Goal: Task Accomplishment & Management: Use online tool/utility

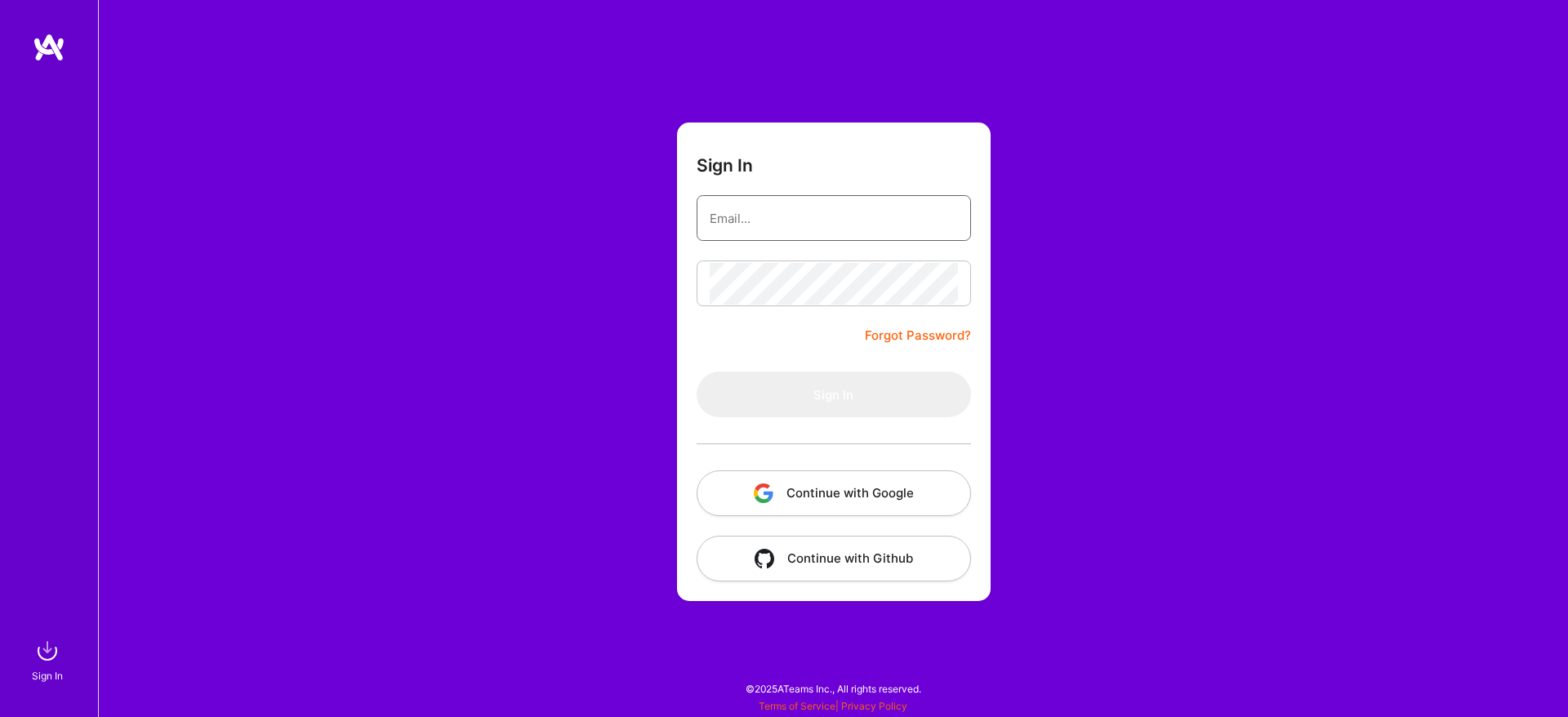
type input "[EMAIL_ADDRESS][DOMAIN_NAME]"
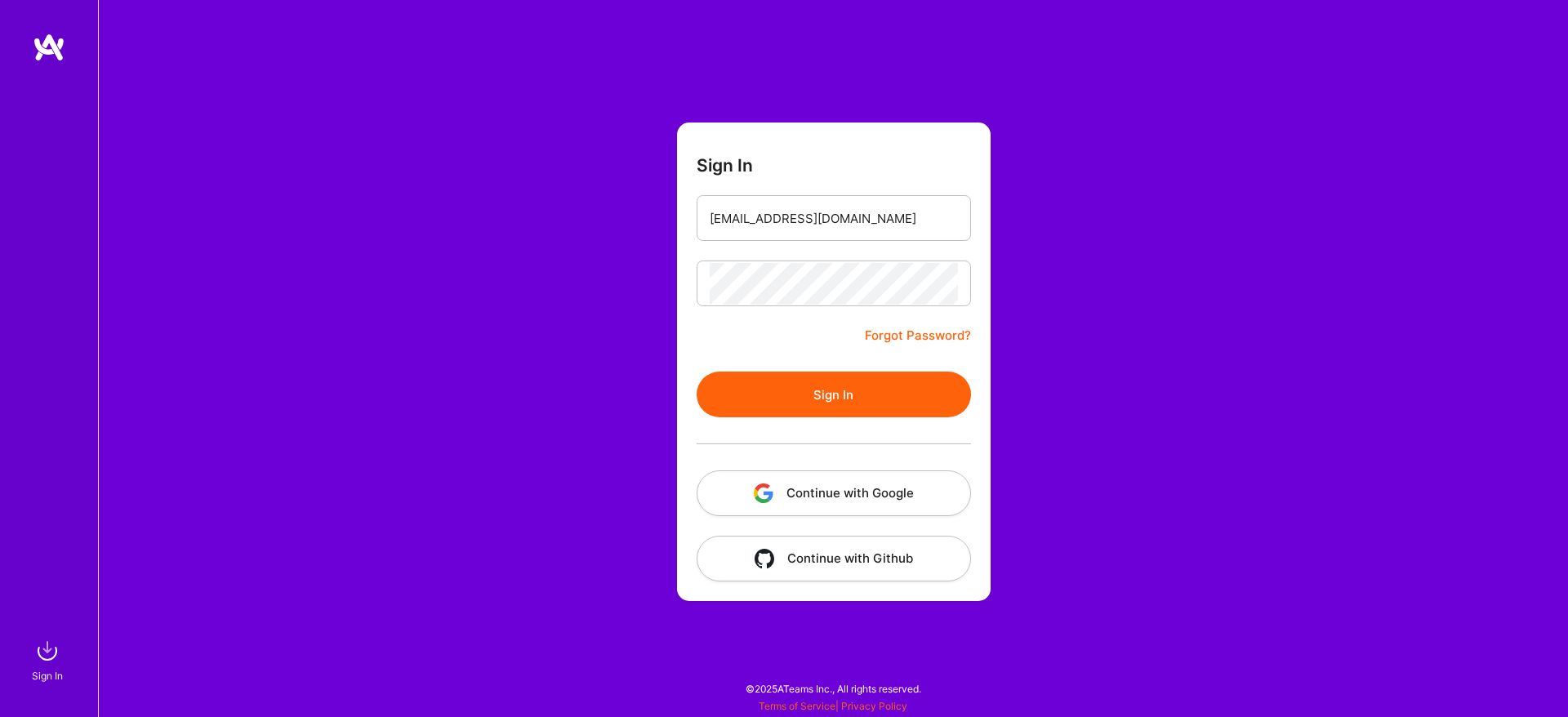
click at [878, 392] on button "Sign In" at bounding box center [834, 395] width 275 height 46
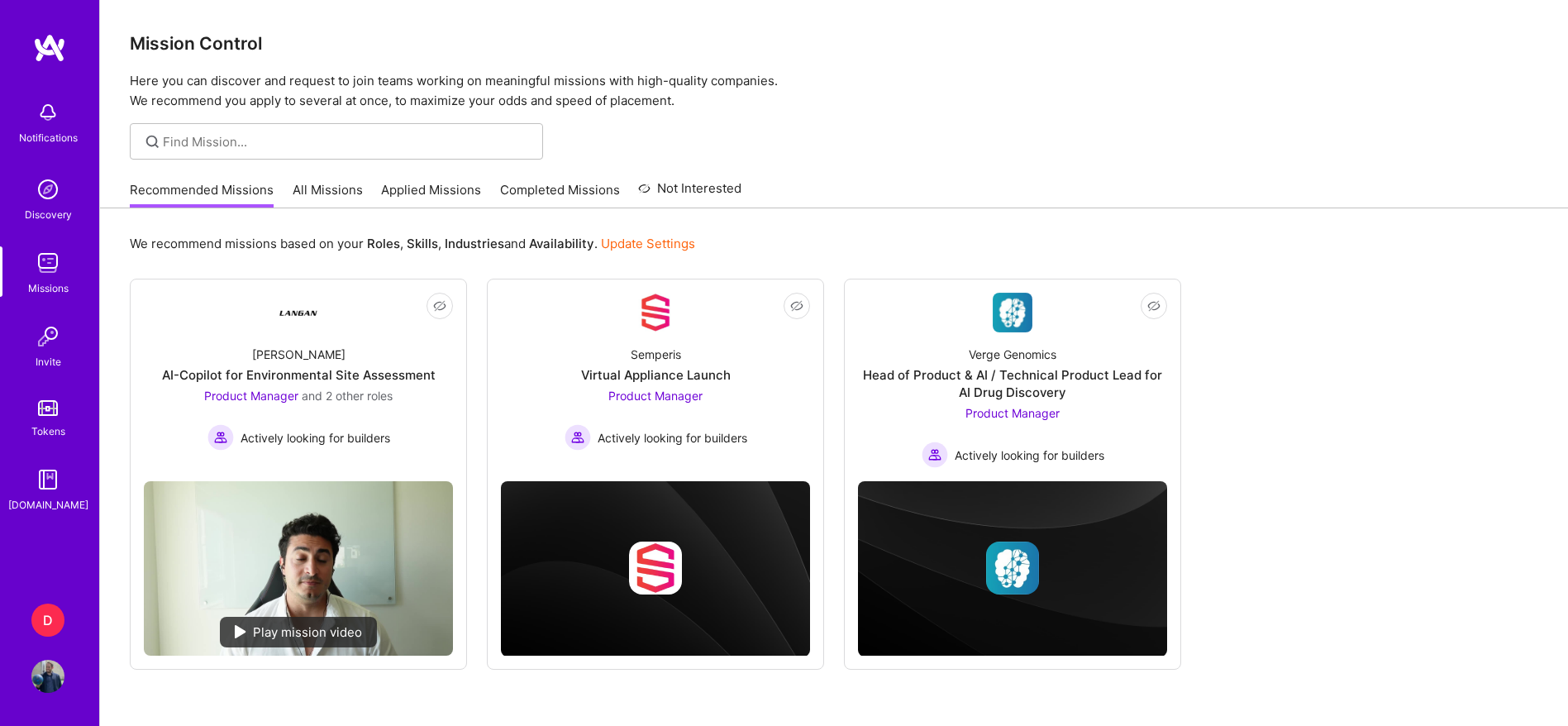
click at [51, 624] on div "D" at bounding box center [48, 620] width 33 height 33
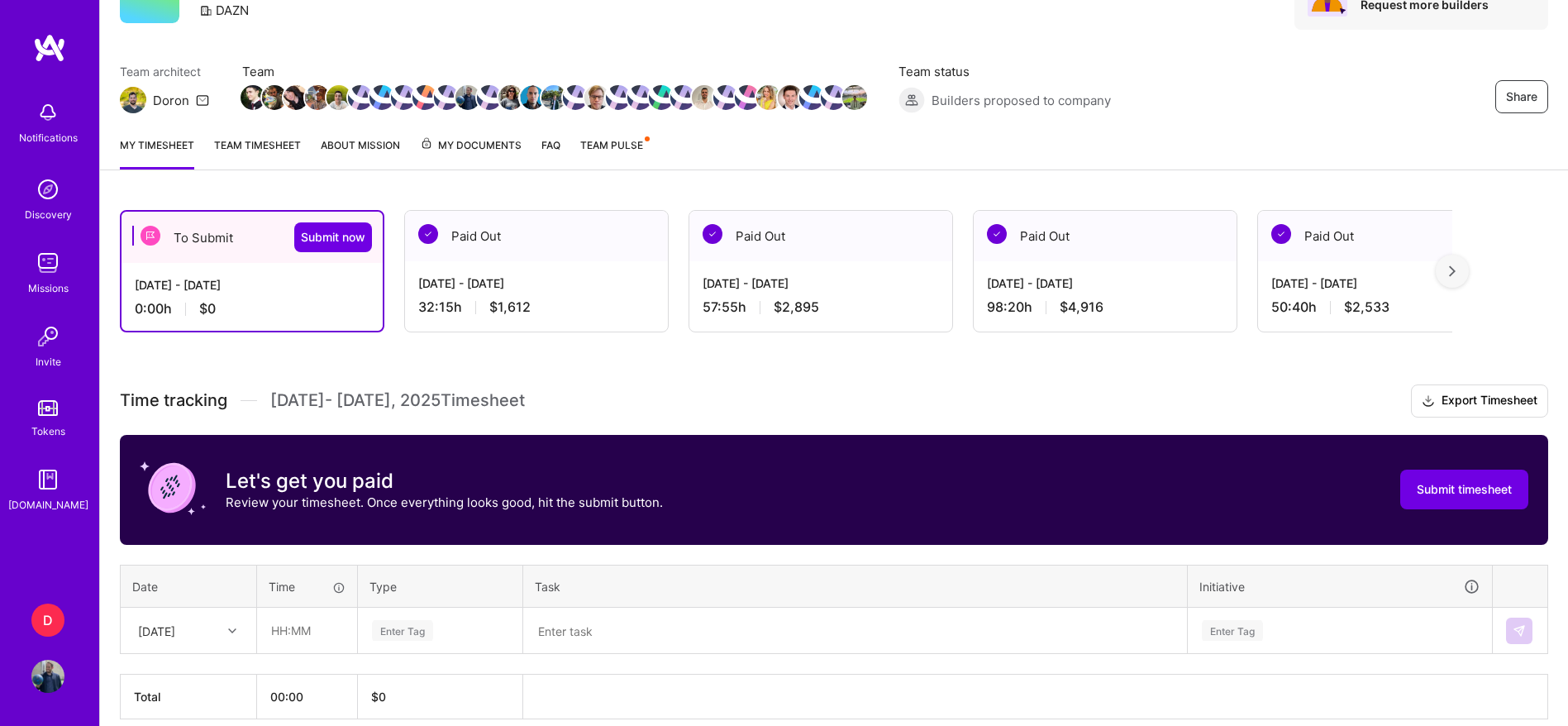
scroll to position [168, 0]
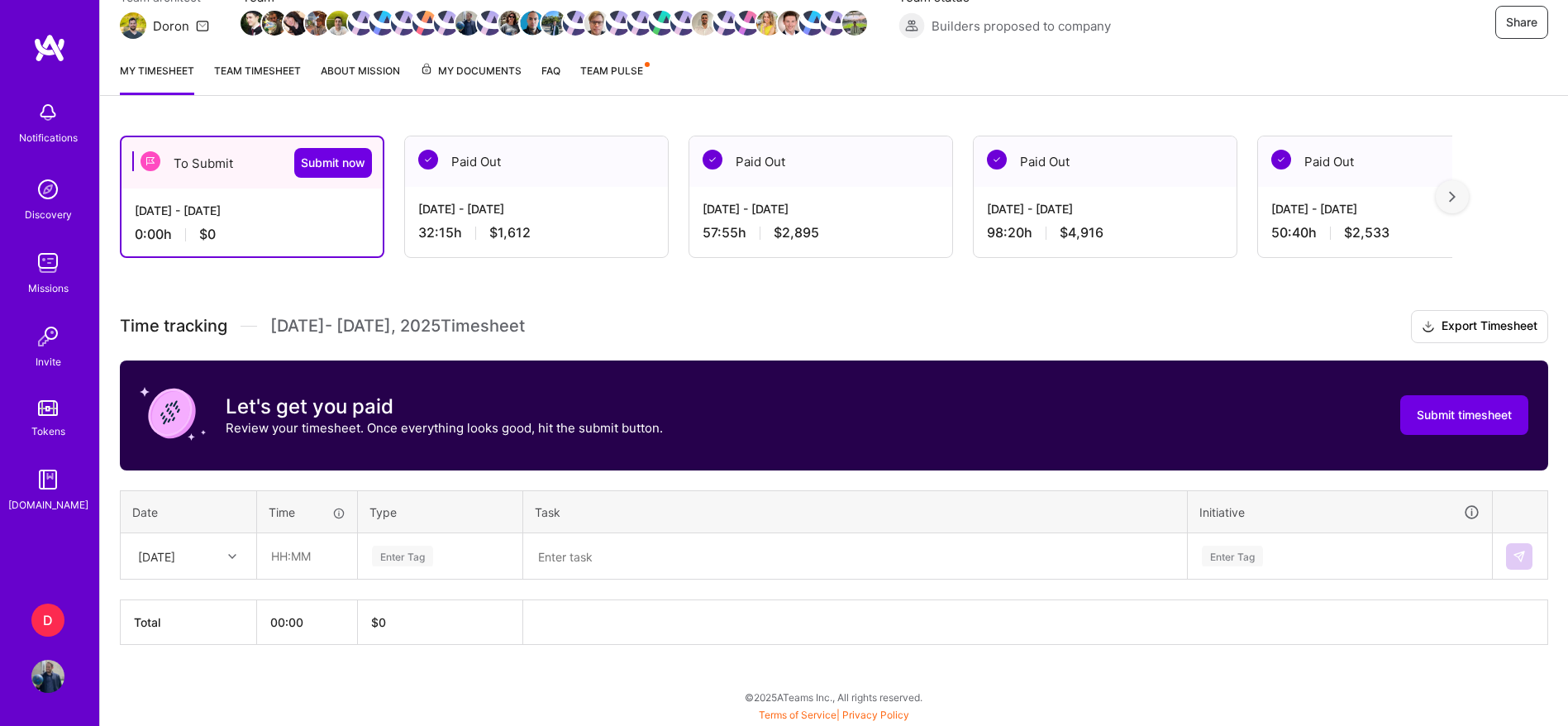
click at [223, 564] on div at bounding box center [234, 557] width 25 height 21
click at [205, 690] on div "[DATE]" at bounding box center [189, 695] width 134 height 30
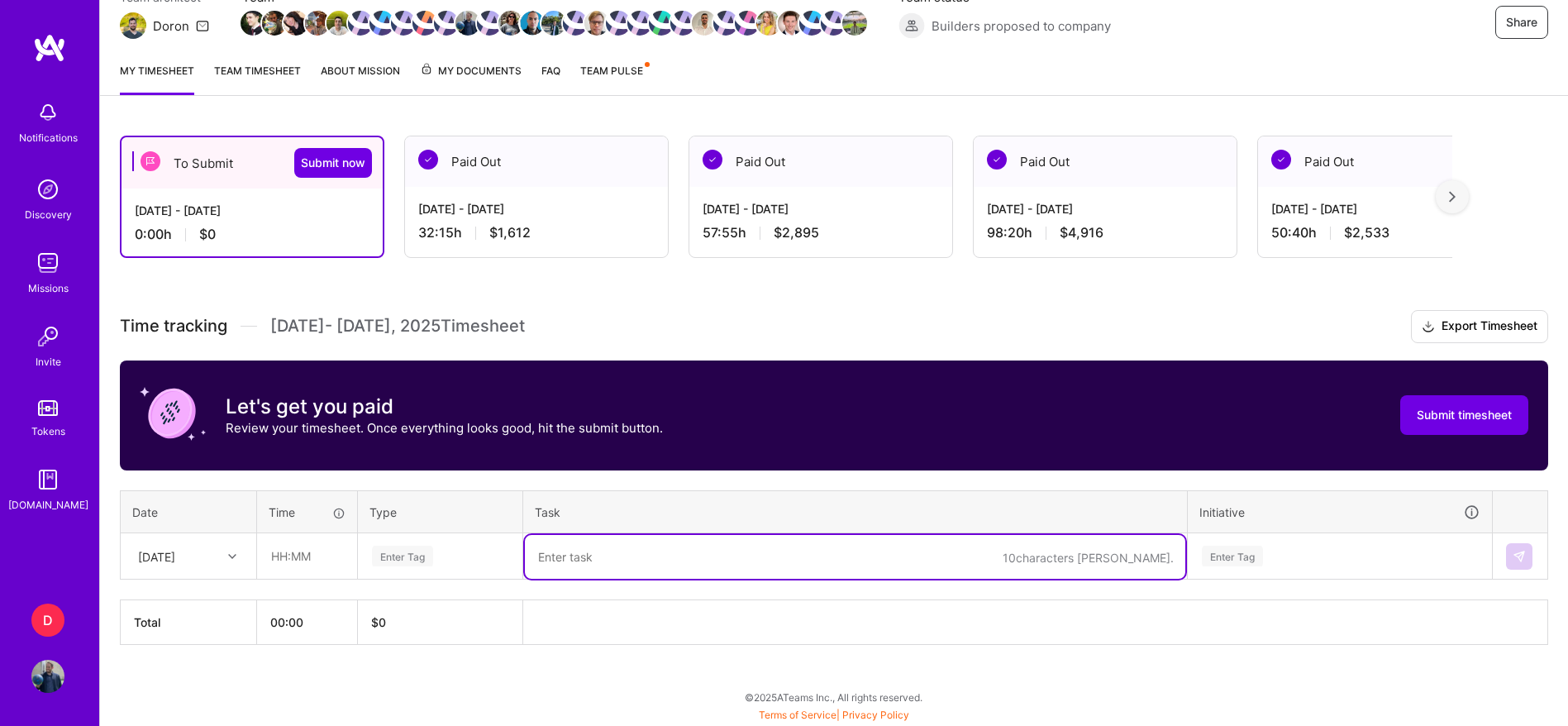
click at [581, 559] on textarea at bounding box center [855, 557] width 660 height 44
paste textarea "Machina <> DAZN Next steps"
type textarea "Machina <> DAZN Next steps"
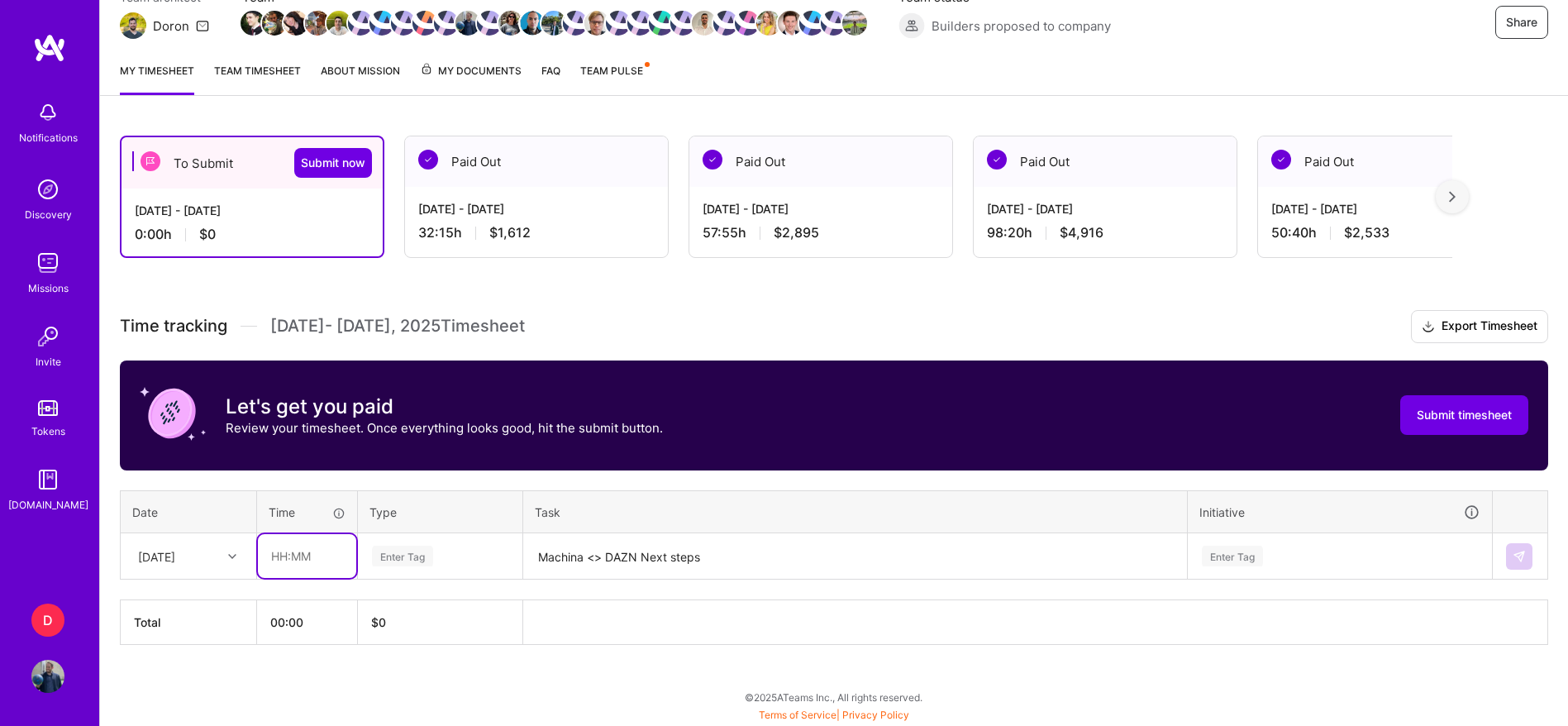
click at [318, 554] on input "text" at bounding box center [306, 556] width 98 height 44
type input "00:45"
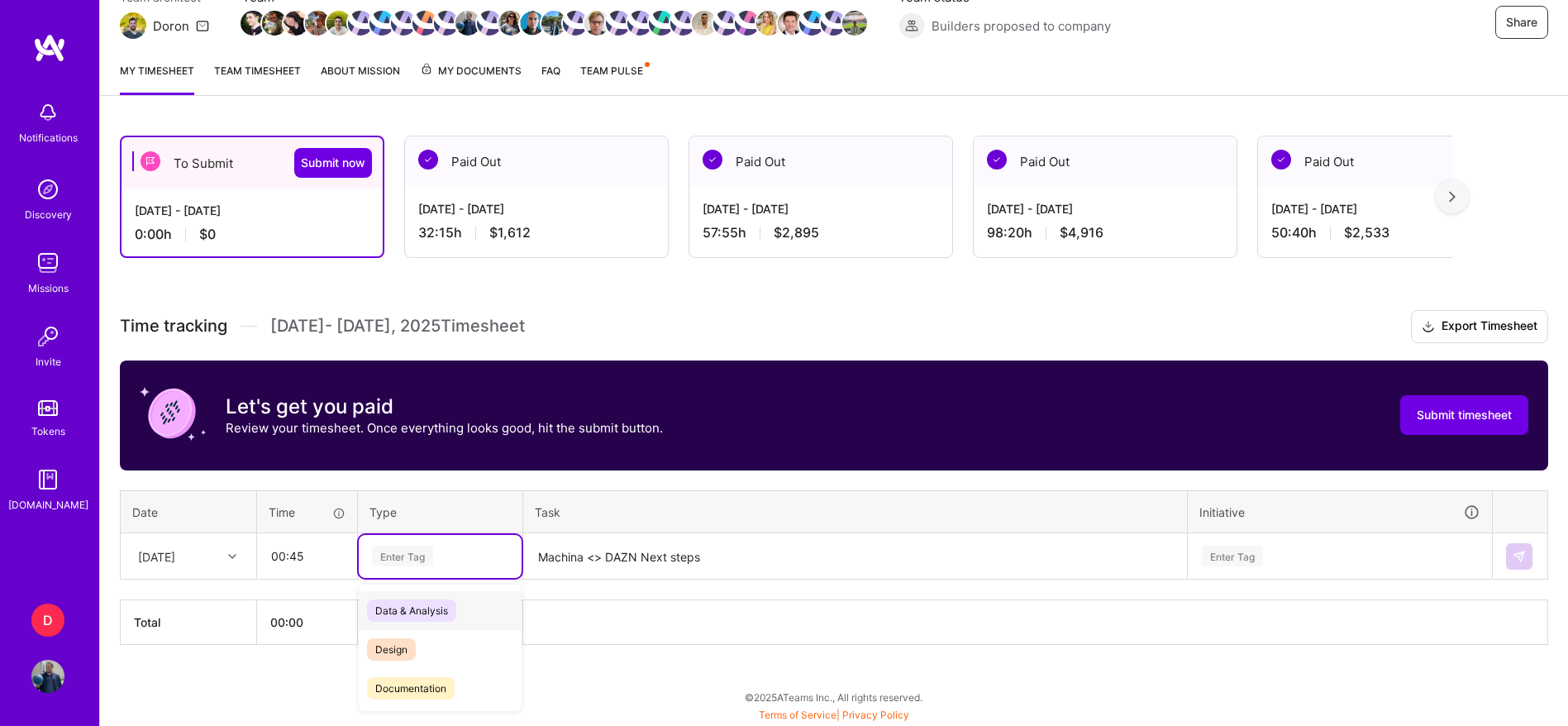
click at [380, 555] on div "Enter Tag" at bounding box center [402, 556] width 61 height 25
type input "meet"
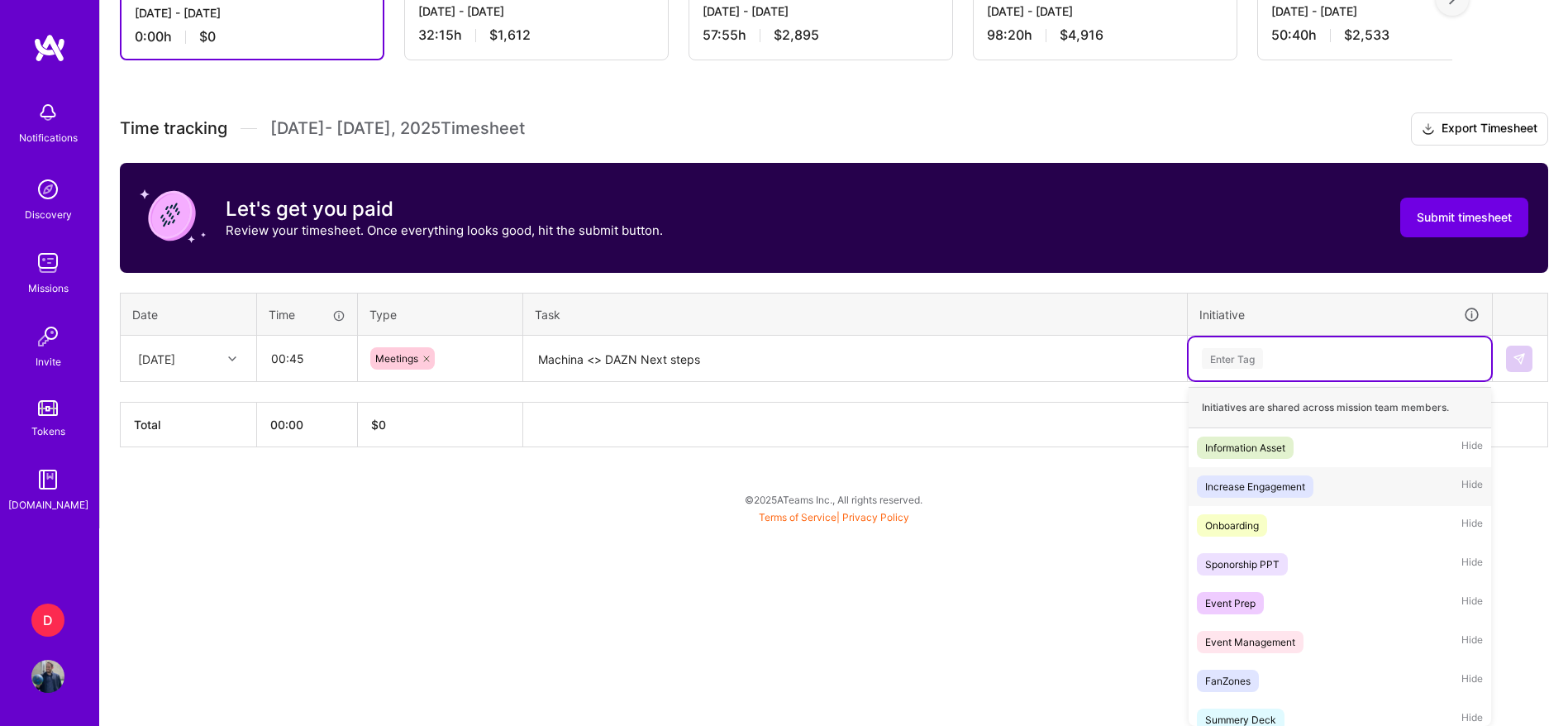
click at [1242, 381] on div "option Increase Engagement focused, 2 of 28. 28 results available. Use Up and D…" at bounding box center [1339, 359] width 303 height 43
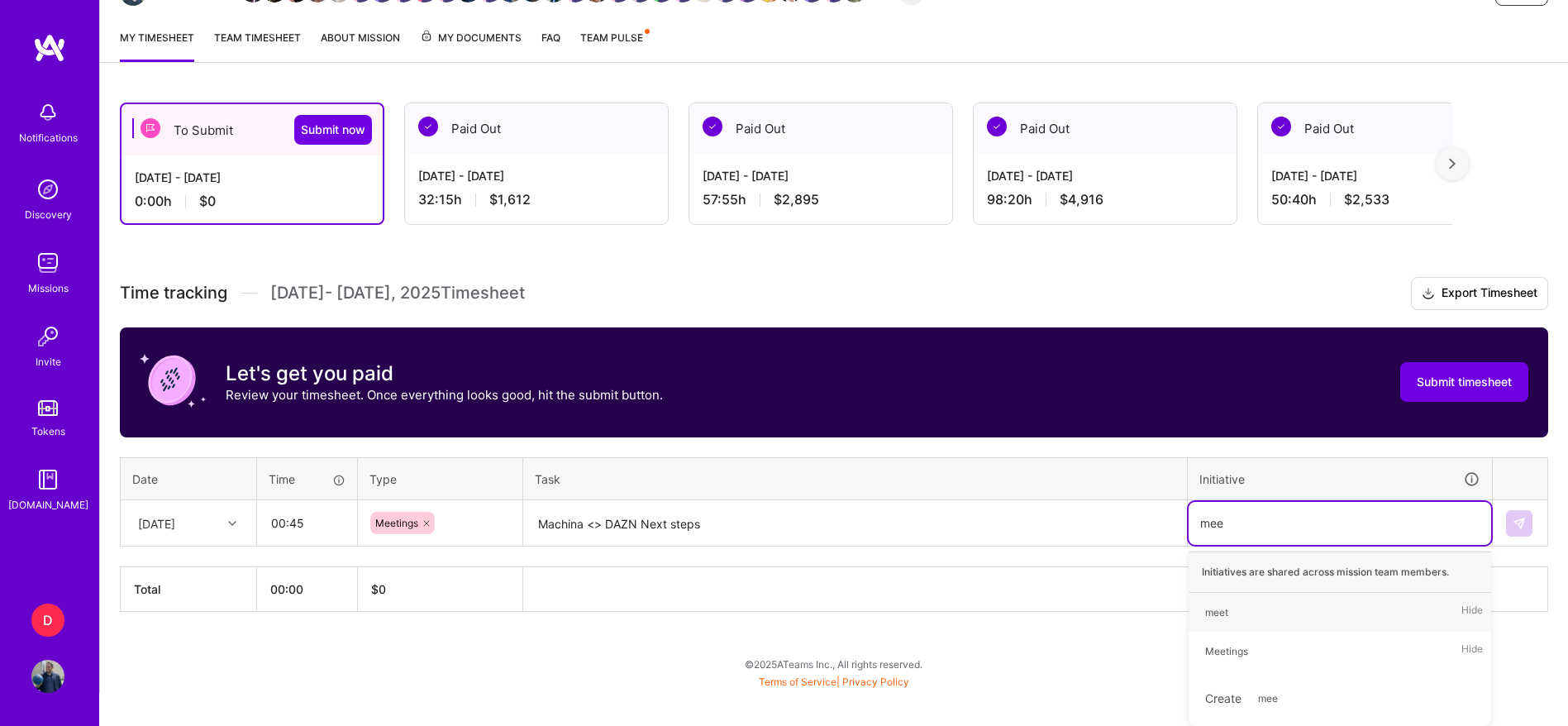
type input "meet"
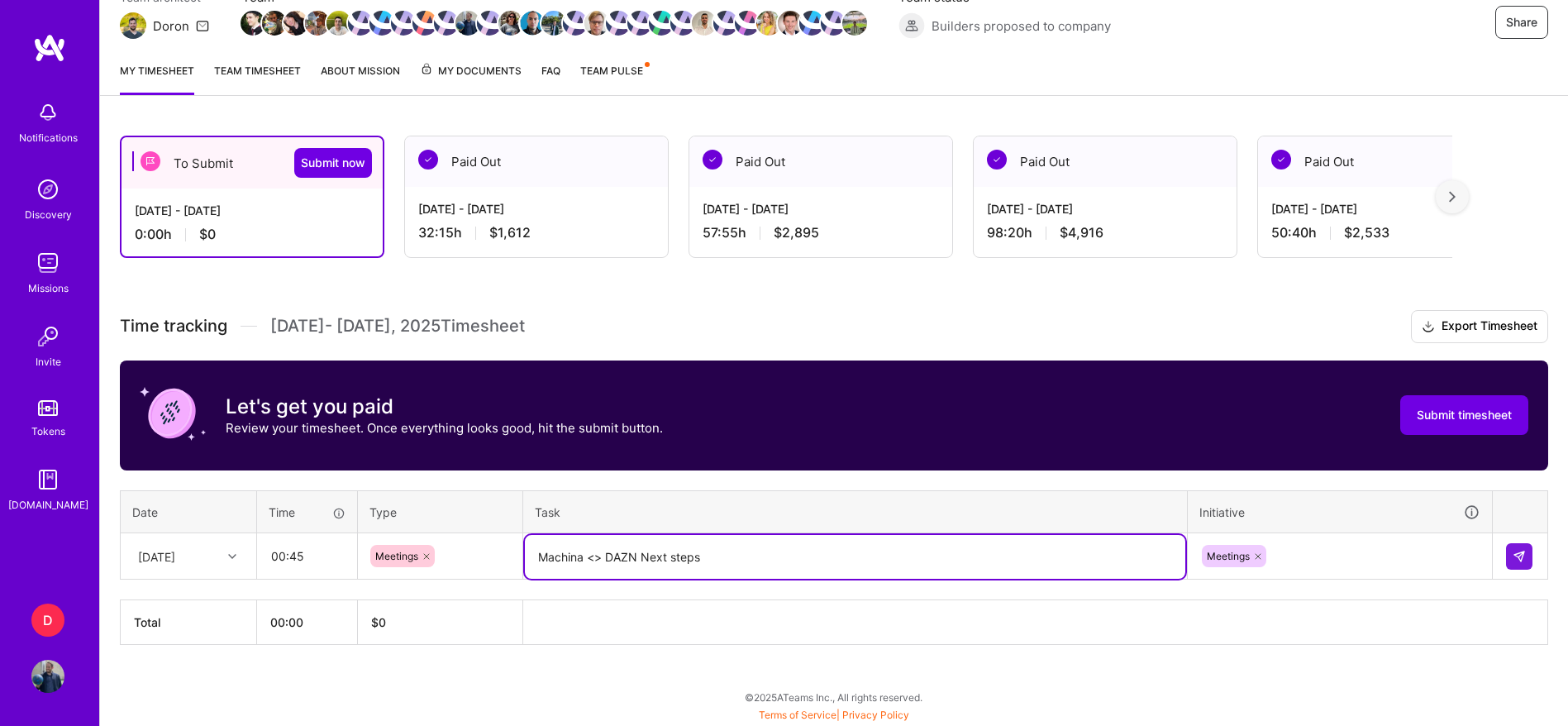
click at [777, 563] on textarea "Machina <> DAZN Next steps" at bounding box center [855, 557] width 660 height 44
type textarea "Machina <> DAZN Next steps (call with [PERSON_NAME])"
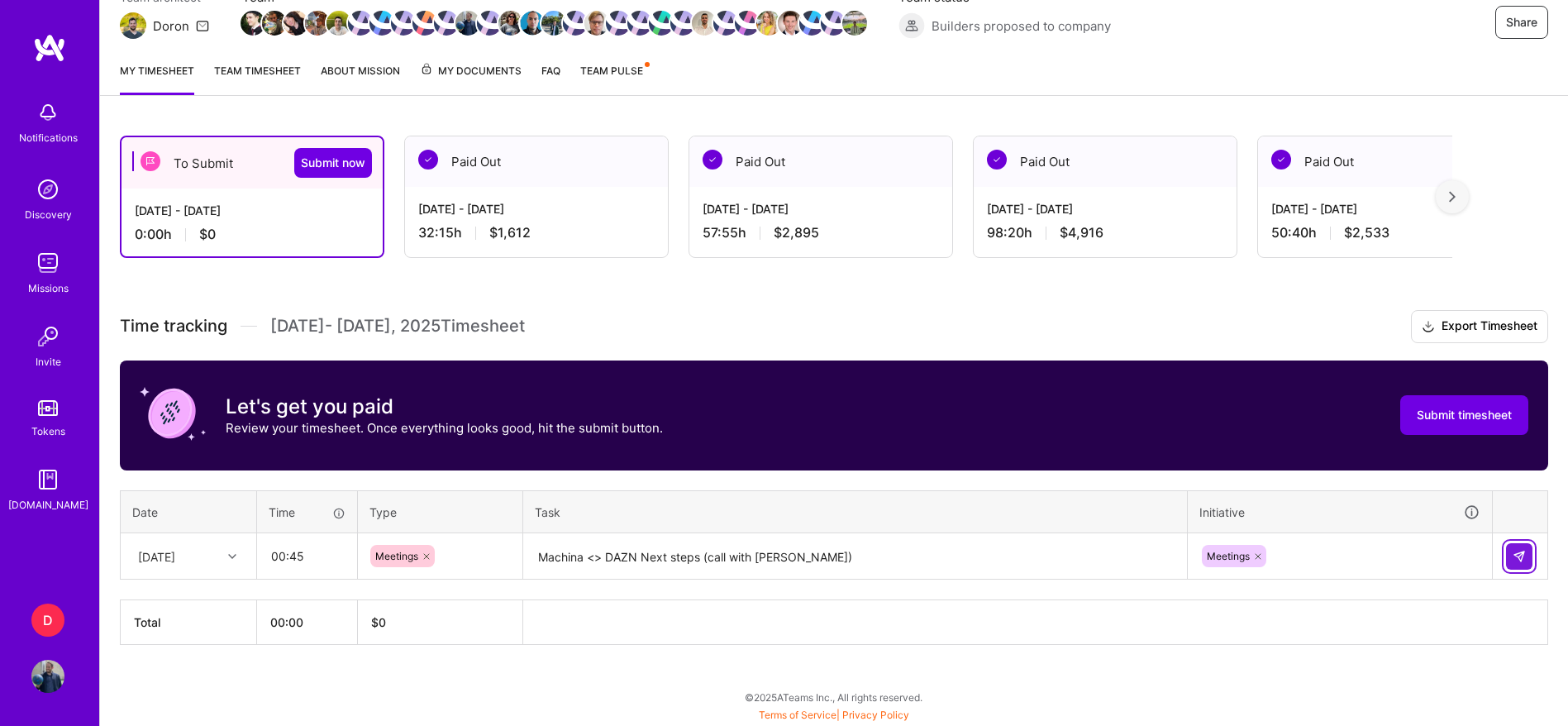
click at [1529, 560] on button at bounding box center [1518, 556] width 26 height 26
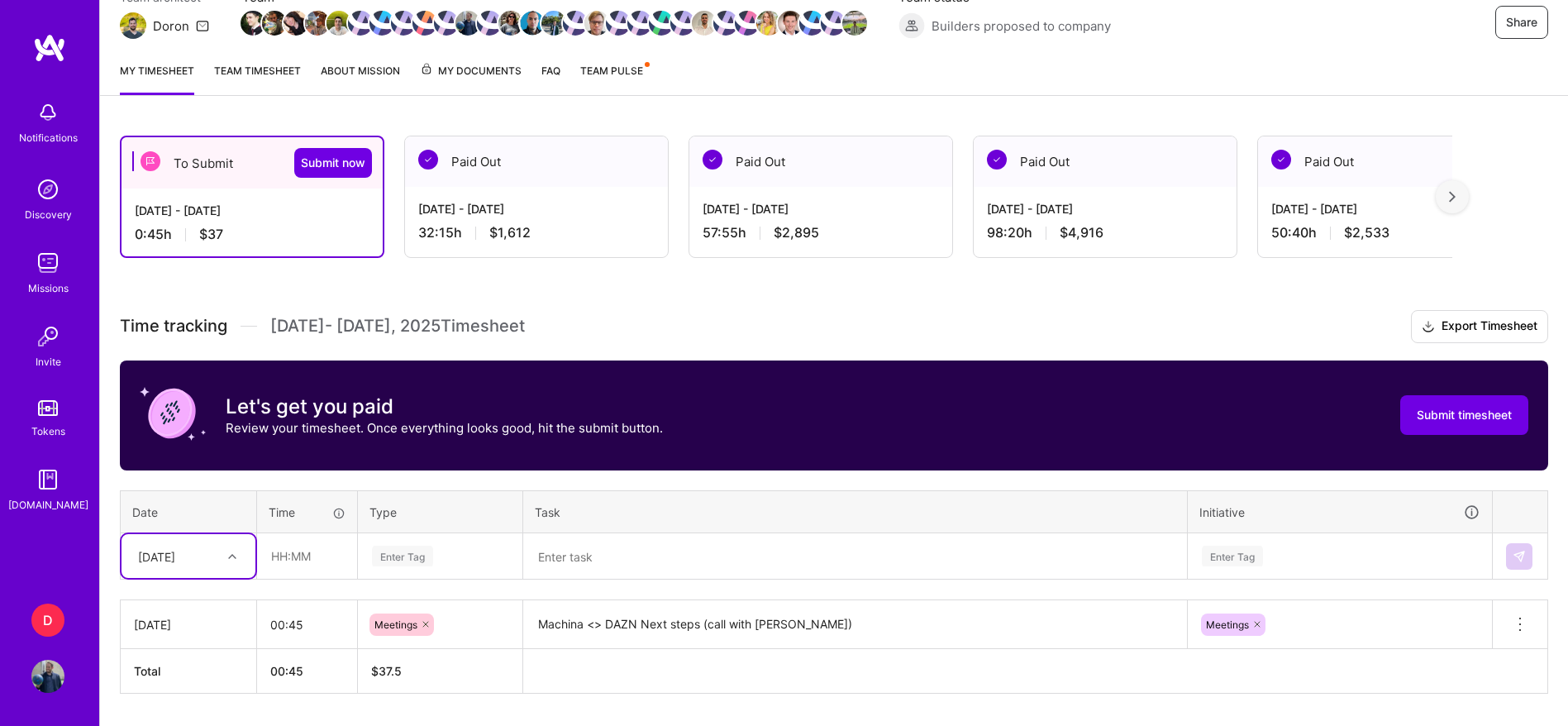
scroll to position [218, 0]
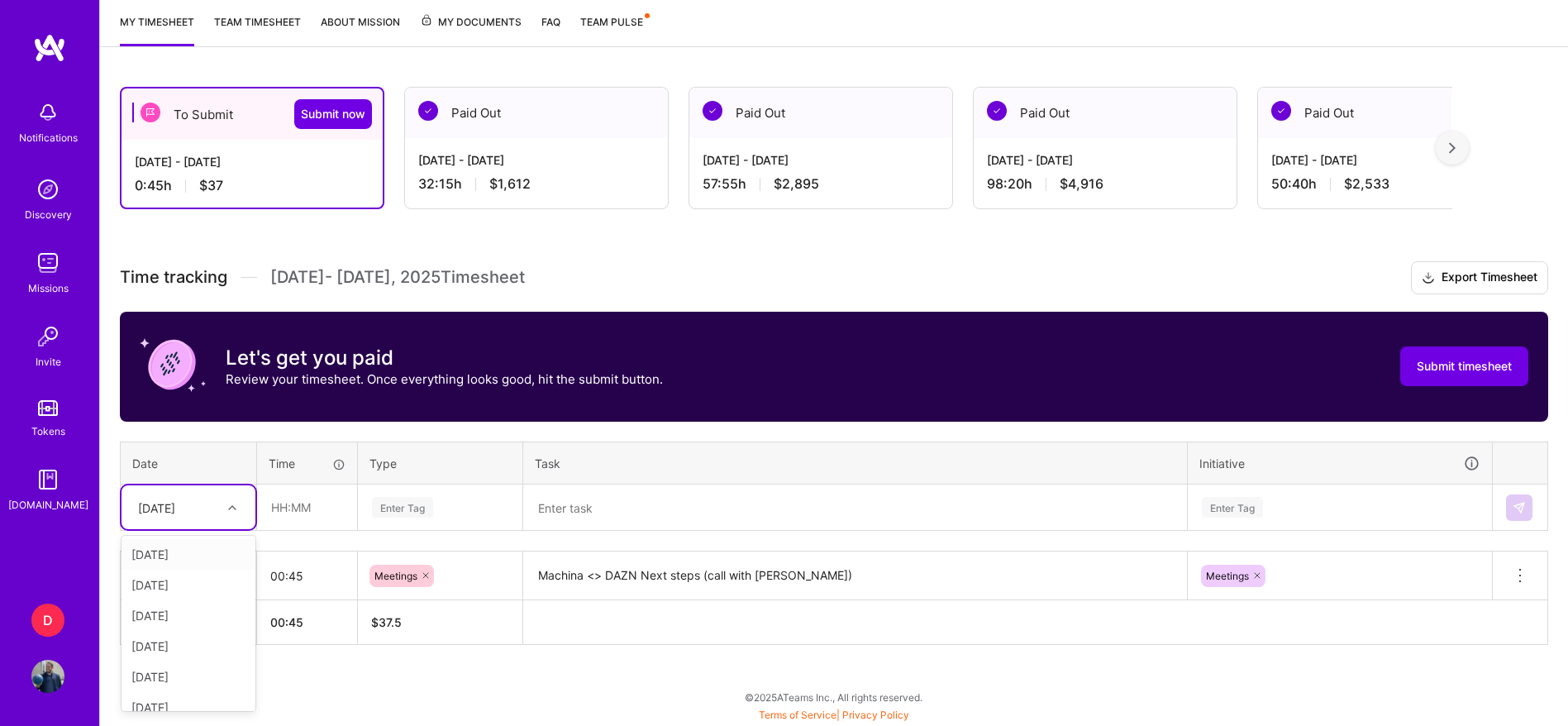
click at [236, 529] on div "option [DATE], selected. option [DATE] focused, 1 of 15. 14 results available. …" at bounding box center [189, 507] width 134 height 44
click at [184, 577] on div "[DATE]" at bounding box center [189, 586] width 134 height 30
click at [266, 511] on input "text" at bounding box center [306, 507] width 98 height 44
type input "00:30"
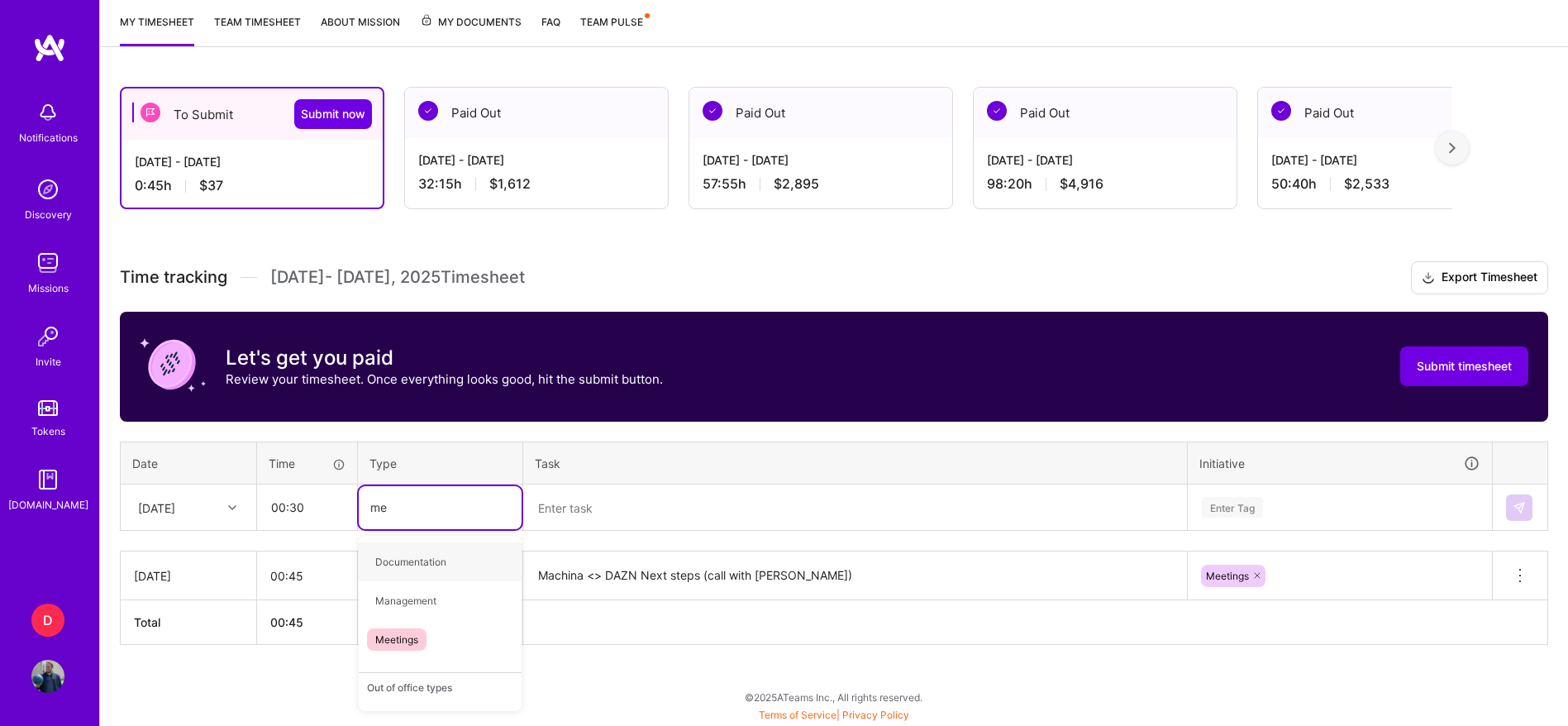
type input "mee"
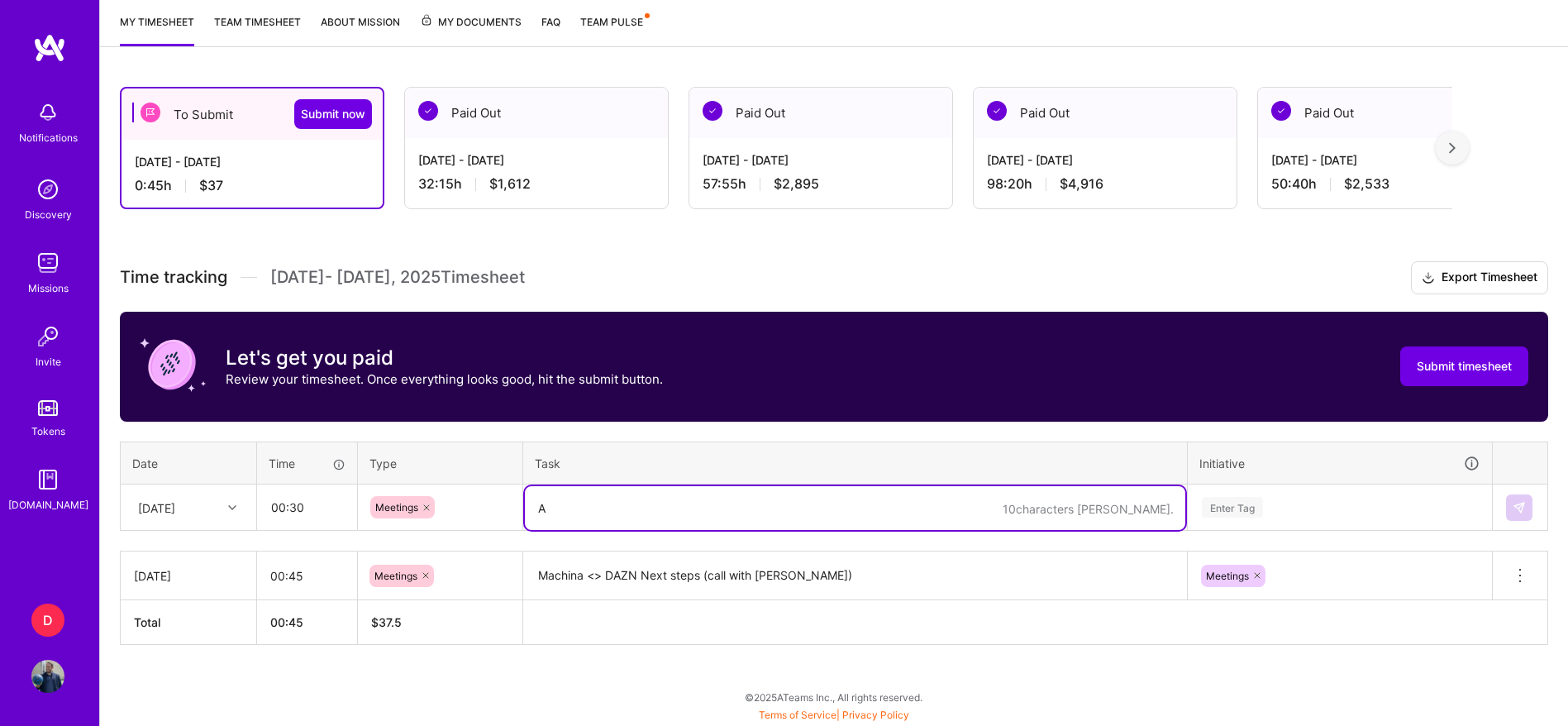
type textarea "A"
type textarea "a"
click at [610, 501] on textarea "A call with Wemus -" at bounding box center [855, 508] width 660 height 44
type textarea "A call with Wermus - EM 2.0"
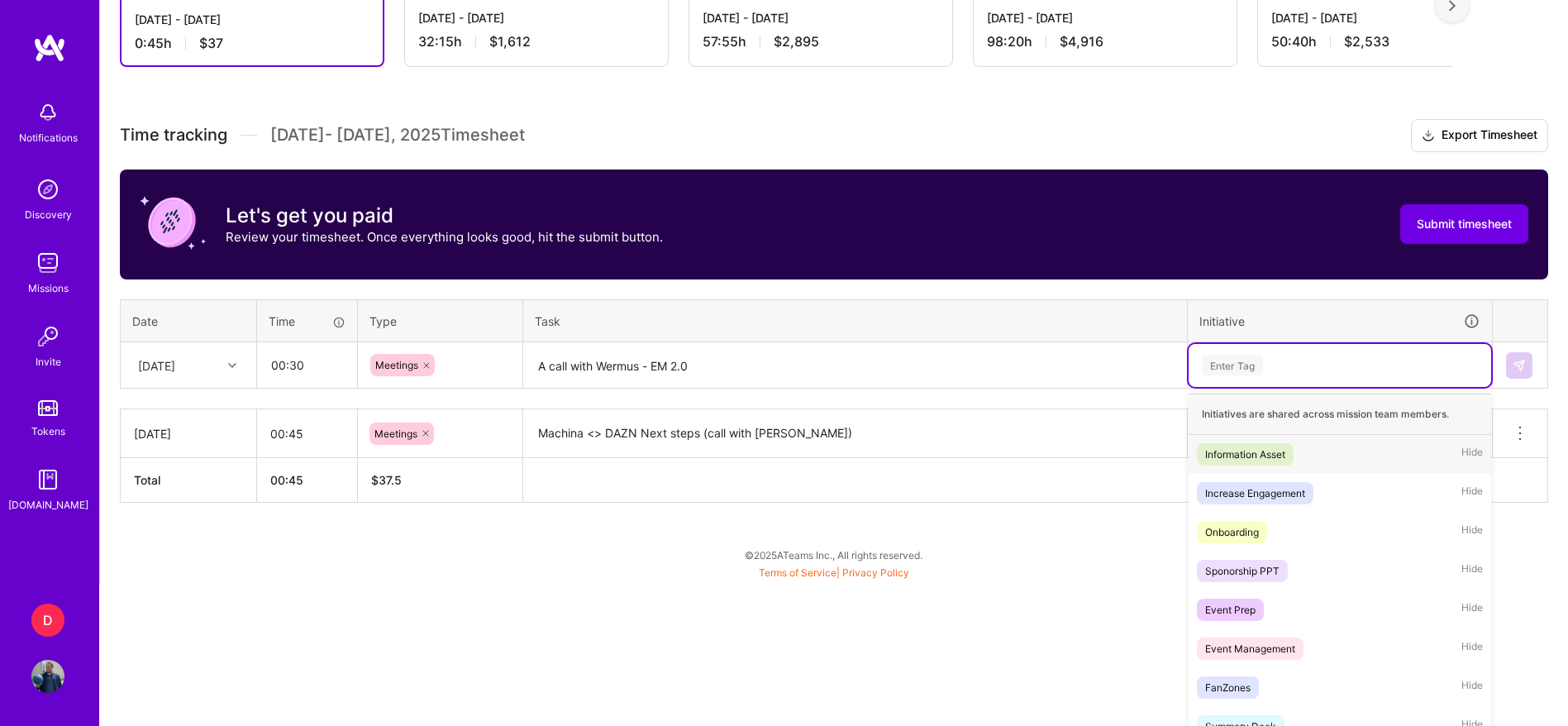
click at [1247, 387] on div "option Meetings, selected. option Information Asset focused, 1 of 28. 28 result…" at bounding box center [1339, 366] width 303 height 43
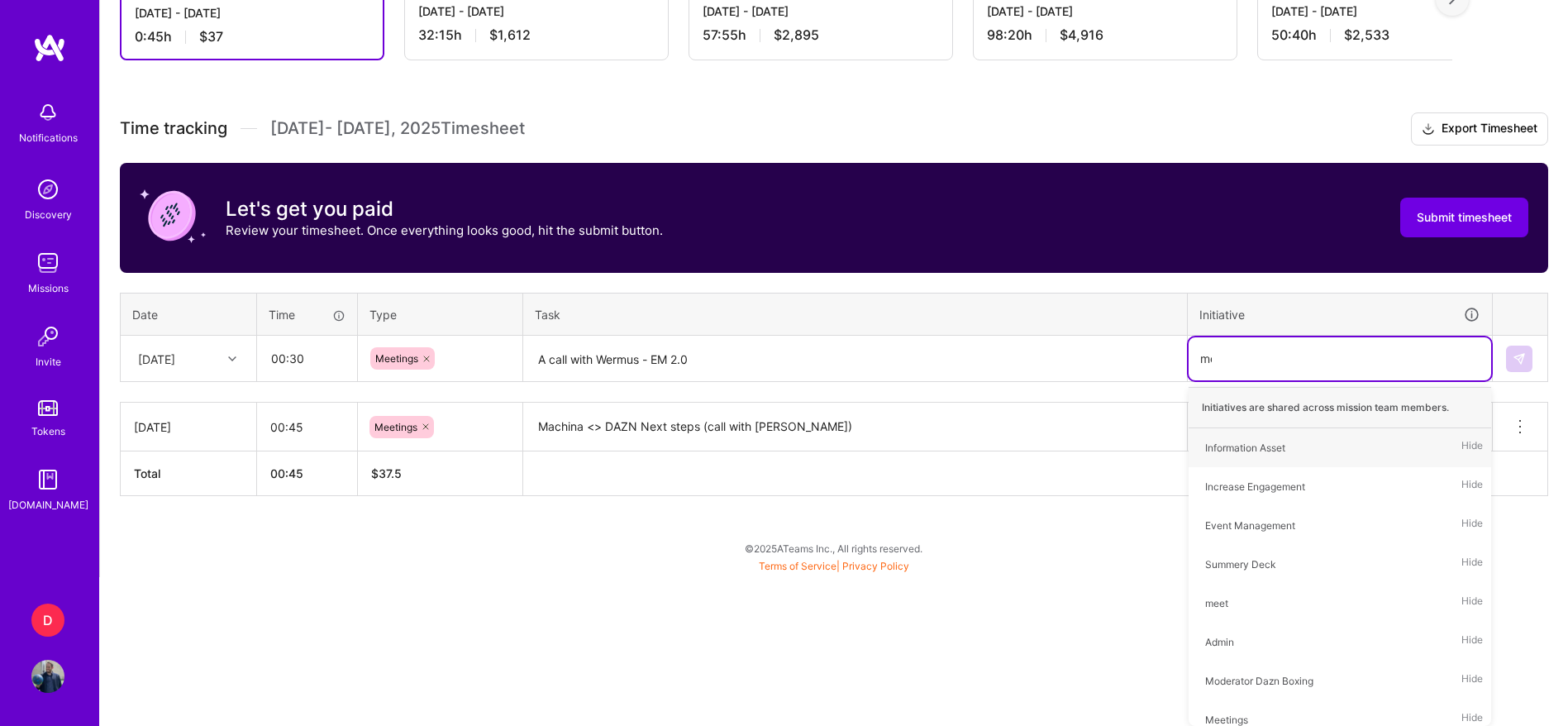
scroll to position [218, 0]
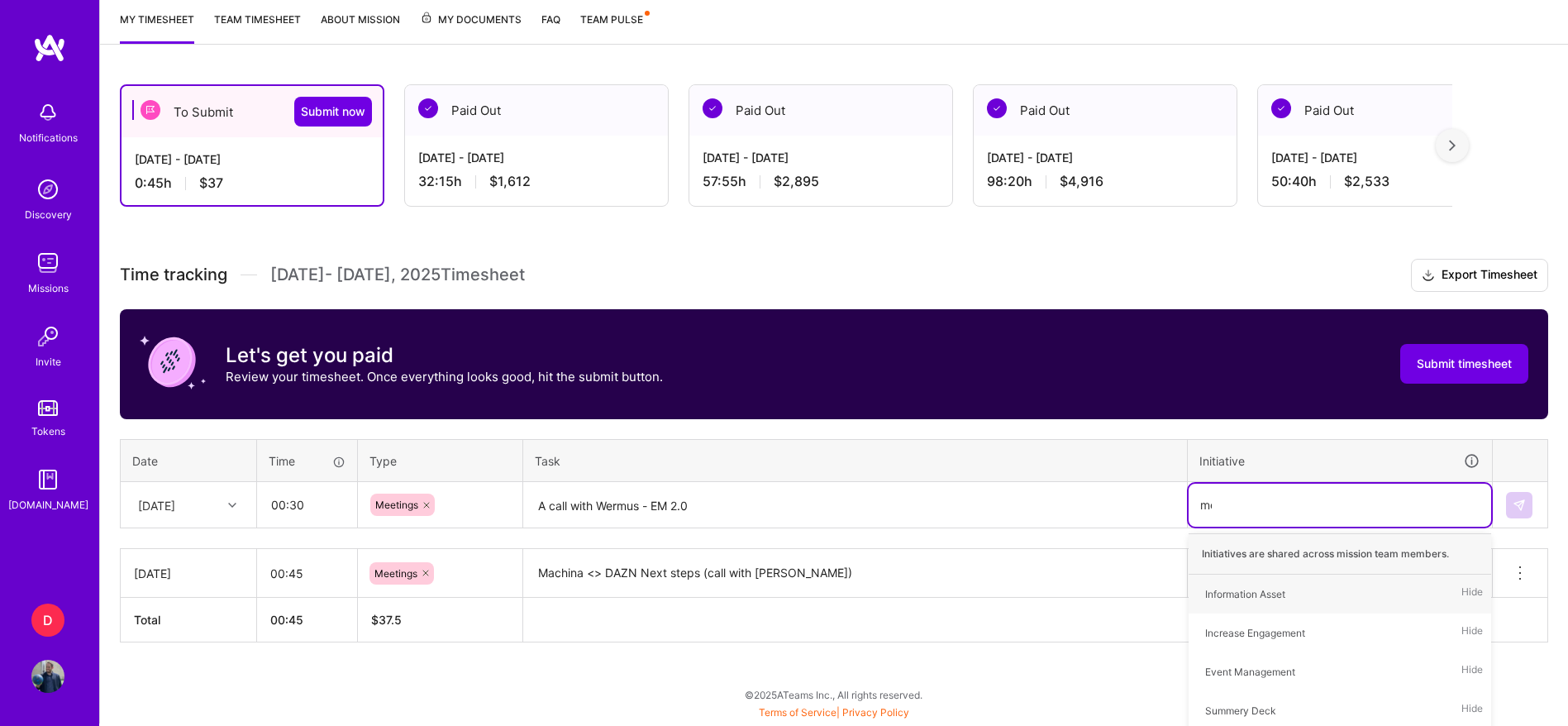
type input "mee"
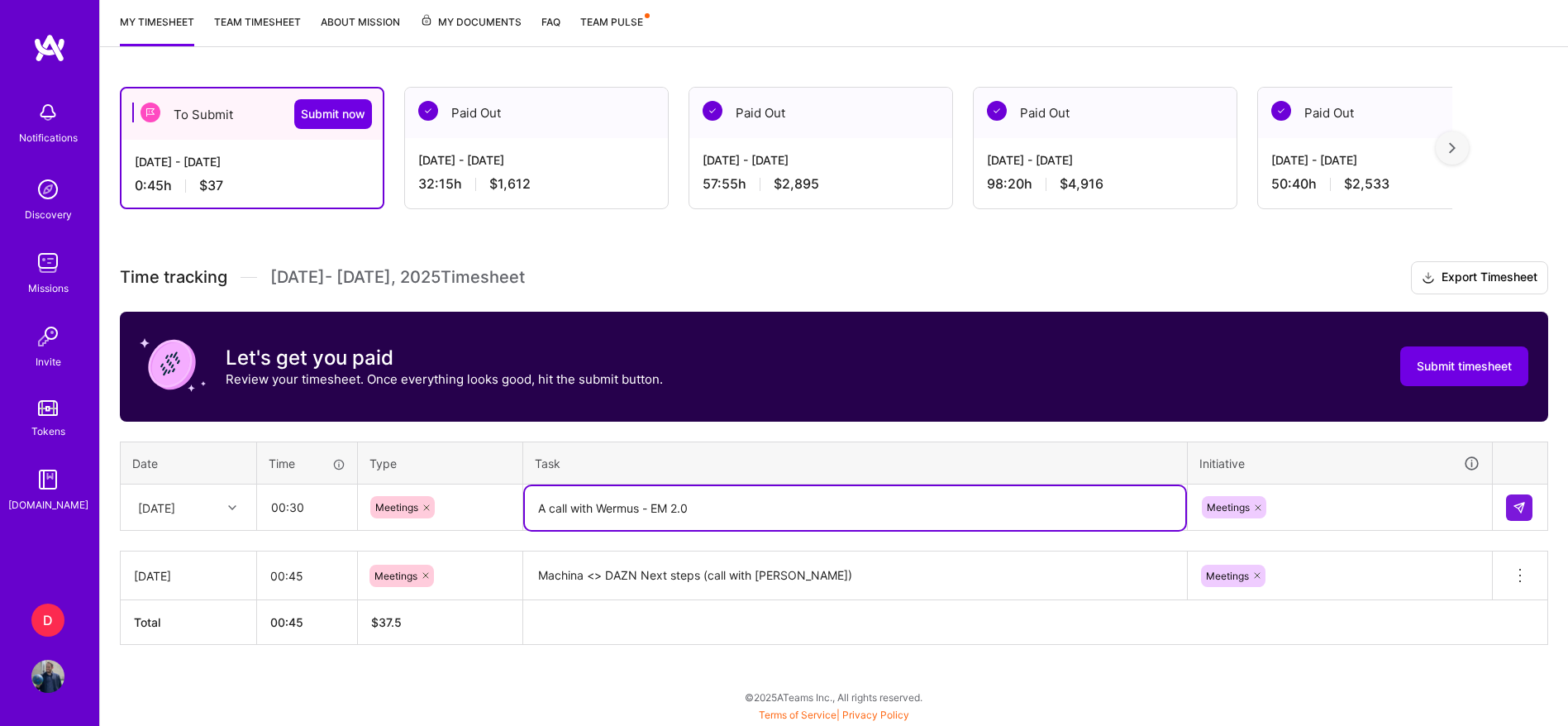
click at [620, 510] on textarea "A call with Wermus - EM 2.0" at bounding box center [855, 508] width 660 height 44
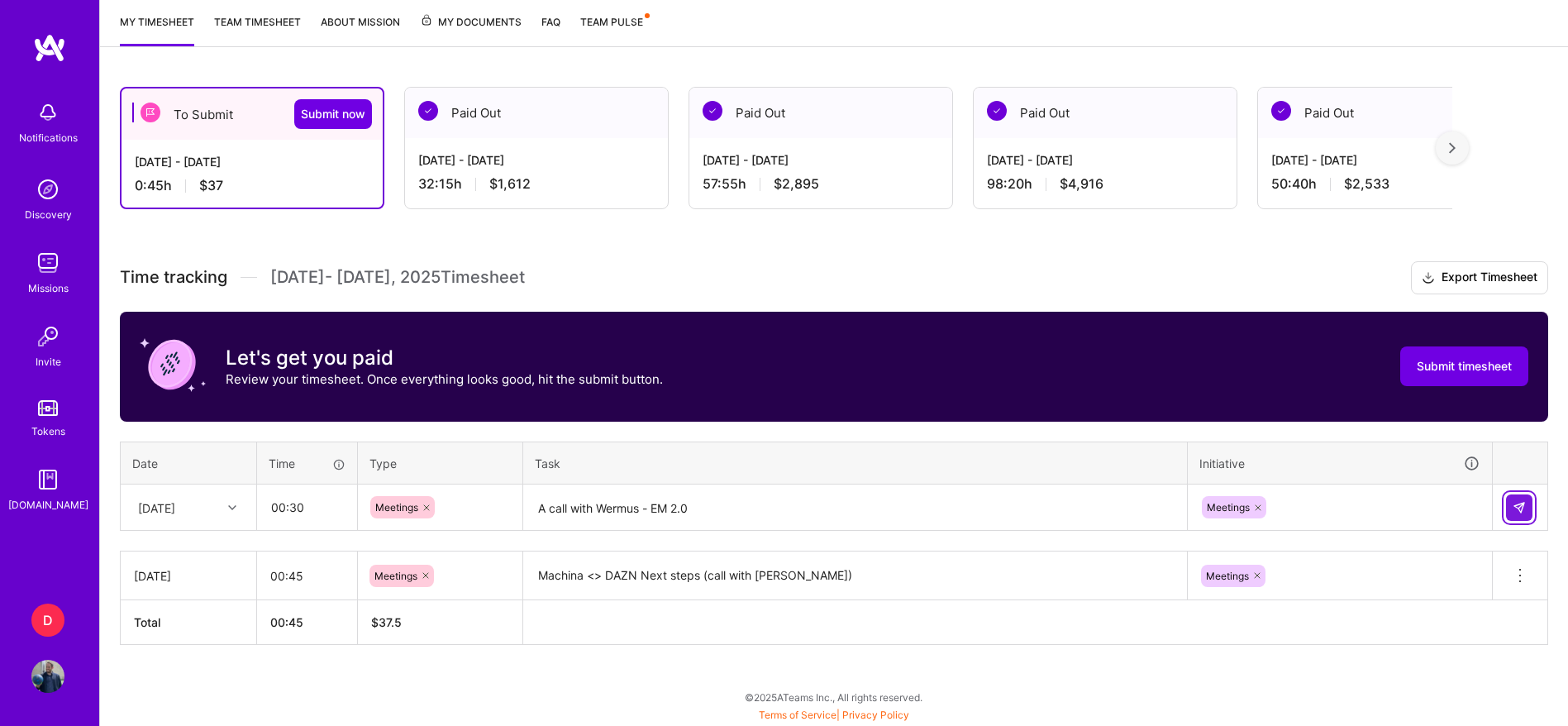
click at [1513, 508] on img at bounding box center [1519, 508] width 14 height 14
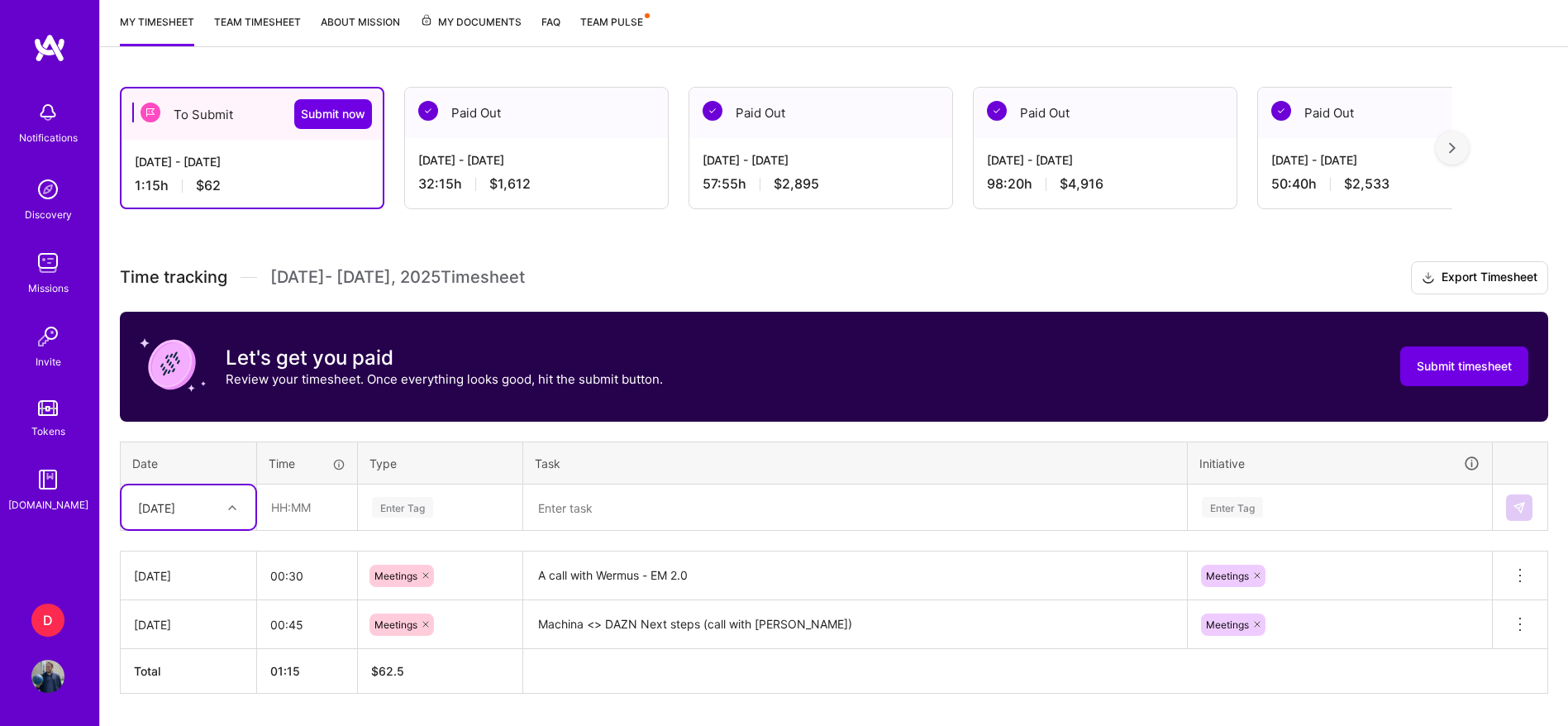
scroll to position [267, 0]
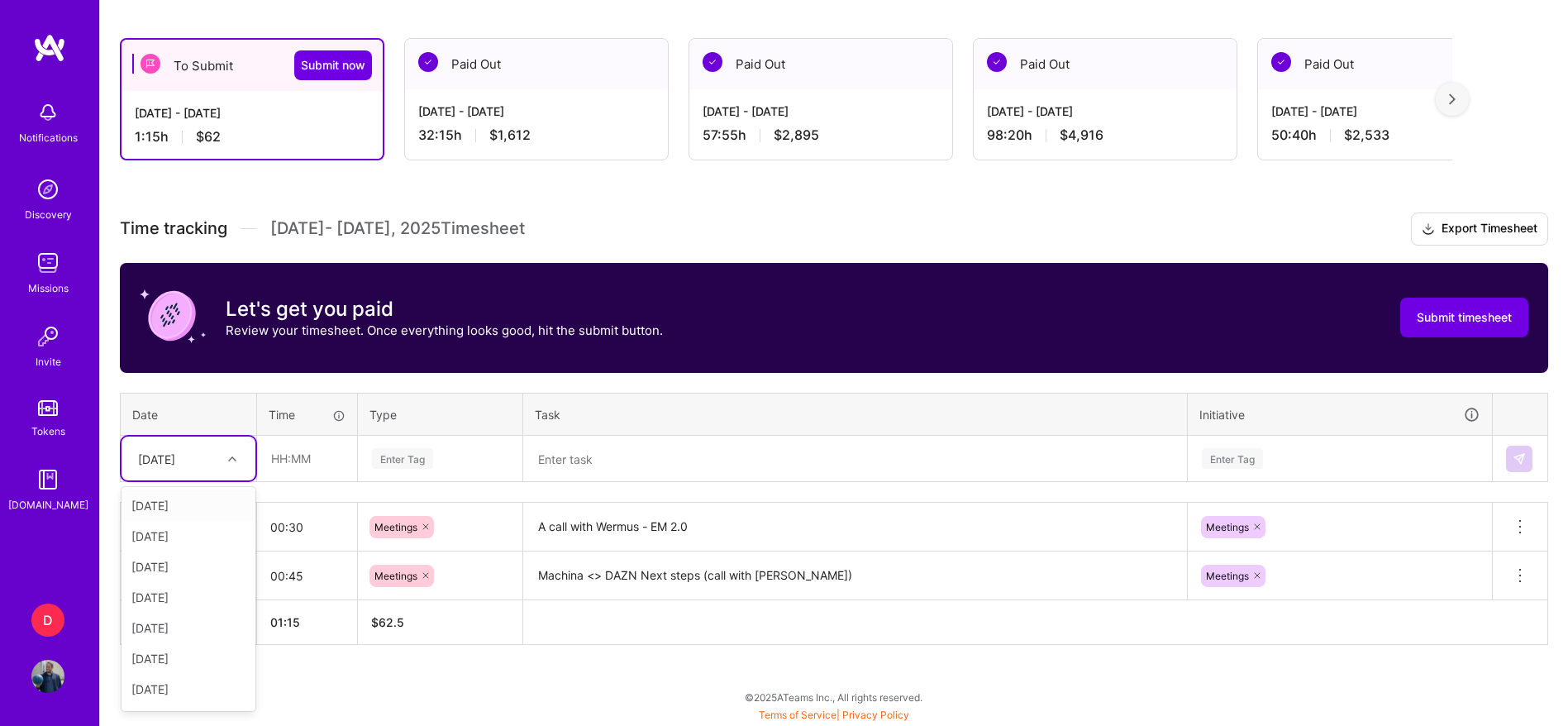
click at [201, 465] on div "[DATE]" at bounding box center [175, 458] width 91 height 27
click at [191, 599] on div "[DATE]" at bounding box center [189, 597] width 134 height 30
click at [272, 454] on input "text" at bounding box center [306, 458] width 98 height 44
type input "01:00"
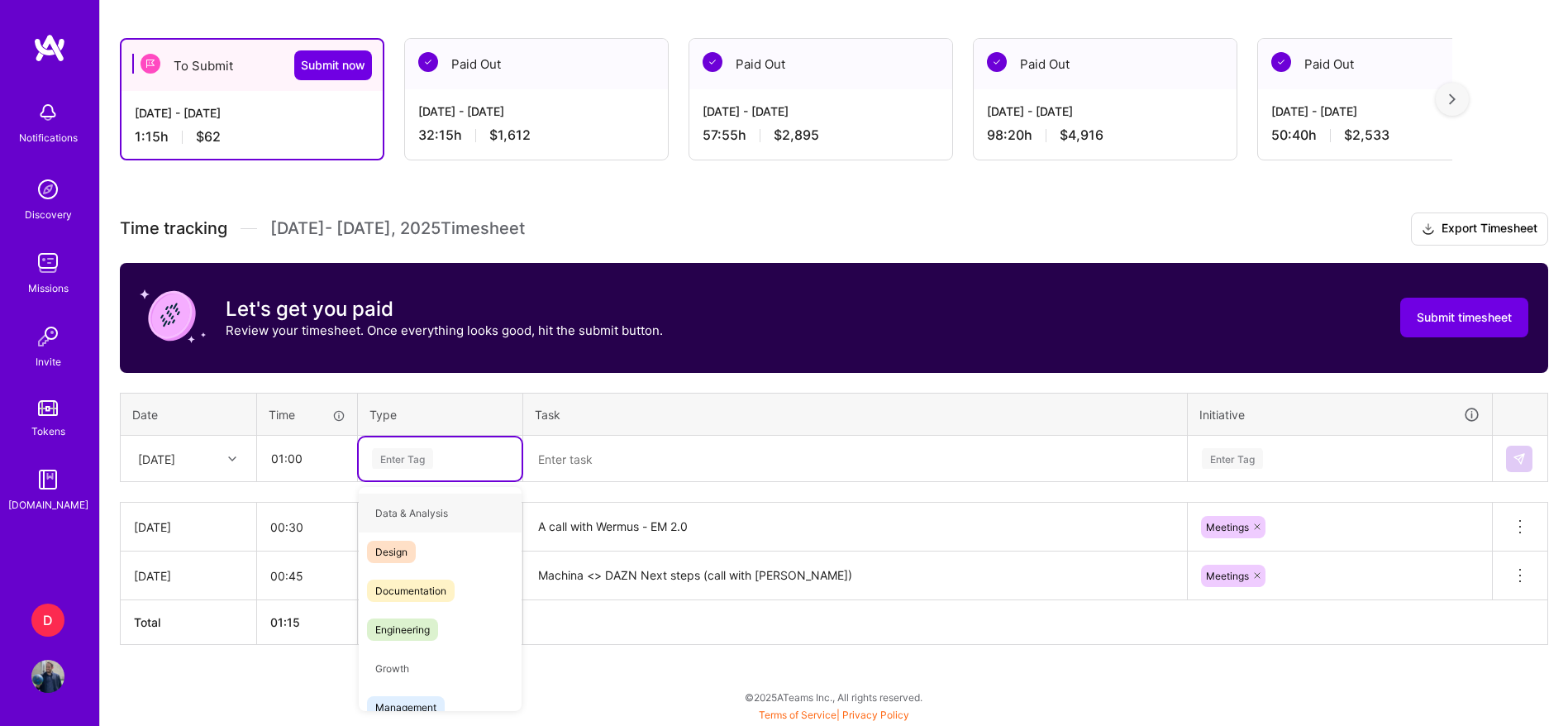
type input "E"
type input "PL"
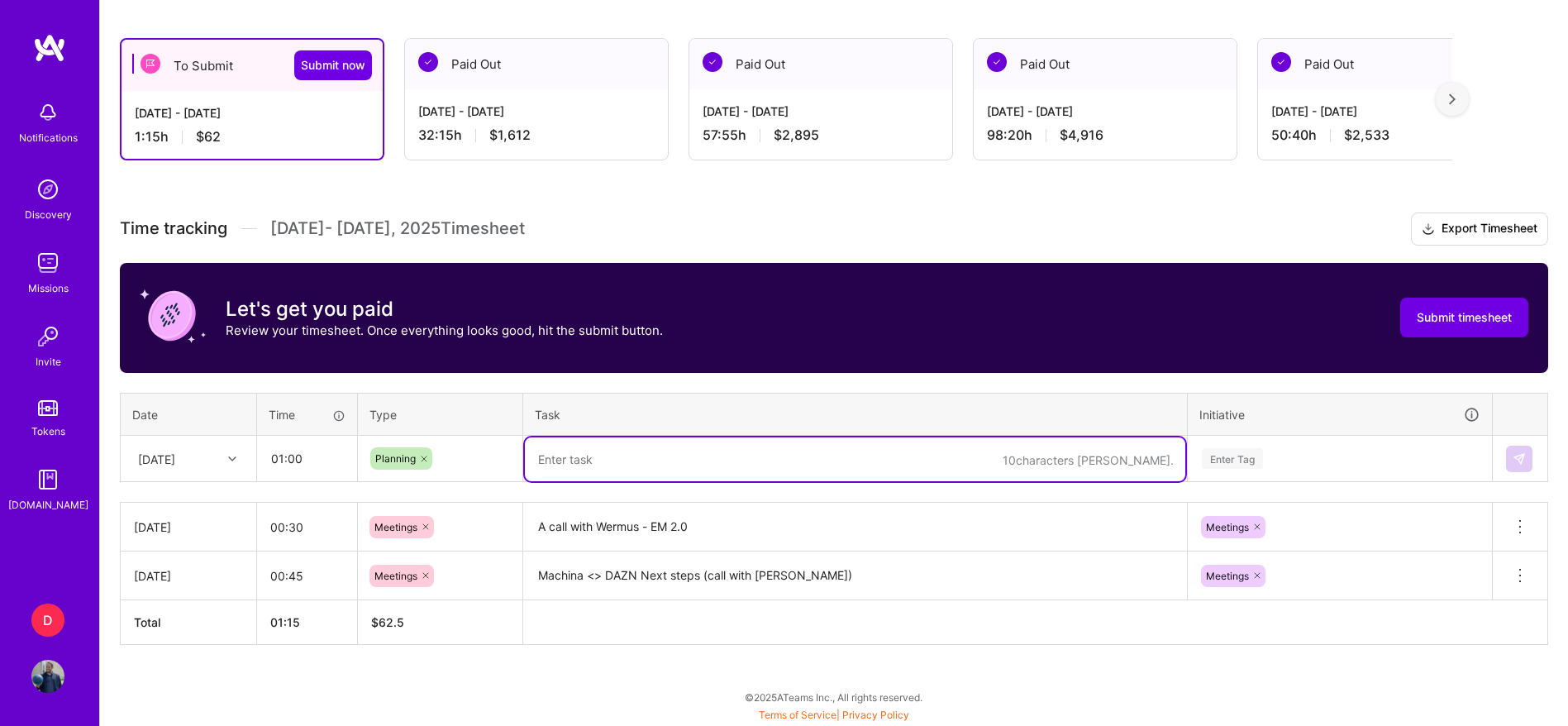
type textarea "e"
type textarea "Engagement doc + ROS for Japan FIBA Asia Cup games"
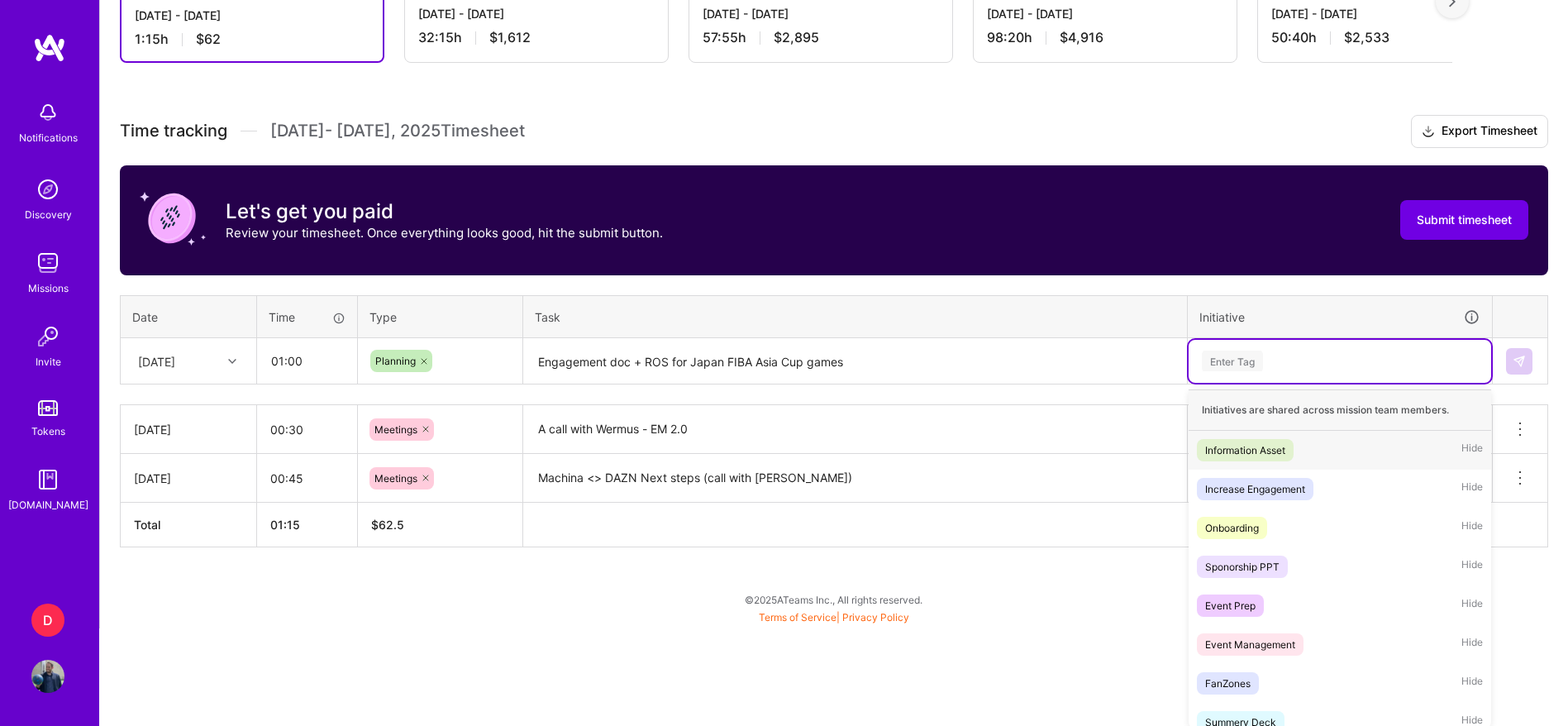
click at [1256, 382] on div "option Meetings, selected. option Information Asset focused, 1 of 28. 28 result…" at bounding box center [1339, 361] width 303 height 43
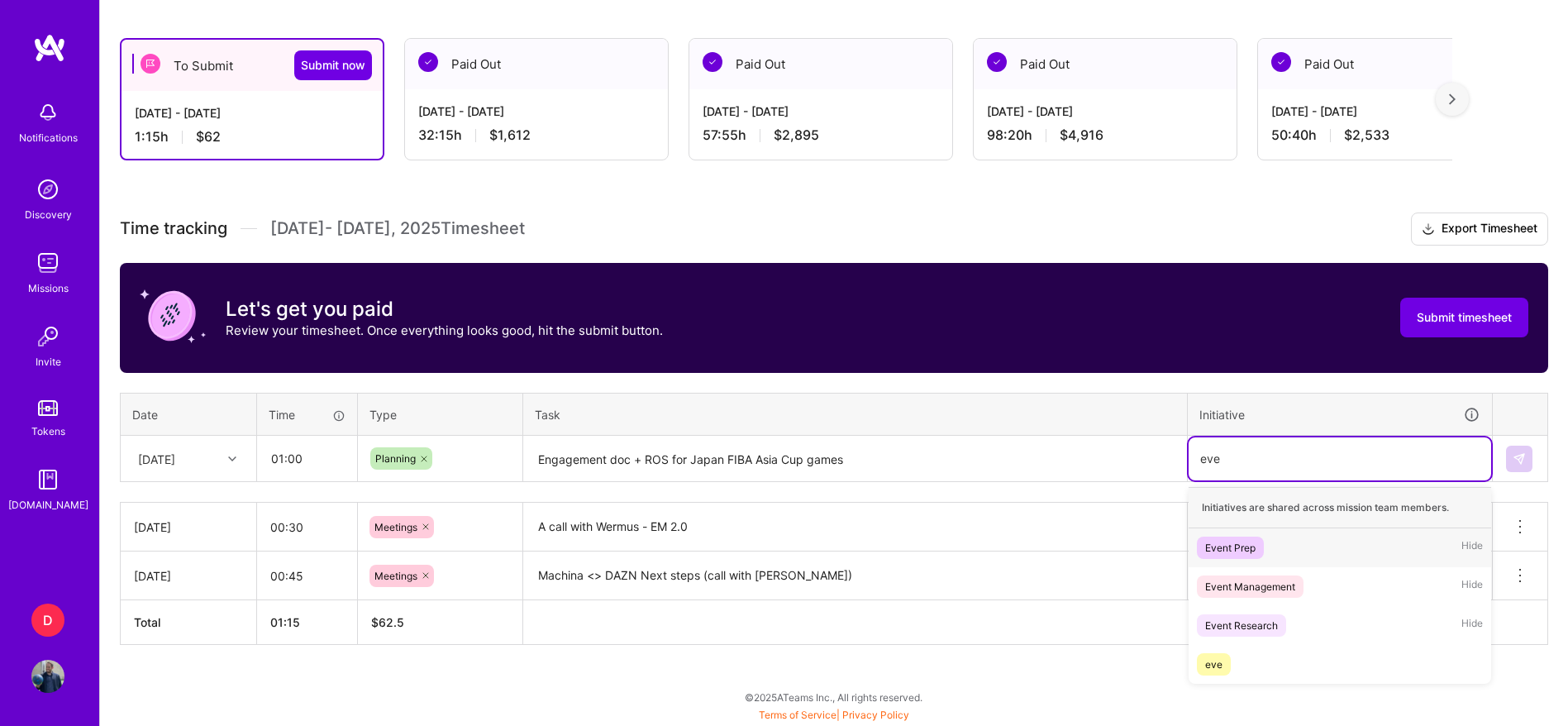
type input "eve"
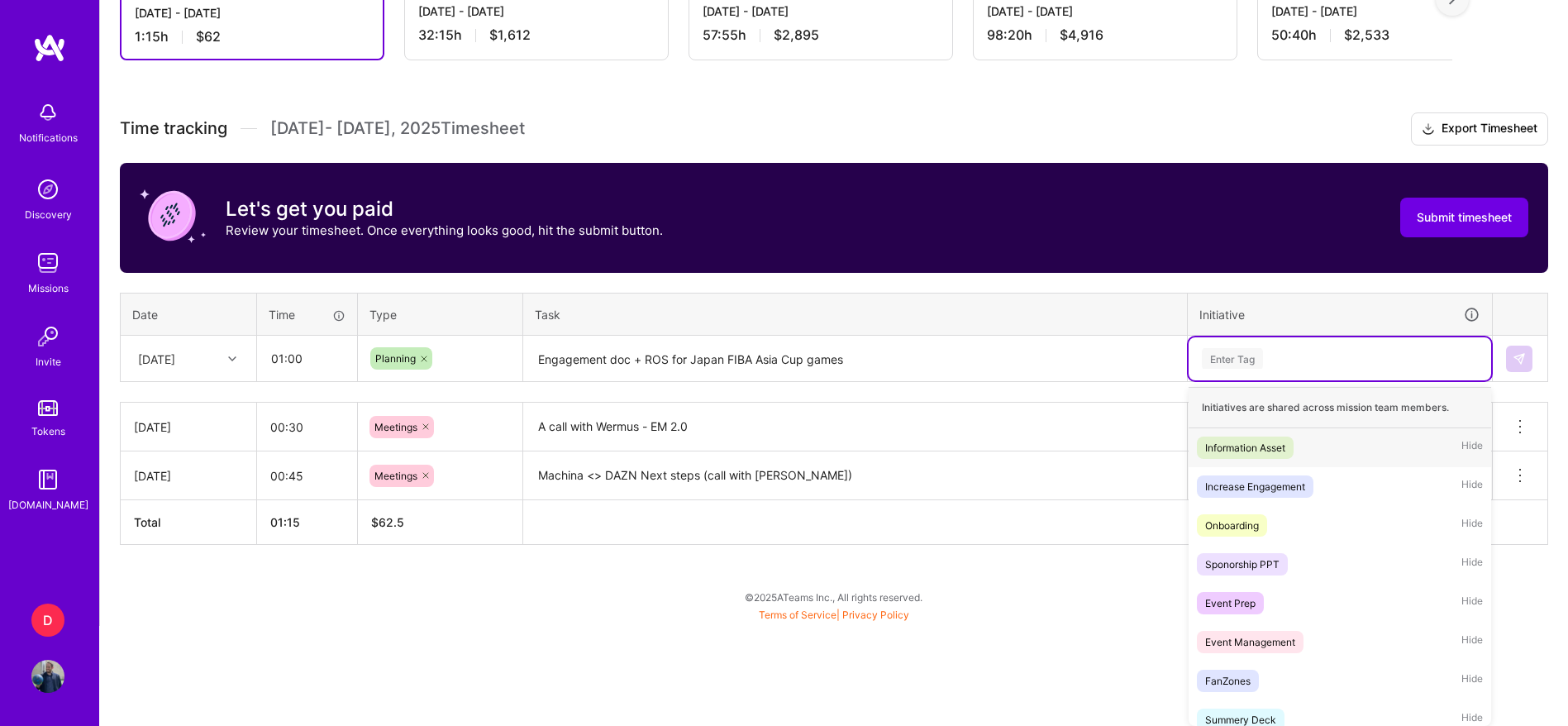
click at [1247, 464] on div "Information Asset Hide" at bounding box center [1339, 448] width 303 height 39
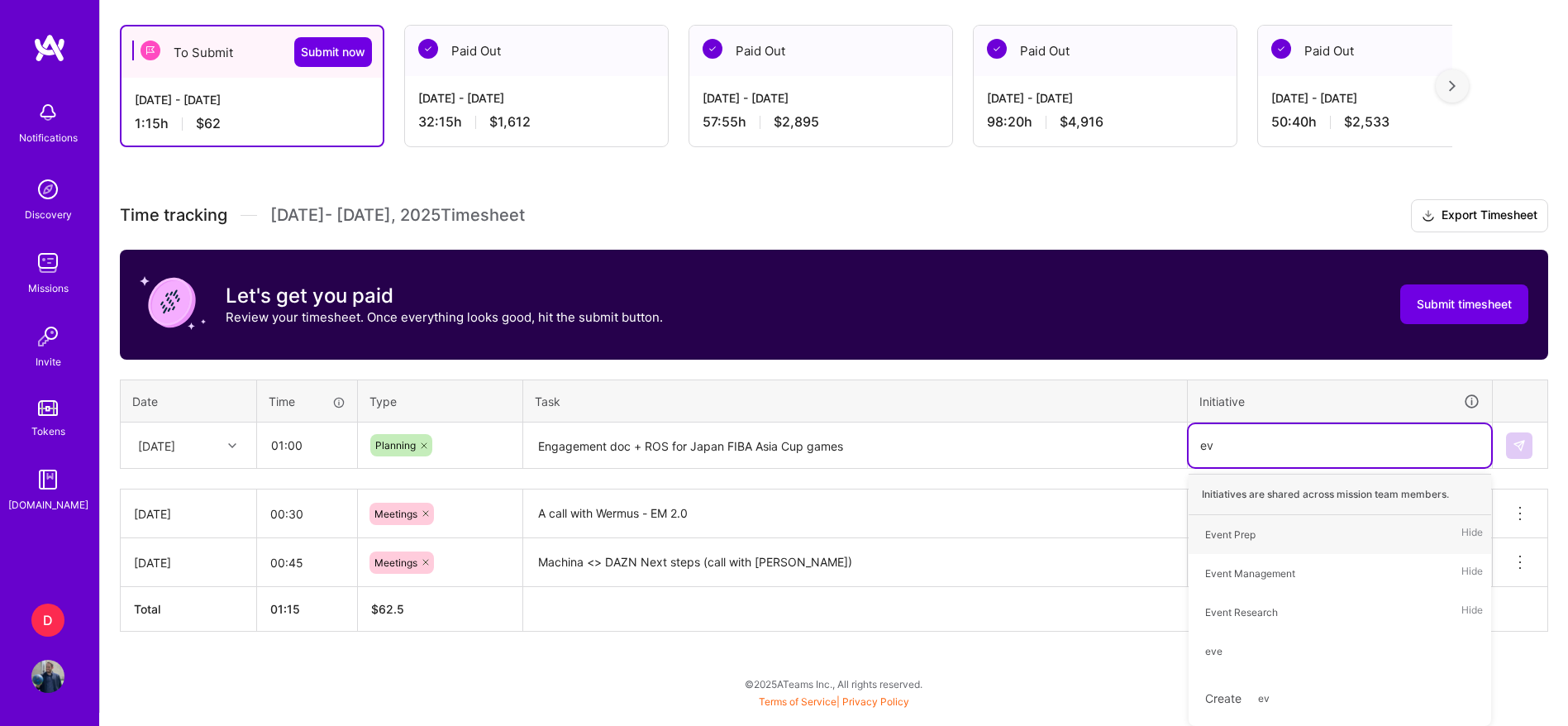
type input "eve"
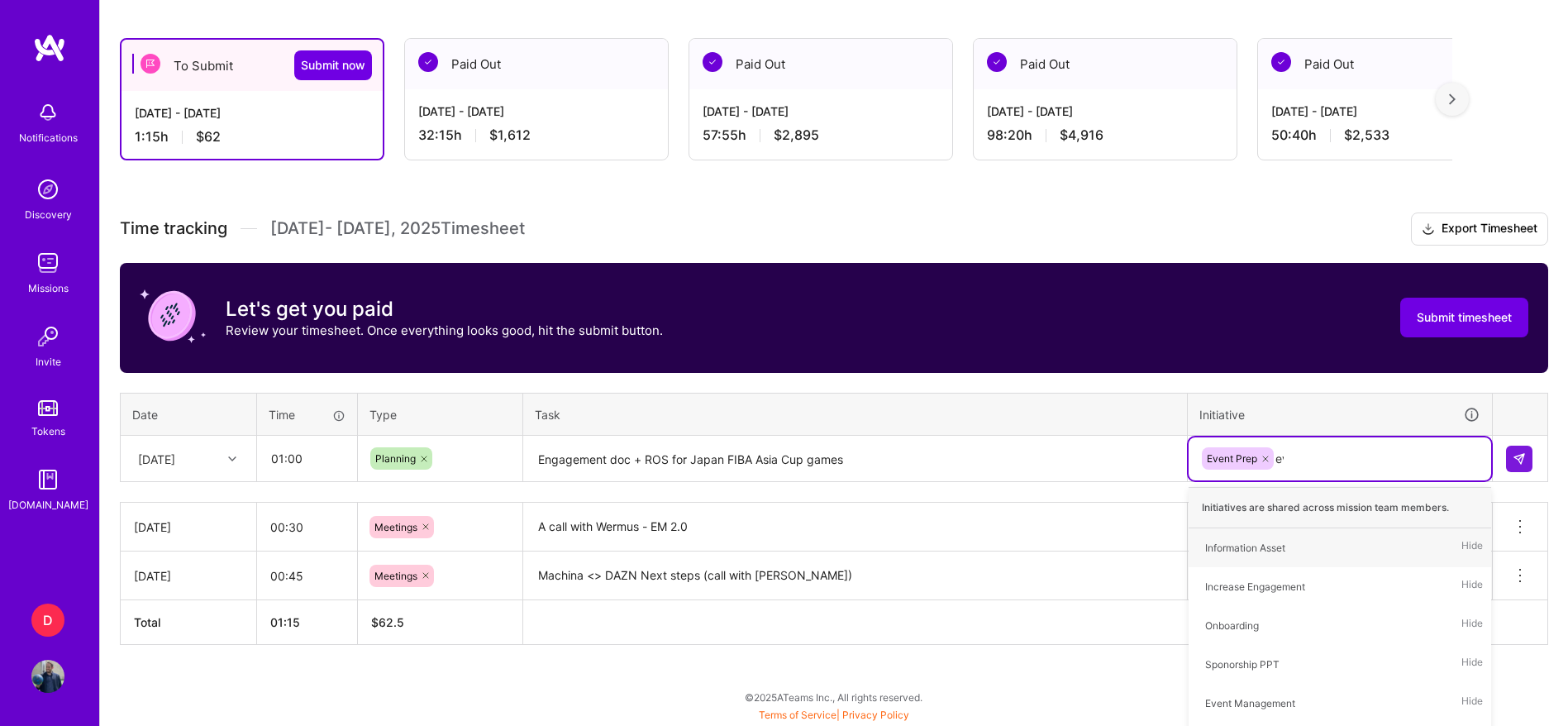
type input "eve"
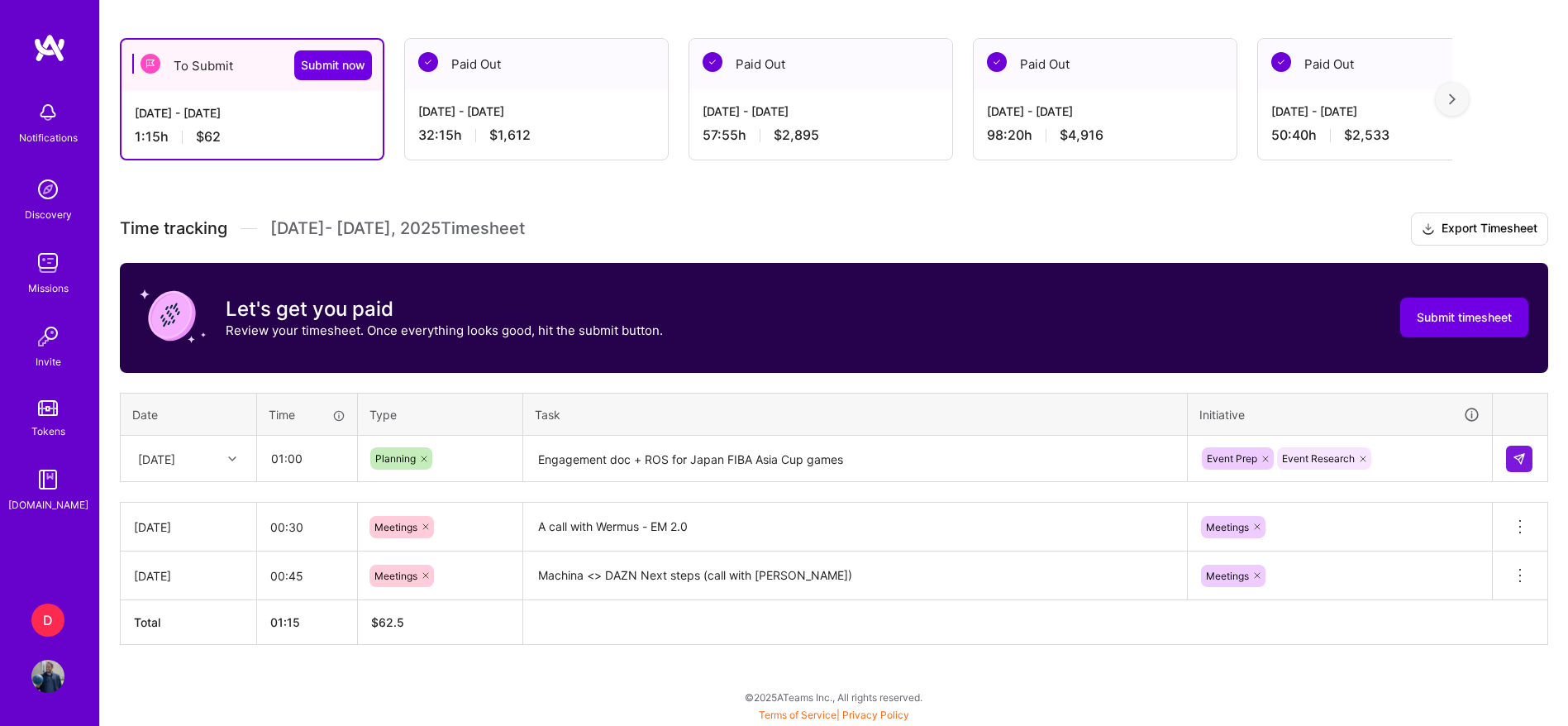
click at [1534, 463] on div at bounding box center [1519, 458] width 28 height 26
click at [1524, 460] on img at bounding box center [1519, 459] width 14 height 14
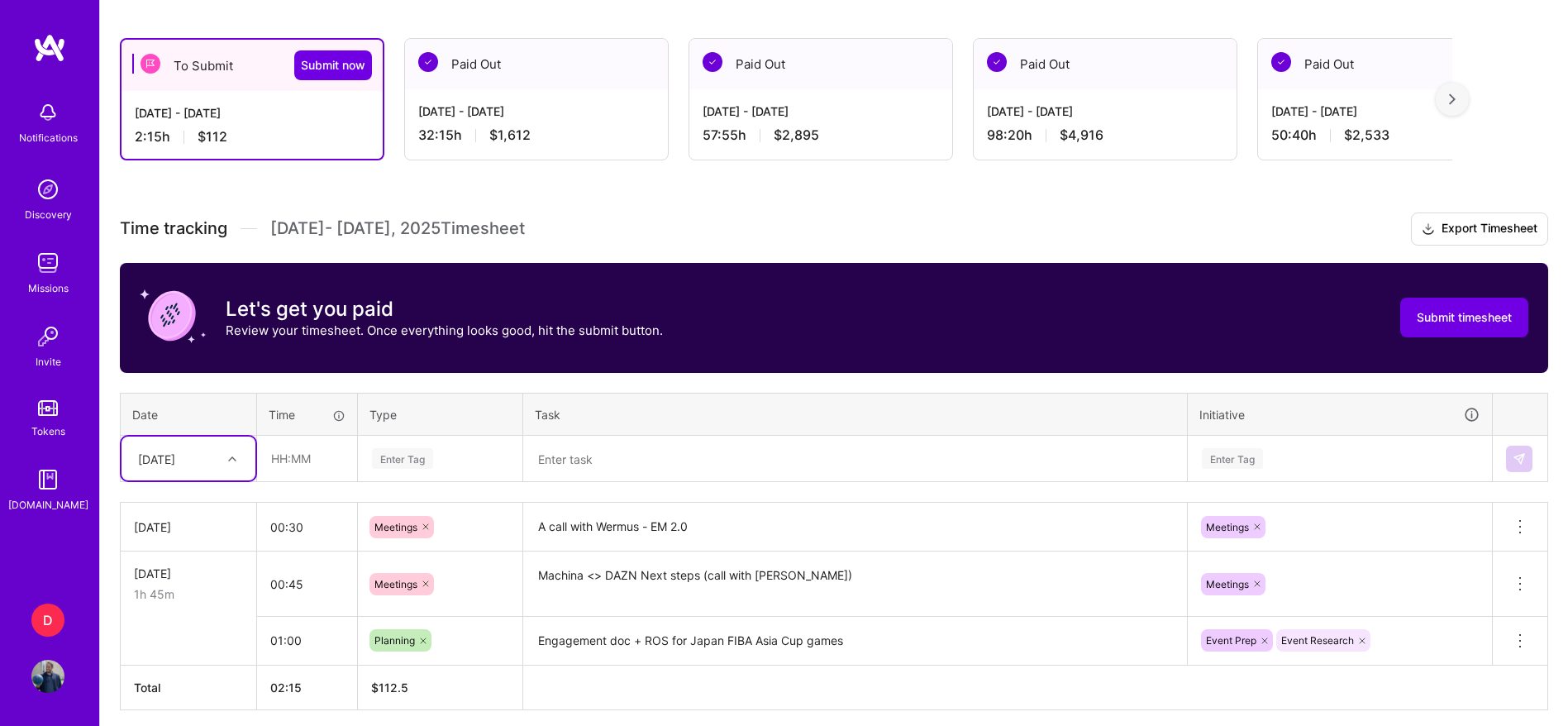
scroll to position [332, 0]
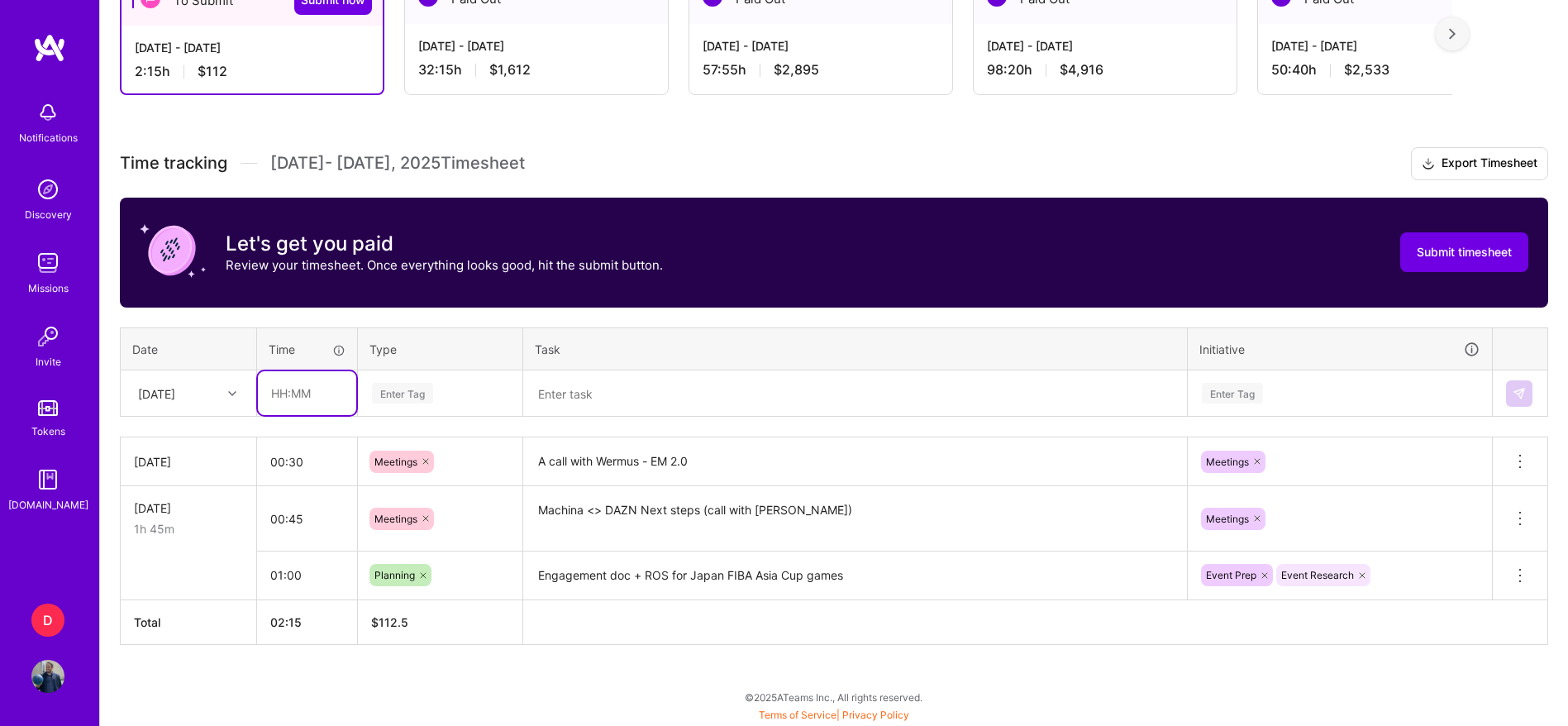
click at [329, 386] on input "text" at bounding box center [306, 393] width 98 height 44
type input "03:30"
click at [234, 398] on div at bounding box center [234, 393] width 25 height 21
click at [170, 566] on div "[DATE]" at bounding box center [189, 563] width 134 height 30
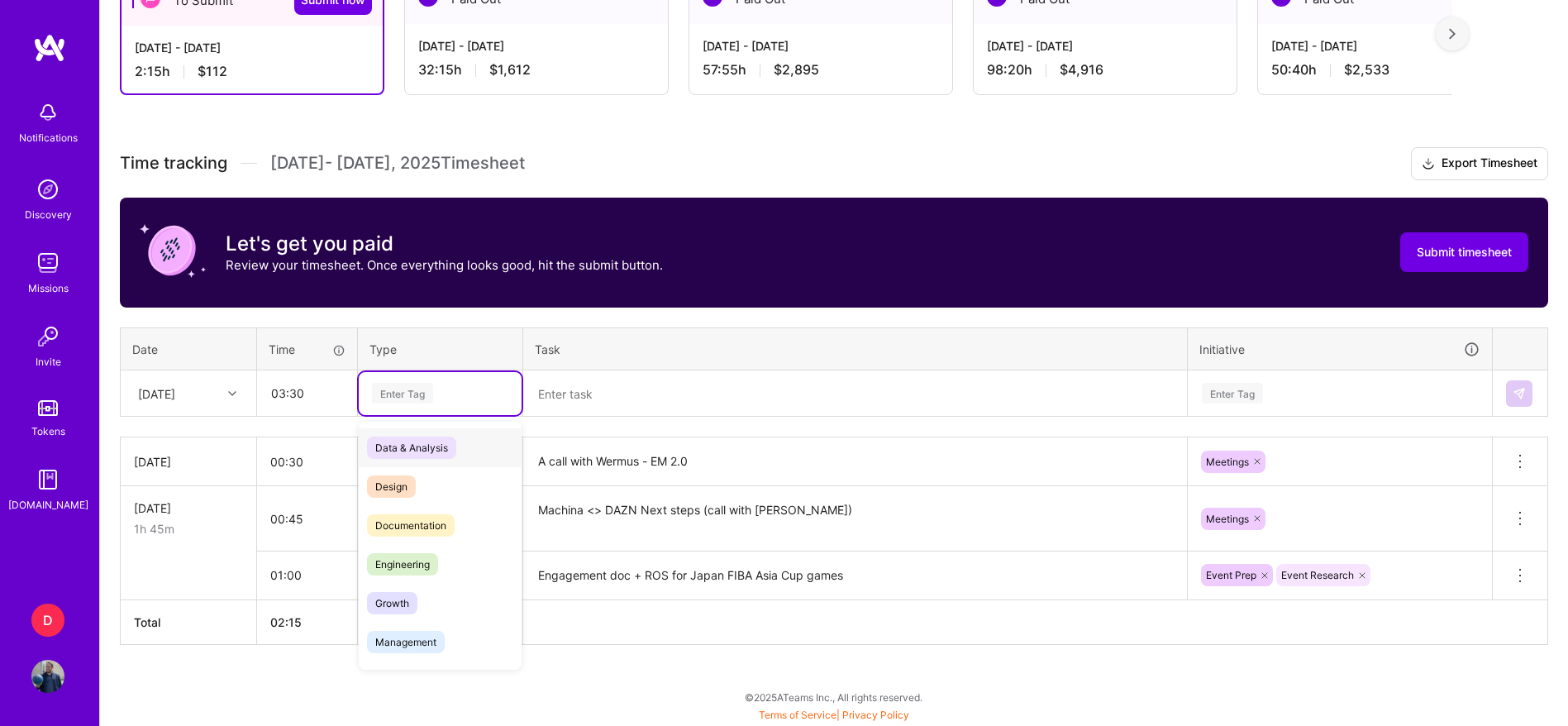
click at [403, 386] on div "Enter Tag" at bounding box center [402, 393] width 61 height 25
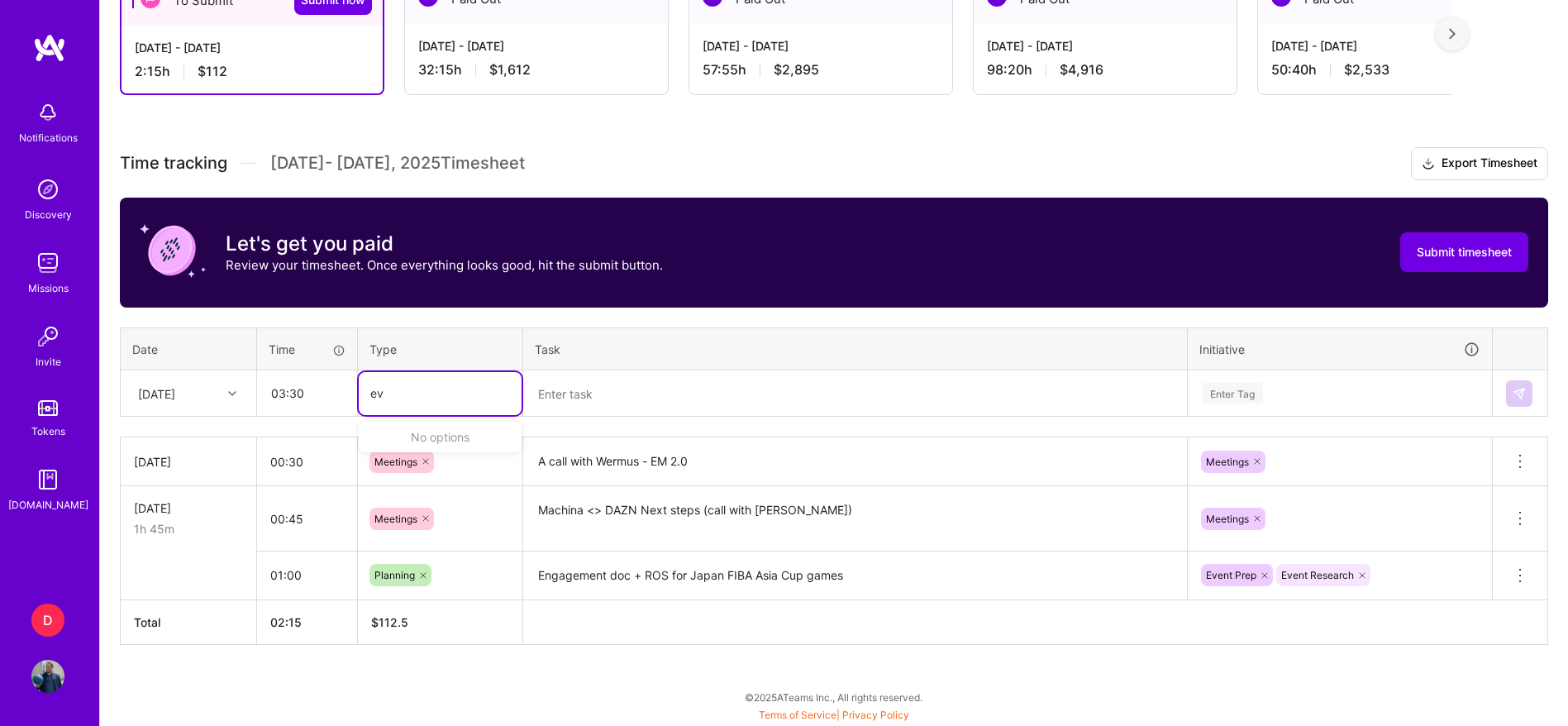
type input "e"
type input "man"
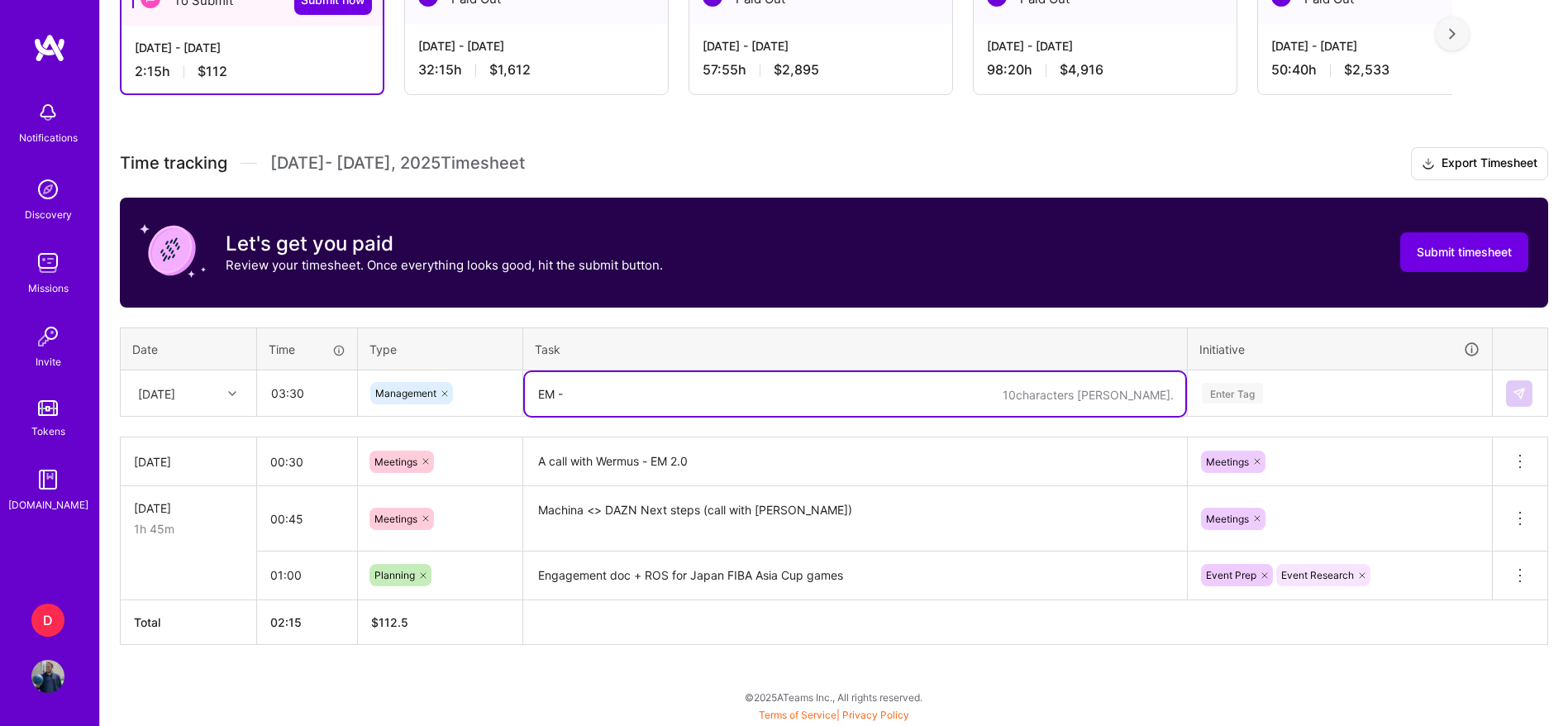
paste textarea "Fanzone - [GEOGRAPHIC_DATA] - [GEOGRAPHIC_DATA] v [GEOGRAPHIC_DATA]"
type textarea "EM - Fanzone - [GEOGRAPHIC_DATA] - [GEOGRAPHIC_DATA] v [GEOGRAPHIC_DATA] (FIBA …"
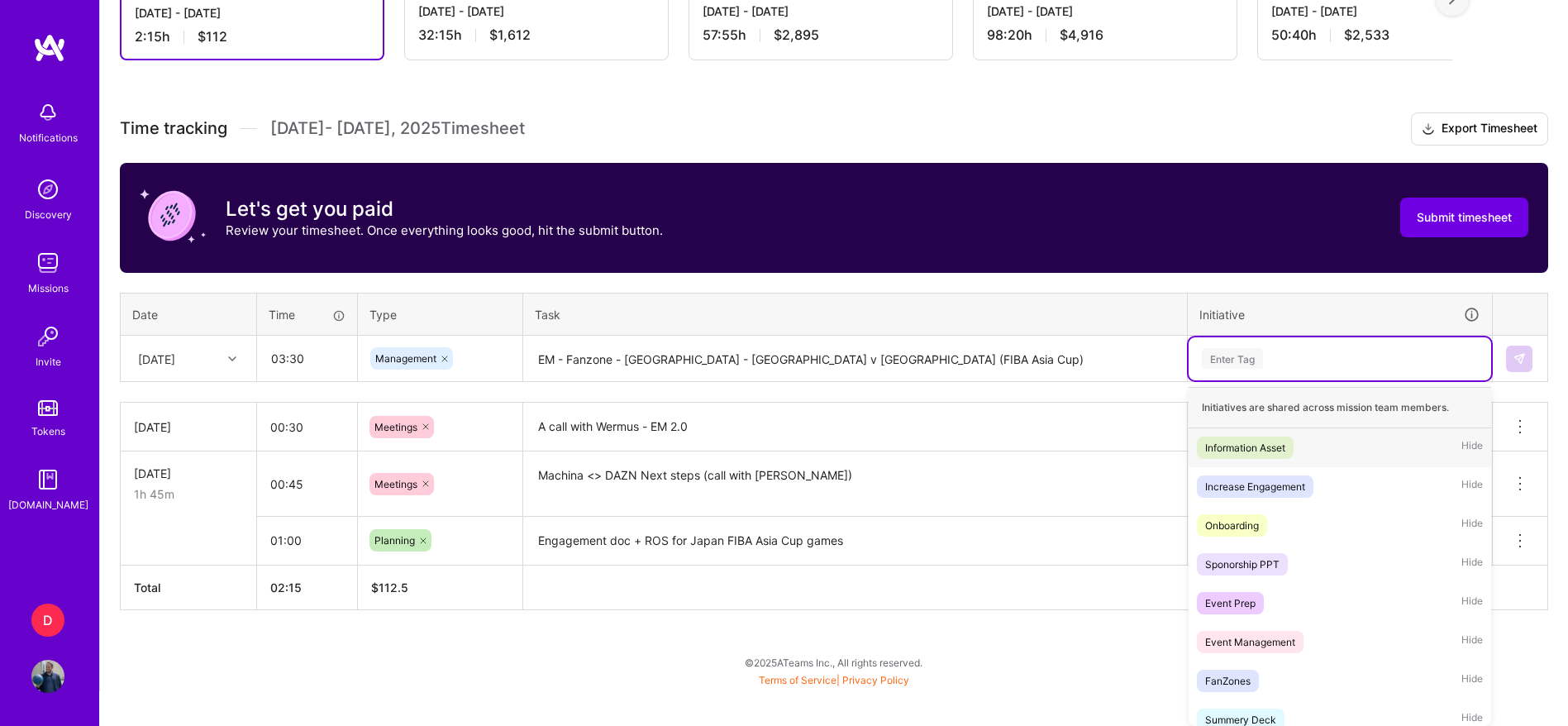
click at [1247, 385] on div "Time tracking [DATE] - [DATE] Timesheet Export Timesheet Let's get you paid Rev…" at bounding box center [834, 362] width 1429 height 498
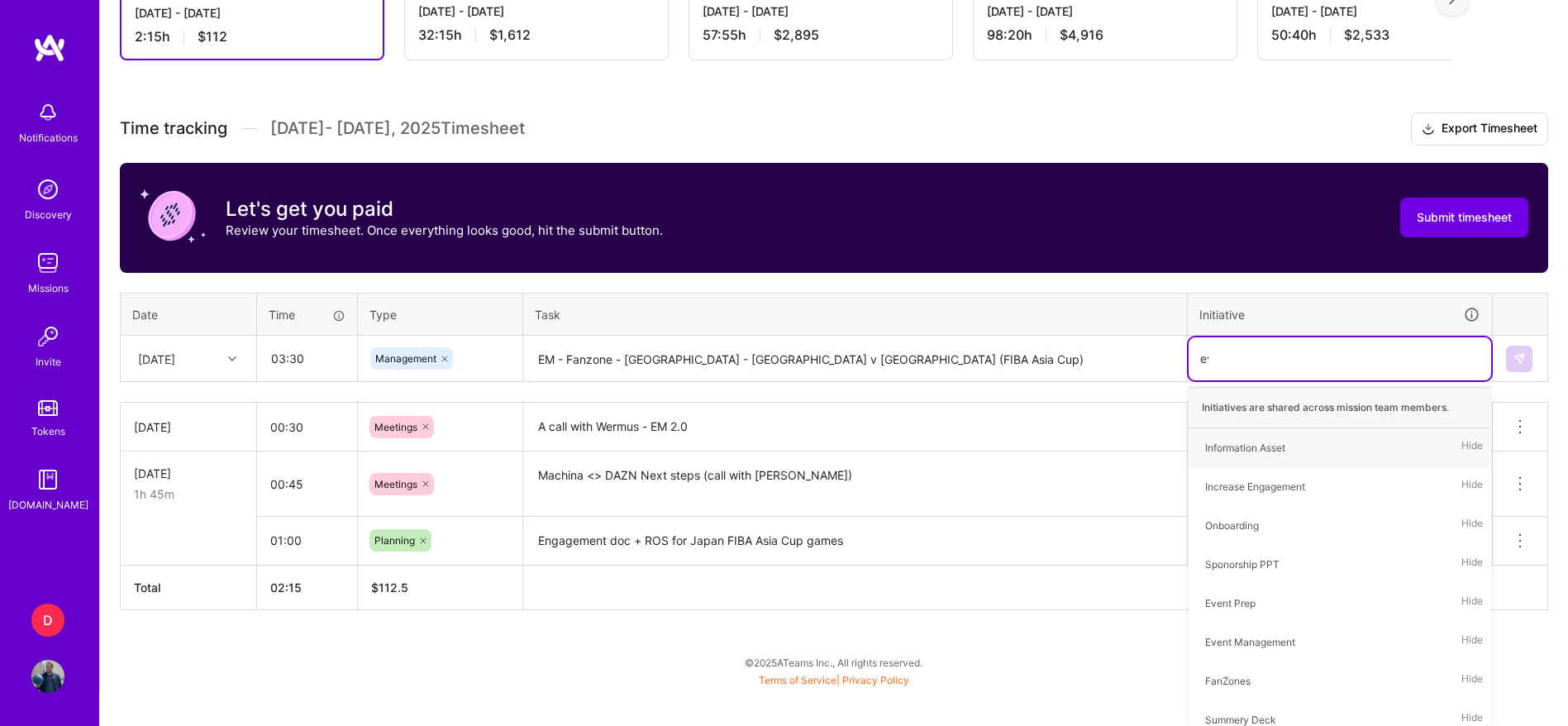
type input "eve"
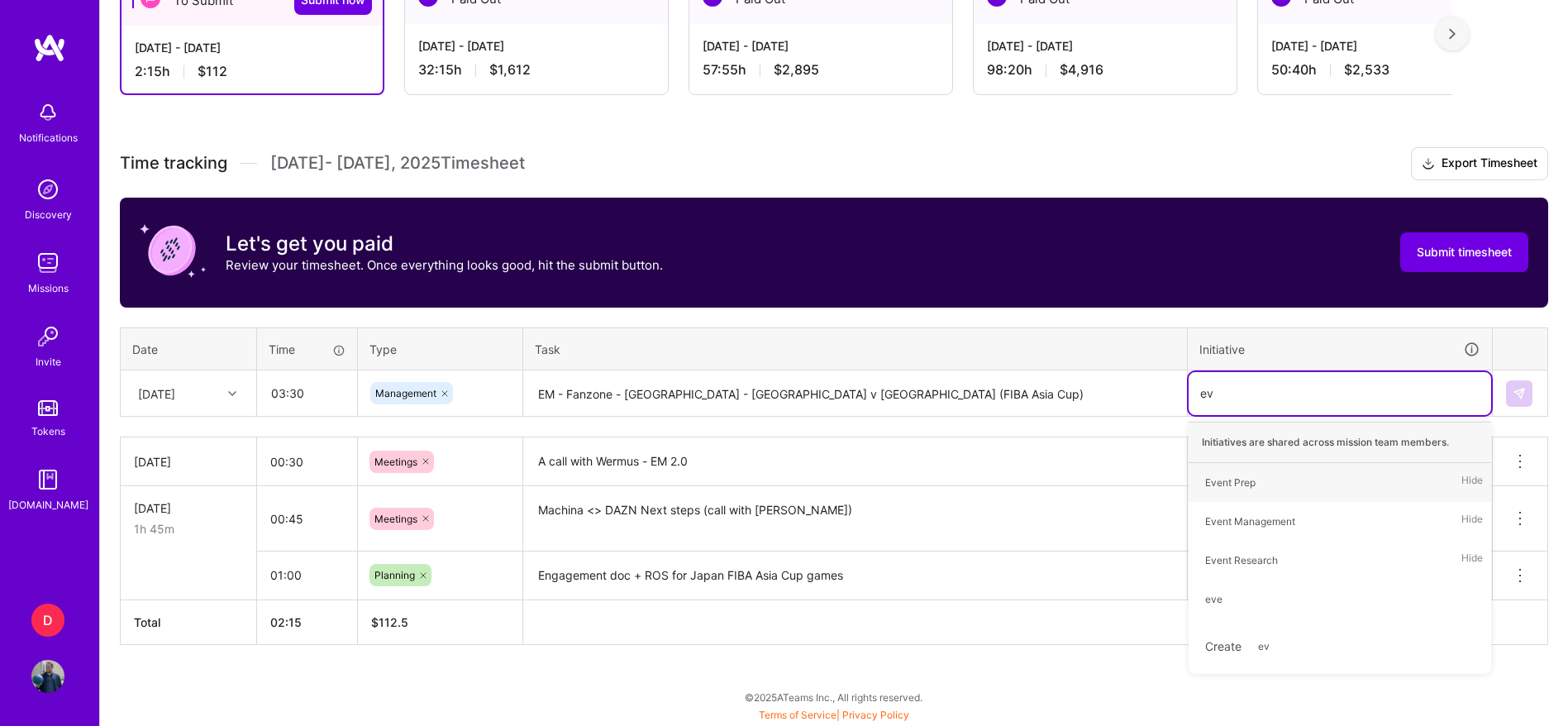
type input "eve"
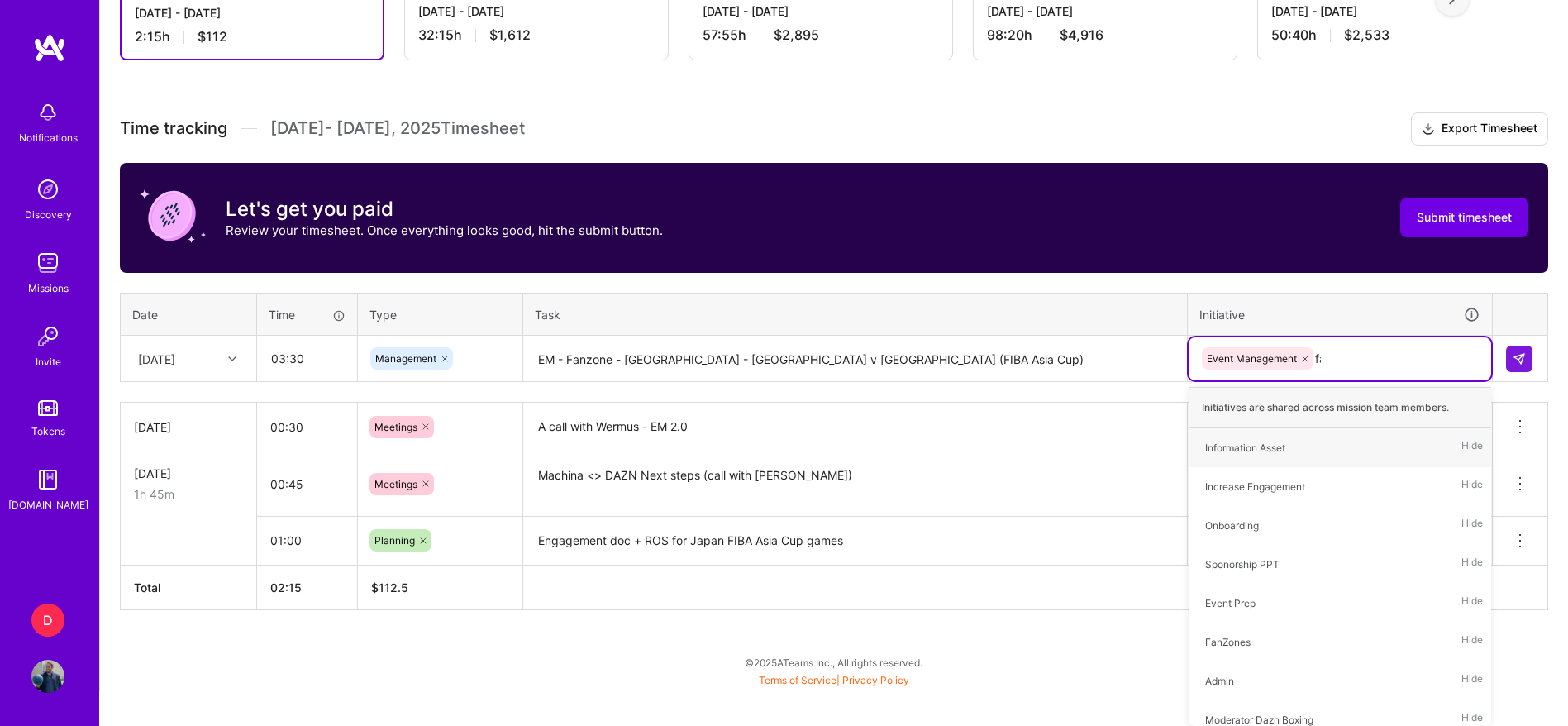
type input "fan"
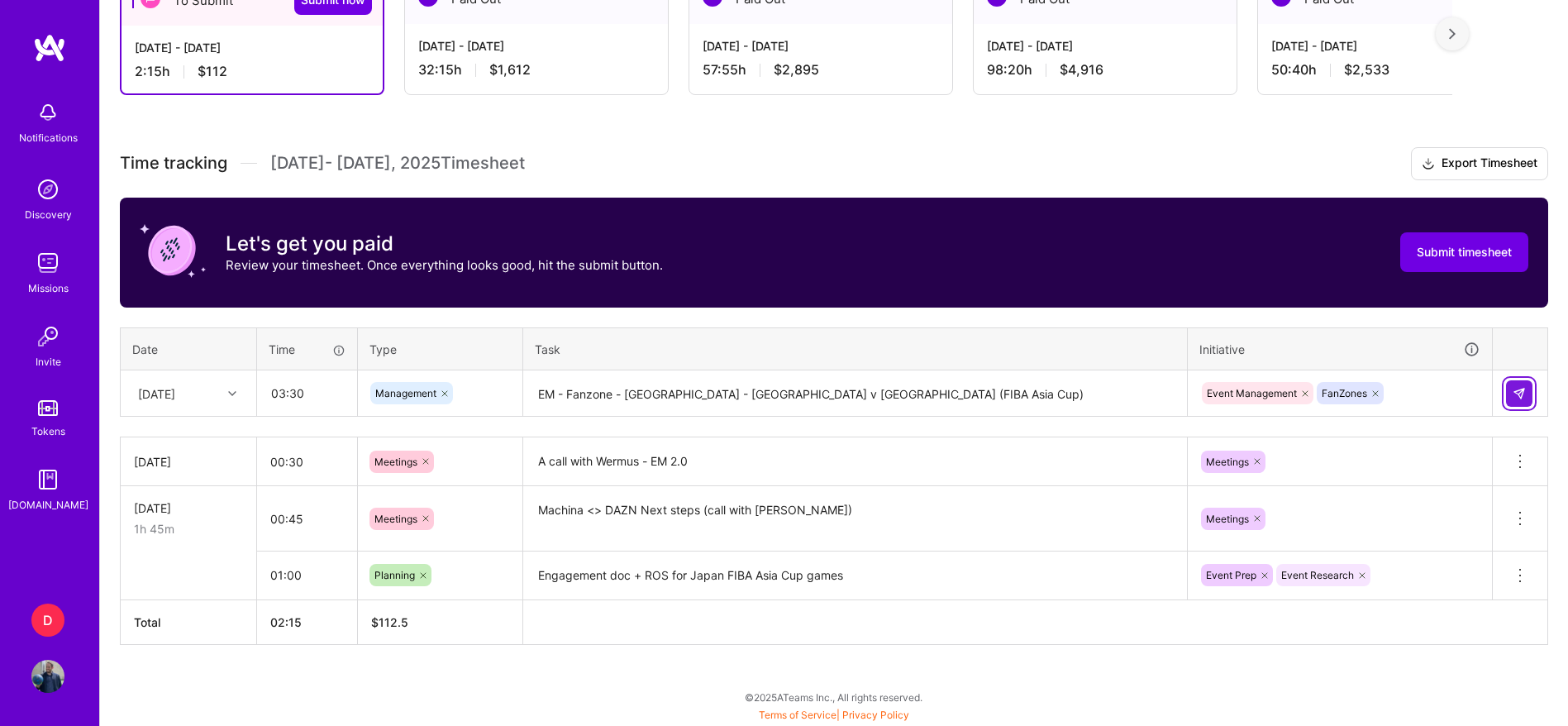
click at [1524, 391] on img at bounding box center [1519, 394] width 14 height 14
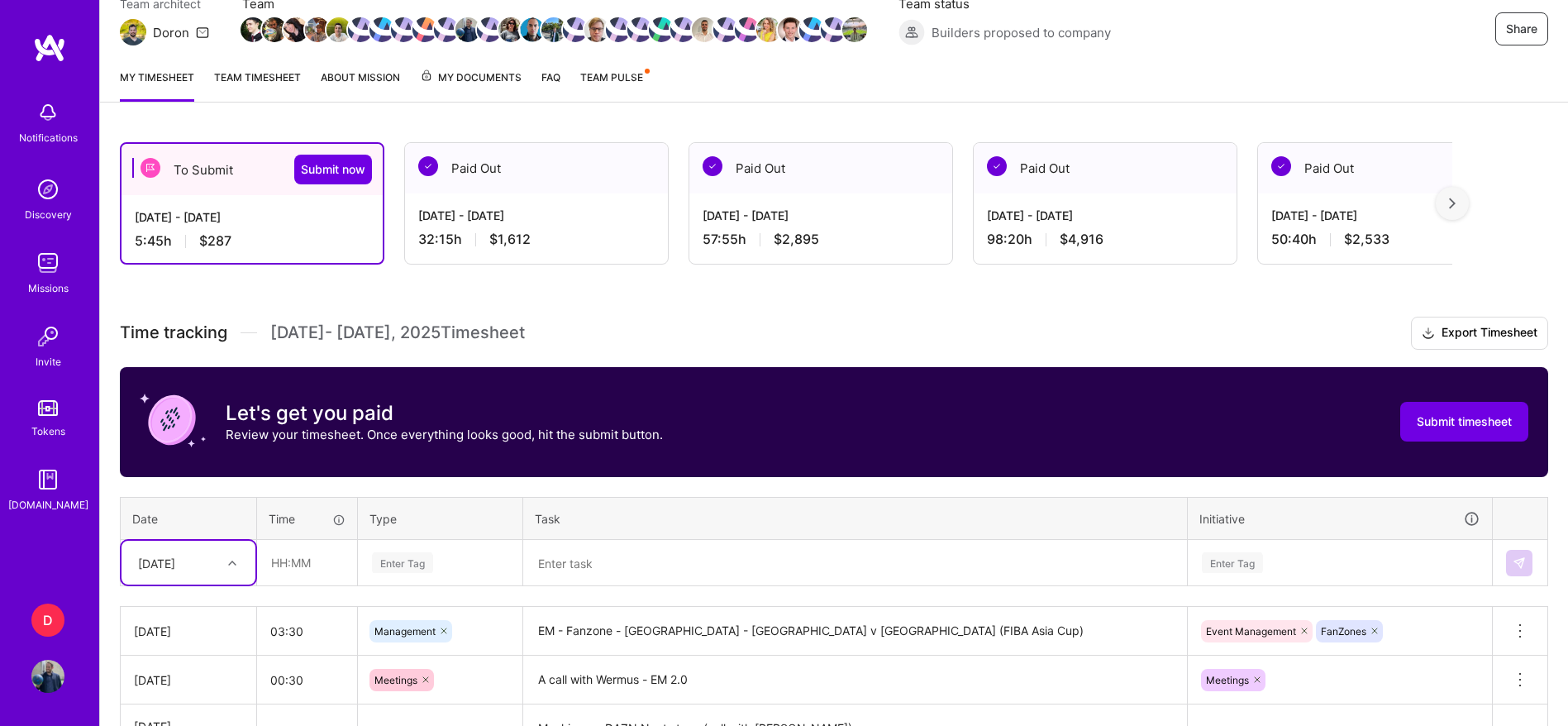
scroll to position [142, 0]
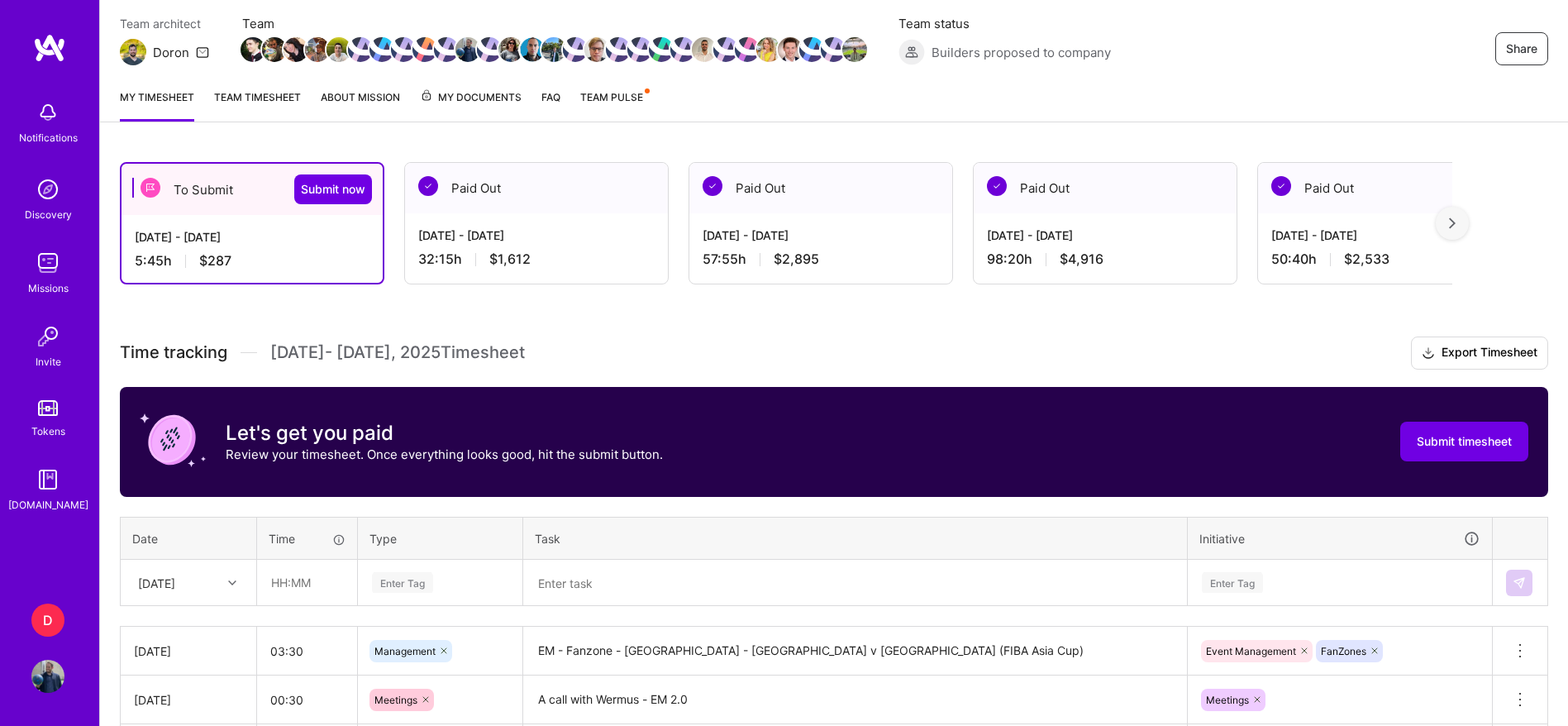
click at [236, 90] on link "Team timesheet" at bounding box center [257, 105] width 87 height 33
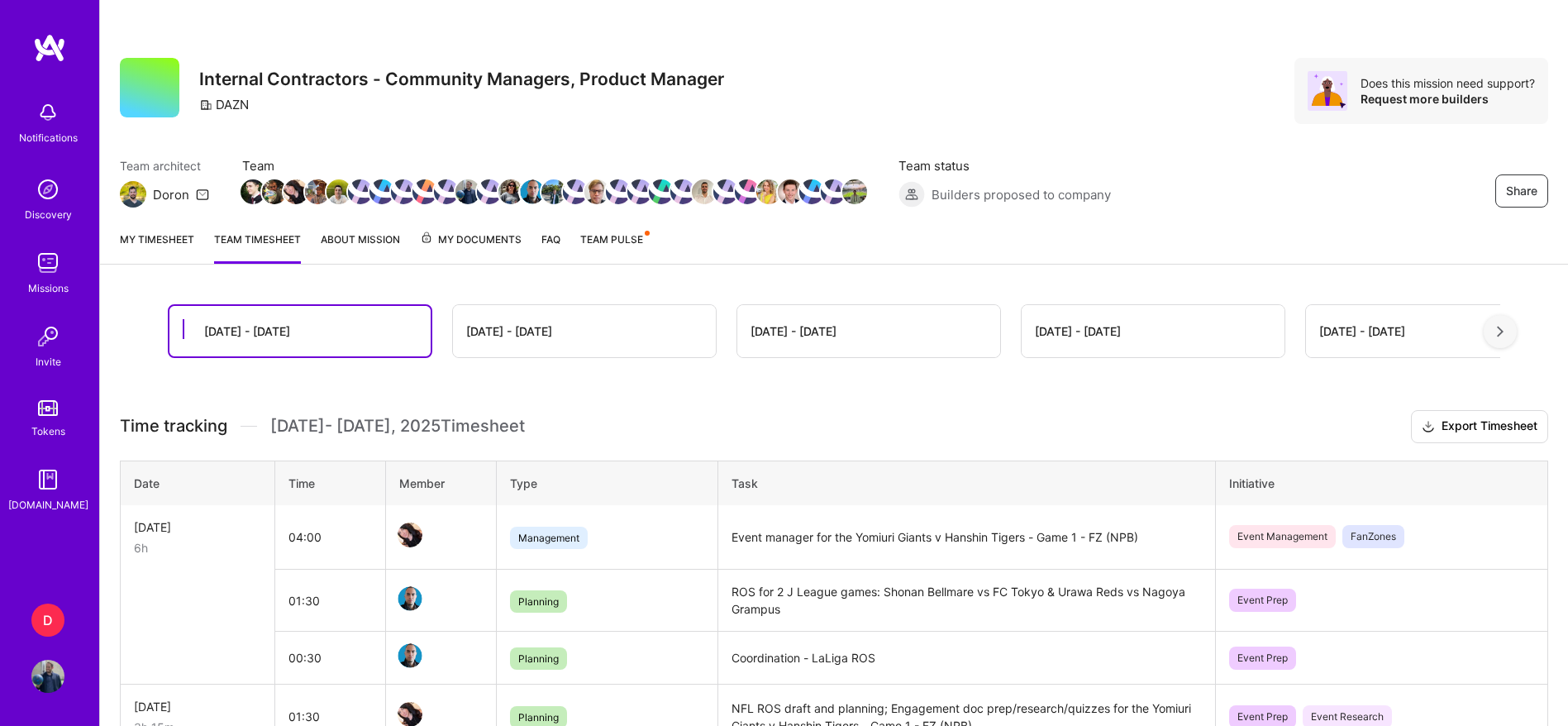
click at [526, 317] on div "[DATE] - [DATE]" at bounding box center [585, 332] width 263 height 53
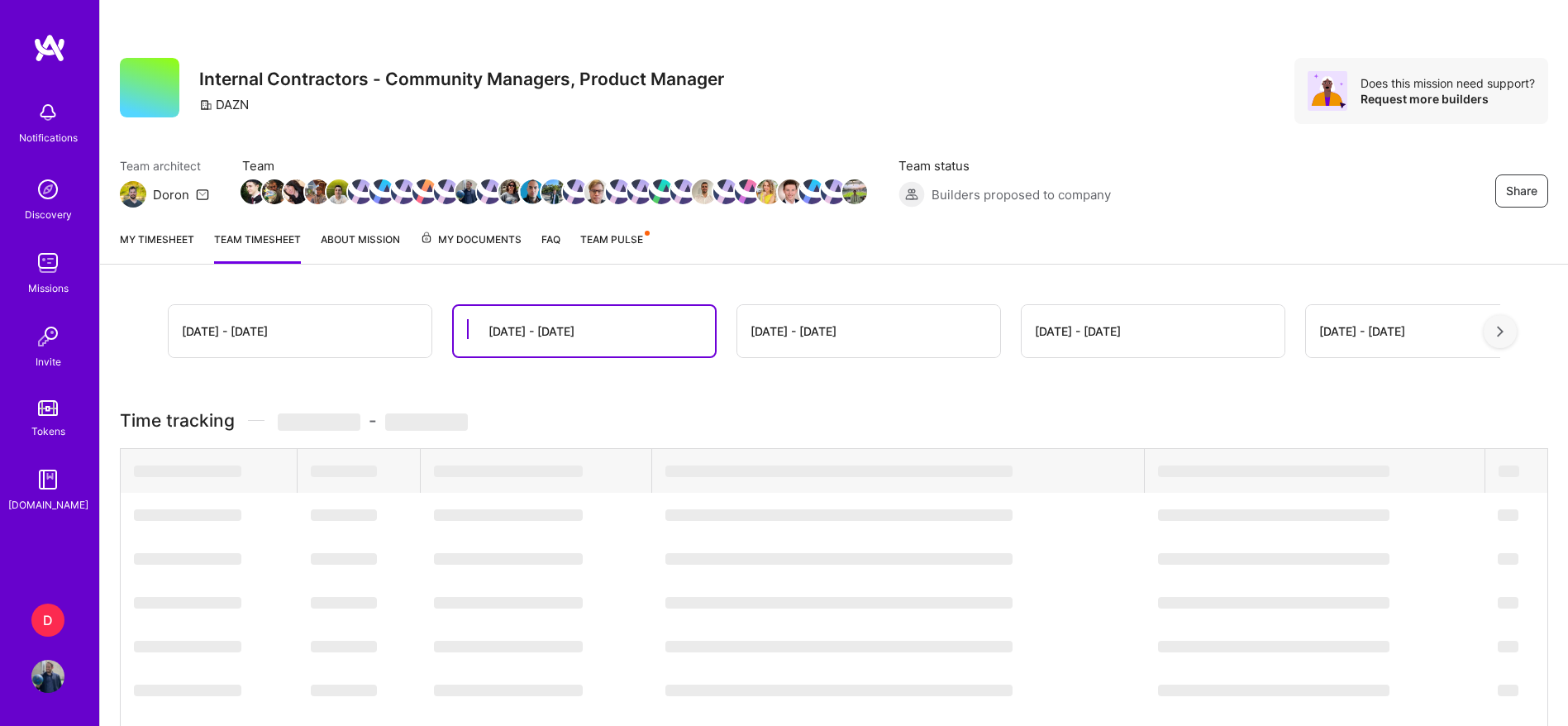
click at [515, 344] on div "[DATE] - [DATE]" at bounding box center [585, 331] width 262 height 51
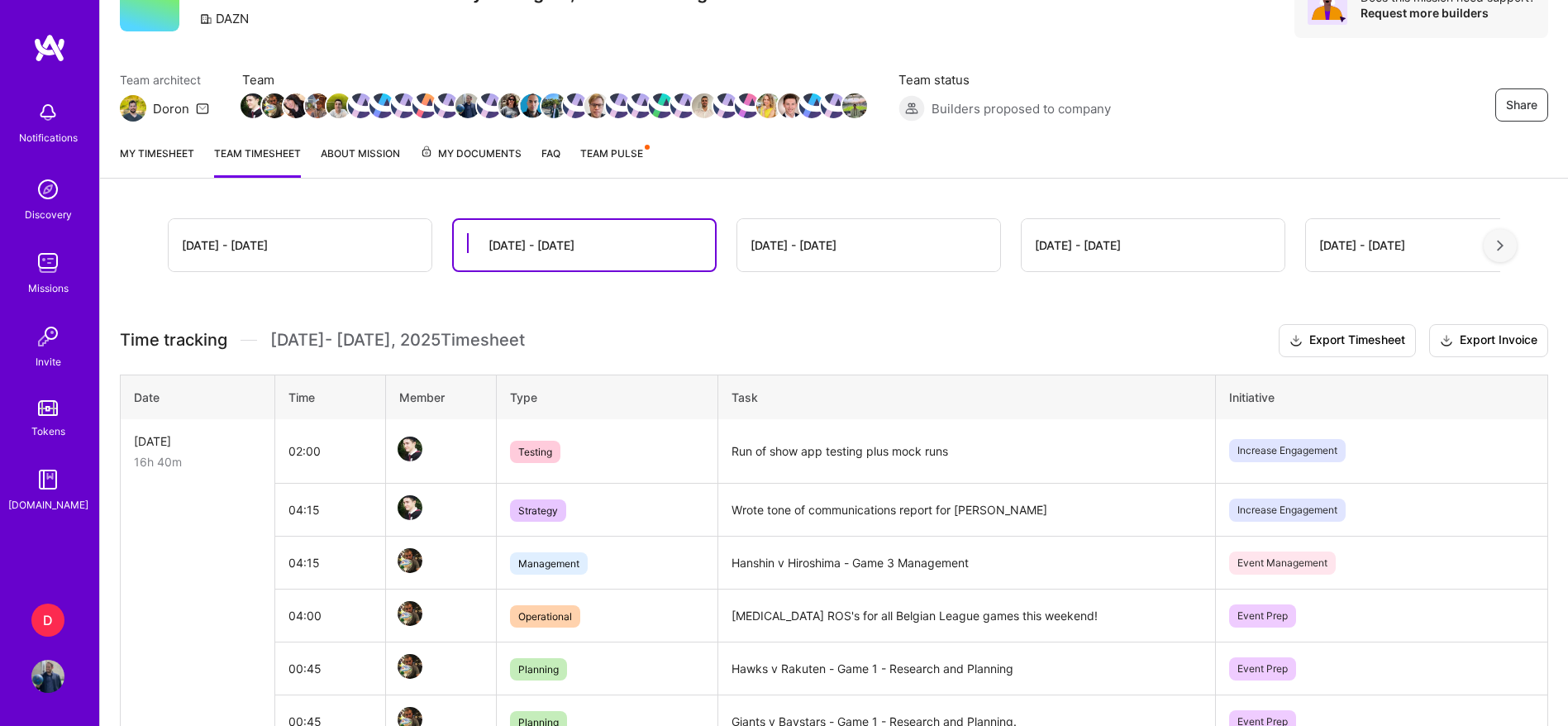
scroll to position [61, 0]
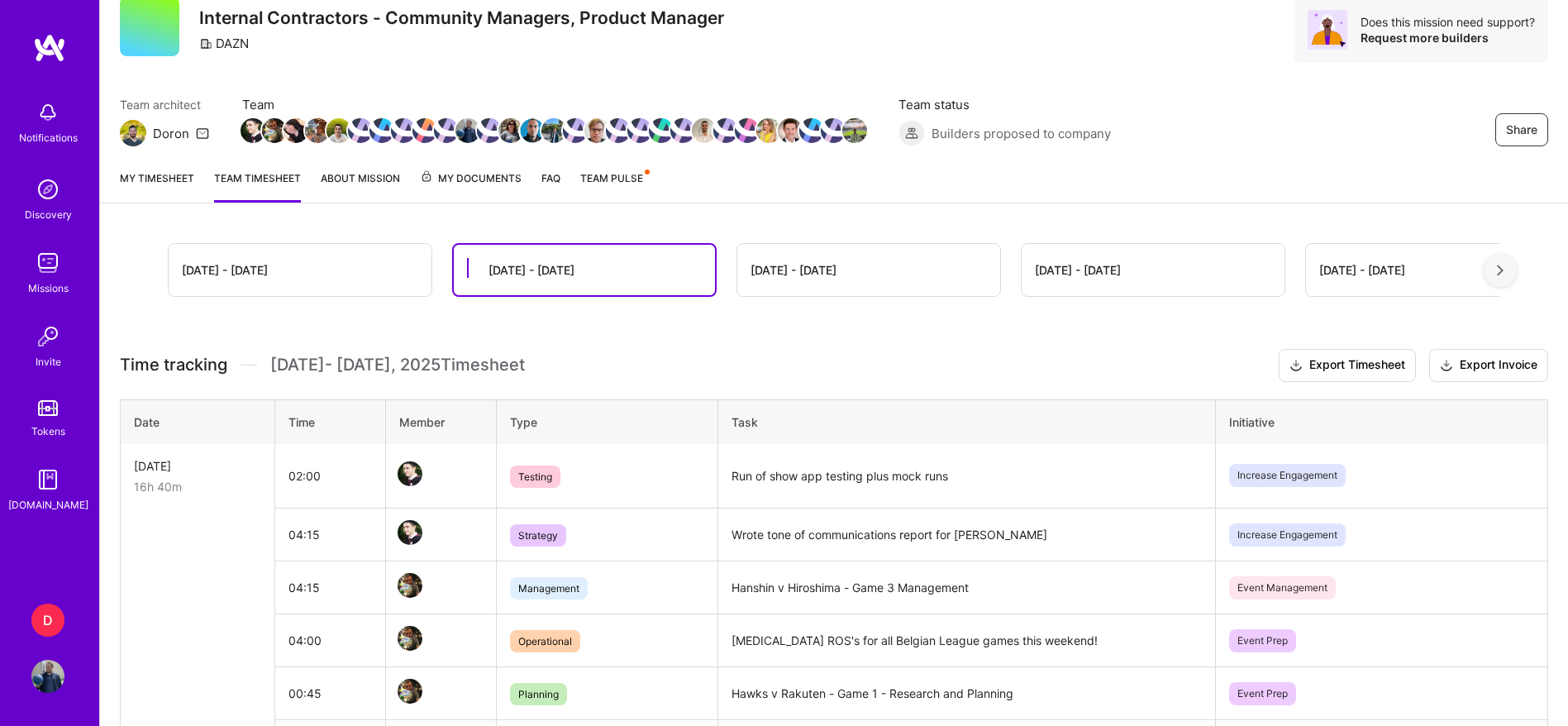
click at [762, 278] on div "[DATE] - [DATE]" at bounding box center [794, 271] width 86 height 18
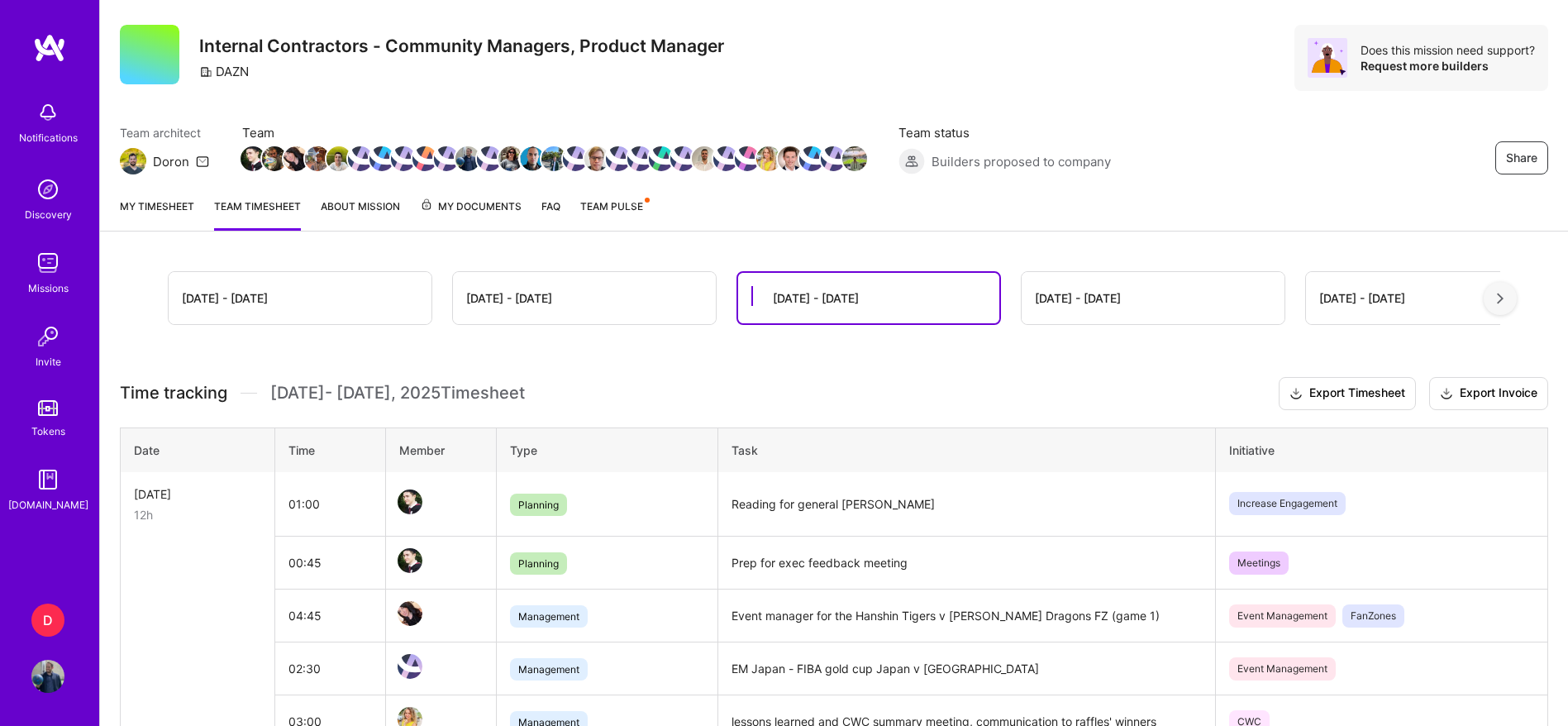
scroll to position [0, 0]
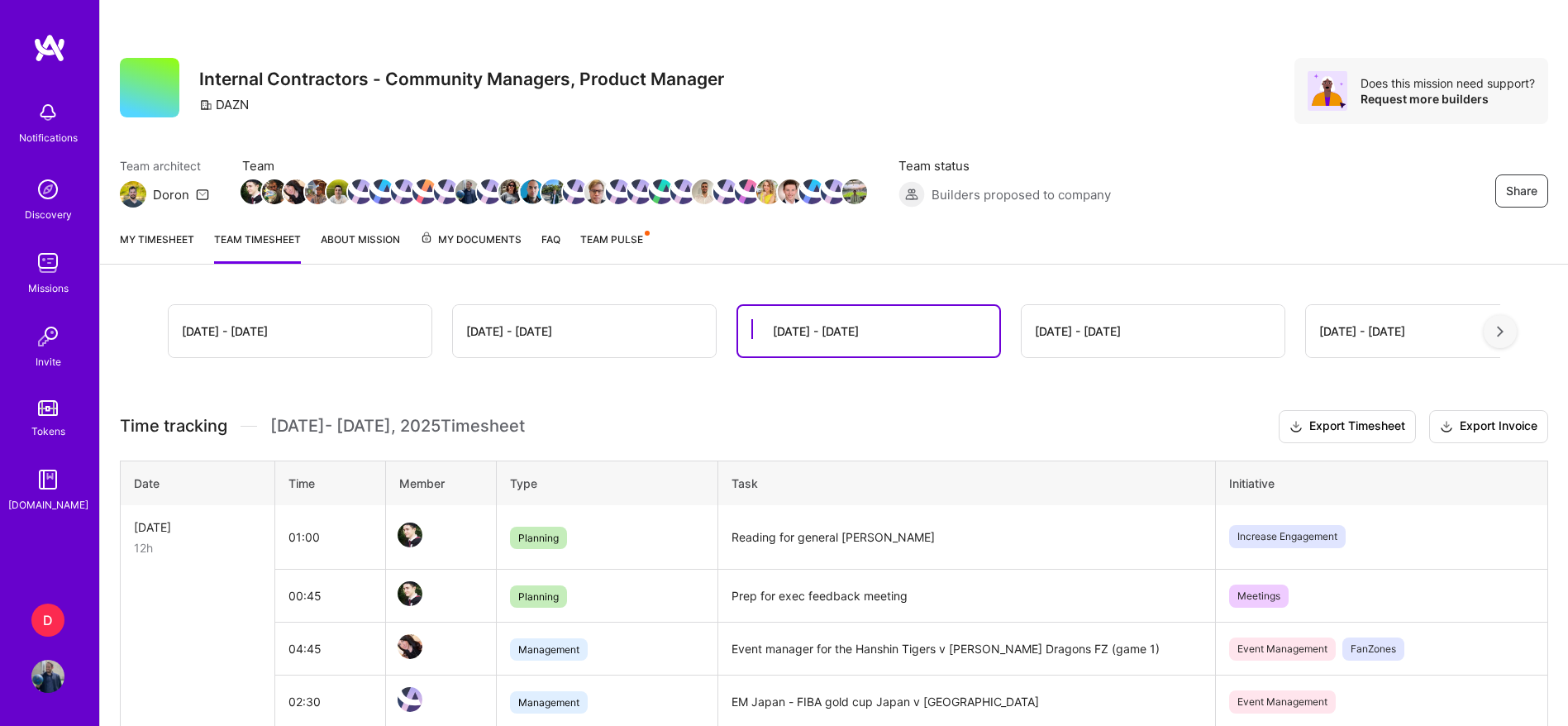
click at [466, 326] on div "[DATE] - [DATE]" at bounding box center [509, 331] width 86 height 18
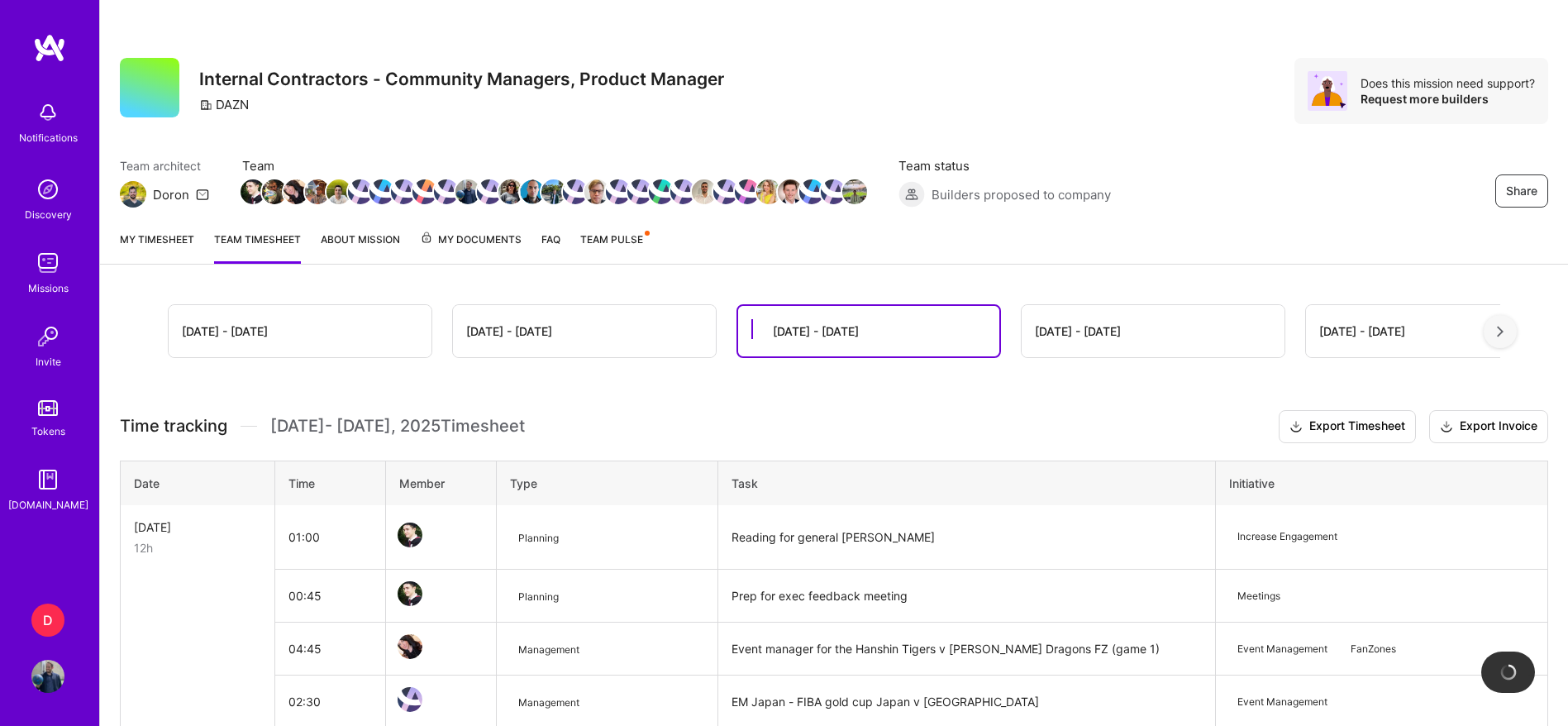
click at [467, 328] on div "[DATE] - [DATE]" at bounding box center [585, 332] width 263 height 53
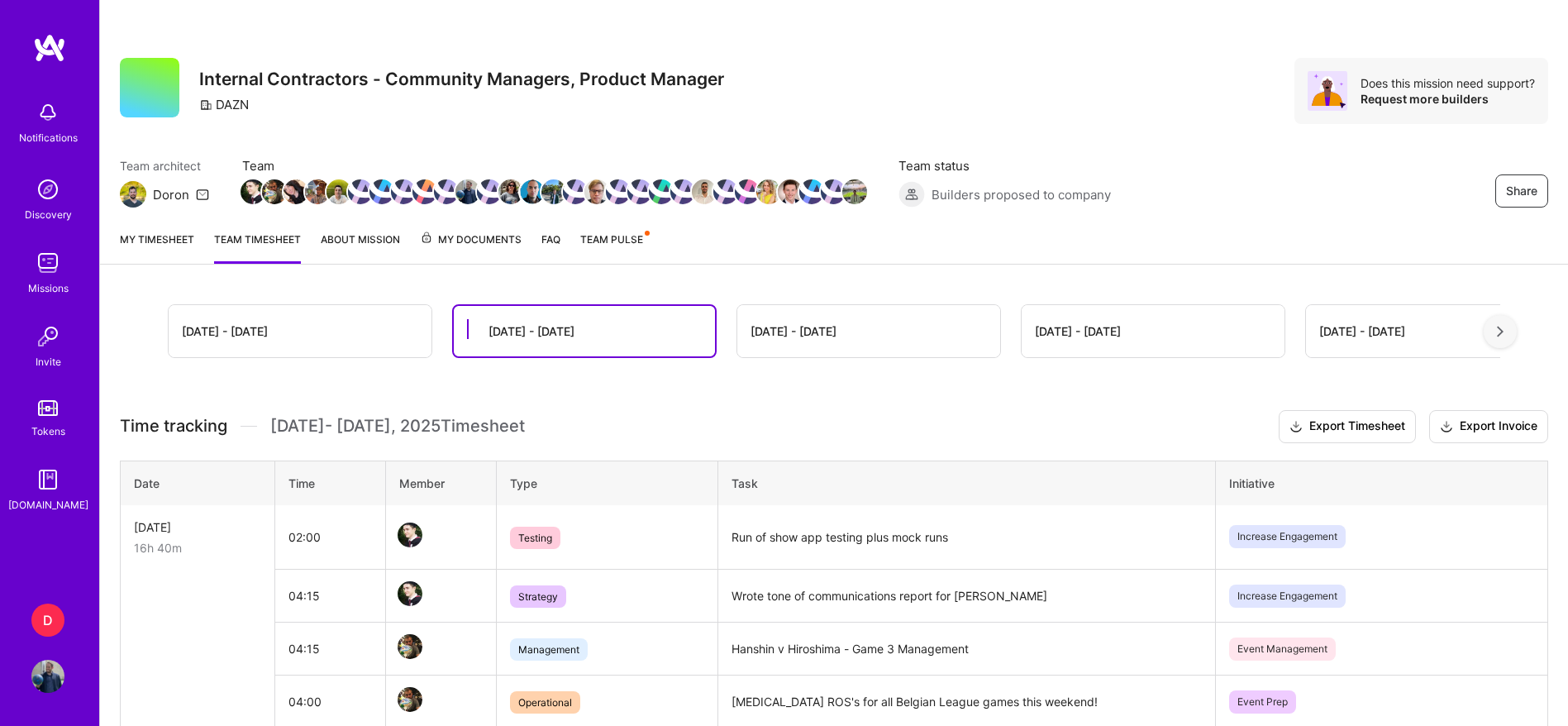
click at [322, 330] on div "[DATE] - [DATE]" at bounding box center [300, 332] width 263 height 53
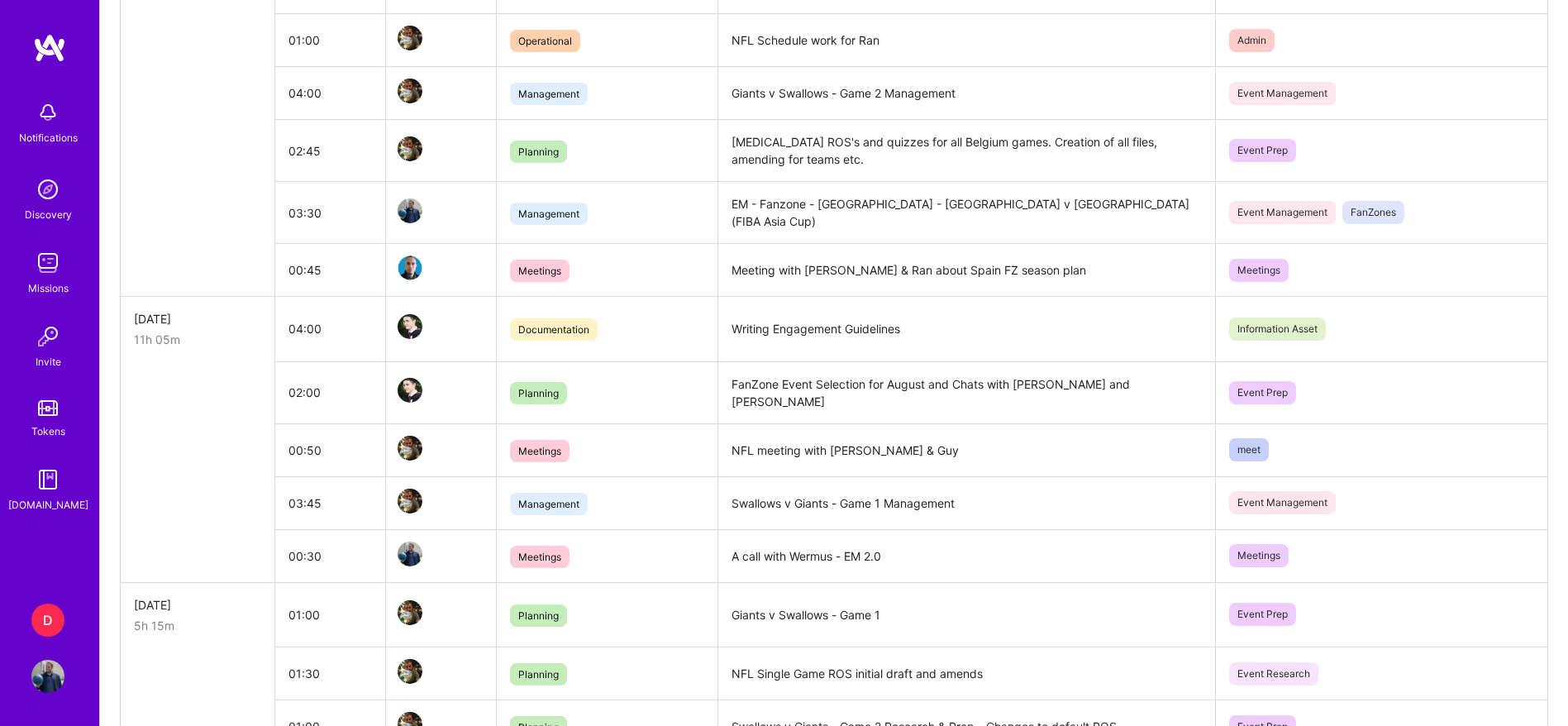
scroll to position [2279, 0]
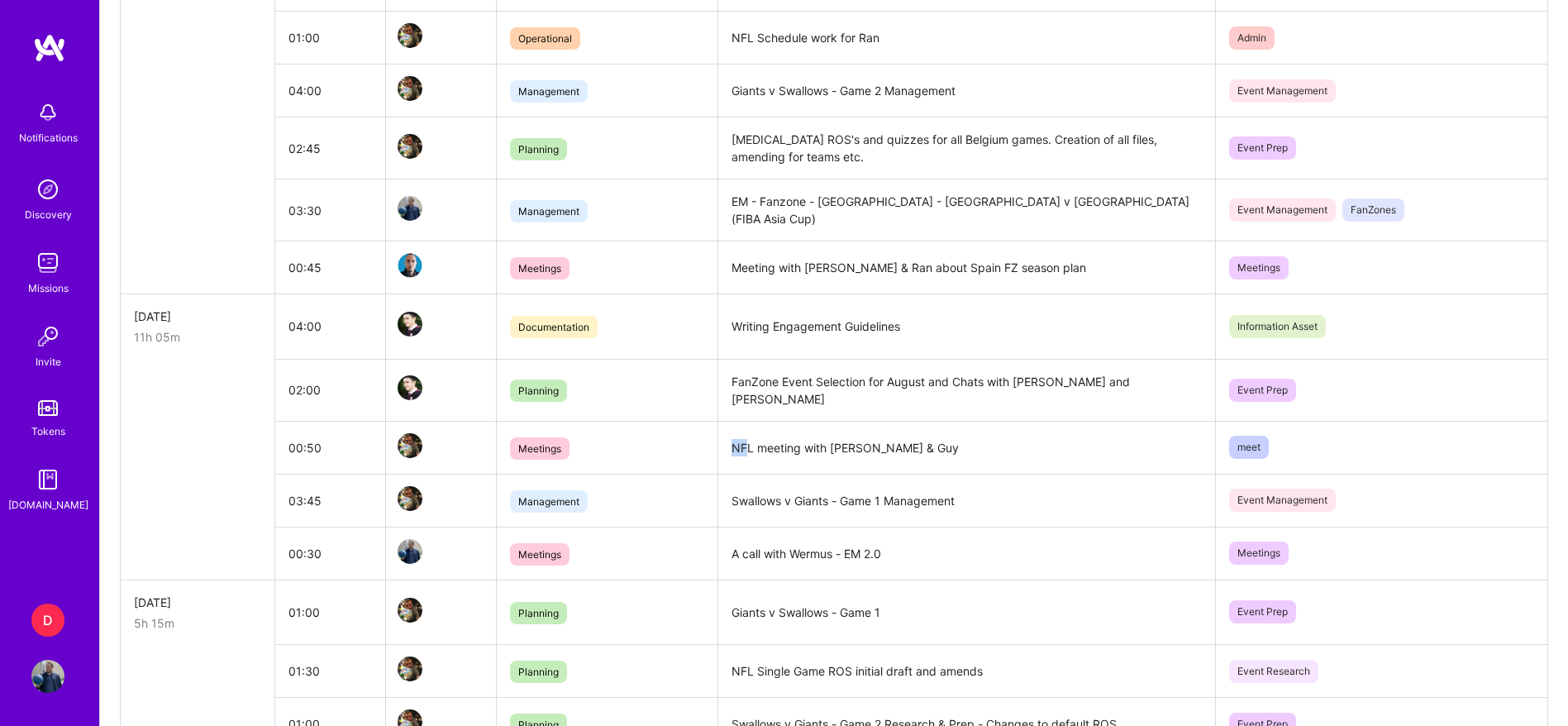
drag, startPoint x: 569, startPoint y: 413, endPoint x: 748, endPoint y: 401, distance: 179.4
click at [748, 421] on tr "00:50 Meetings NFL meeting with [PERSON_NAME] & Guy meet" at bounding box center [835, 448] width 1428 height 53
click at [748, 421] on td "NFL meeting with [PERSON_NAME] & Guy" at bounding box center [967, 448] width 498 height 53
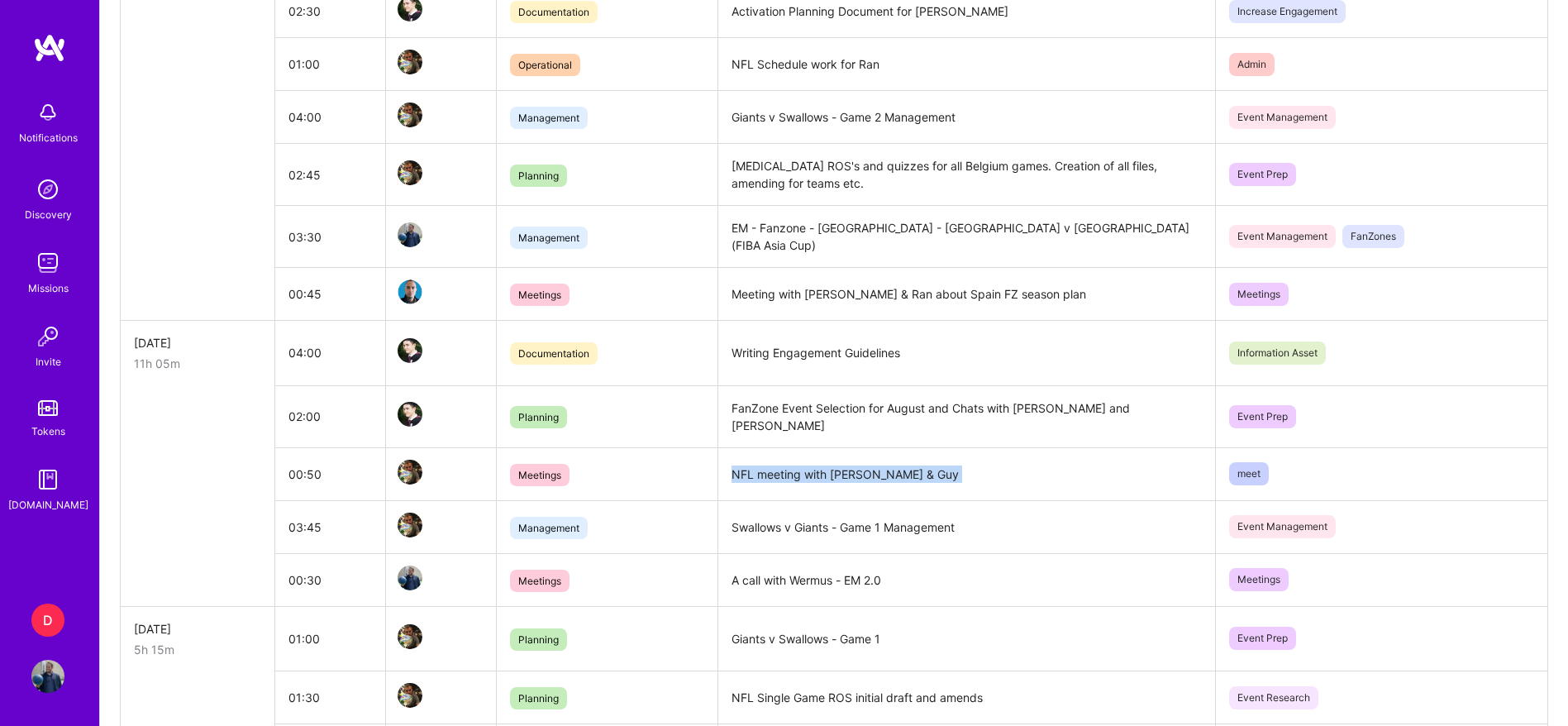
scroll to position [2252, 0]
click at [807, 554] on td "A call with Wermus - EM 2.0" at bounding box center [967, 580] width 498 height 53
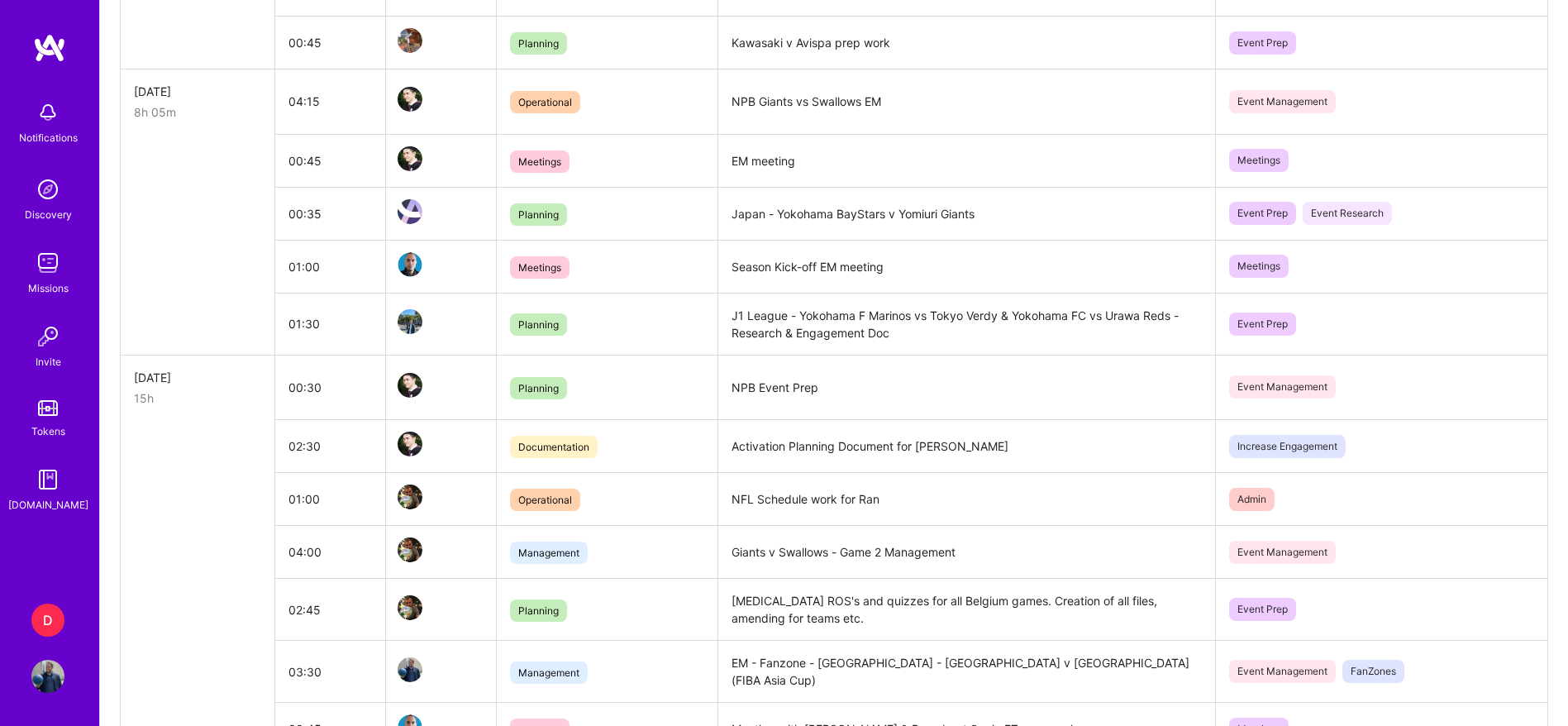
scroll to position [1808, 0]
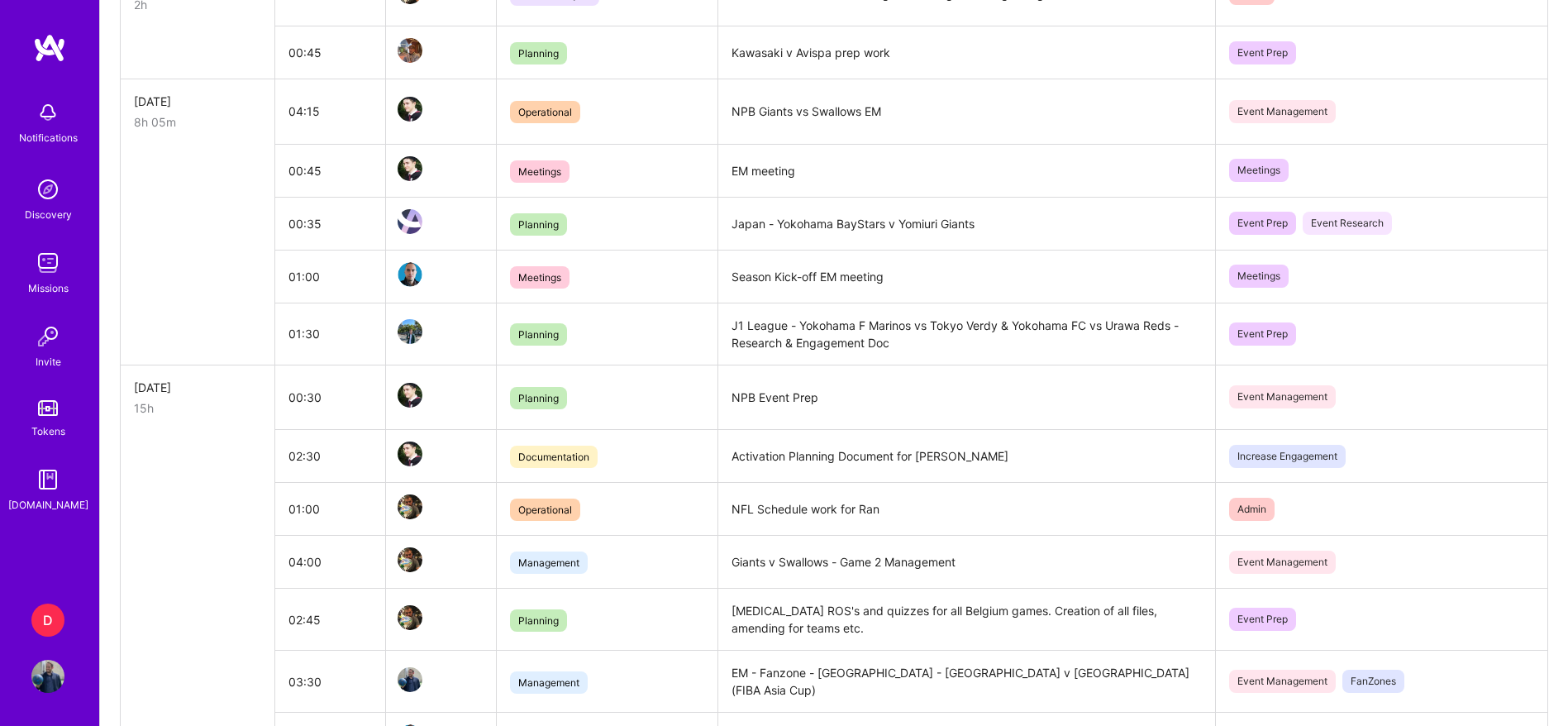
click at [758, 263] on td "Season Kick-off EM meeting" at bounding box center [967, 276] width 498 height 53
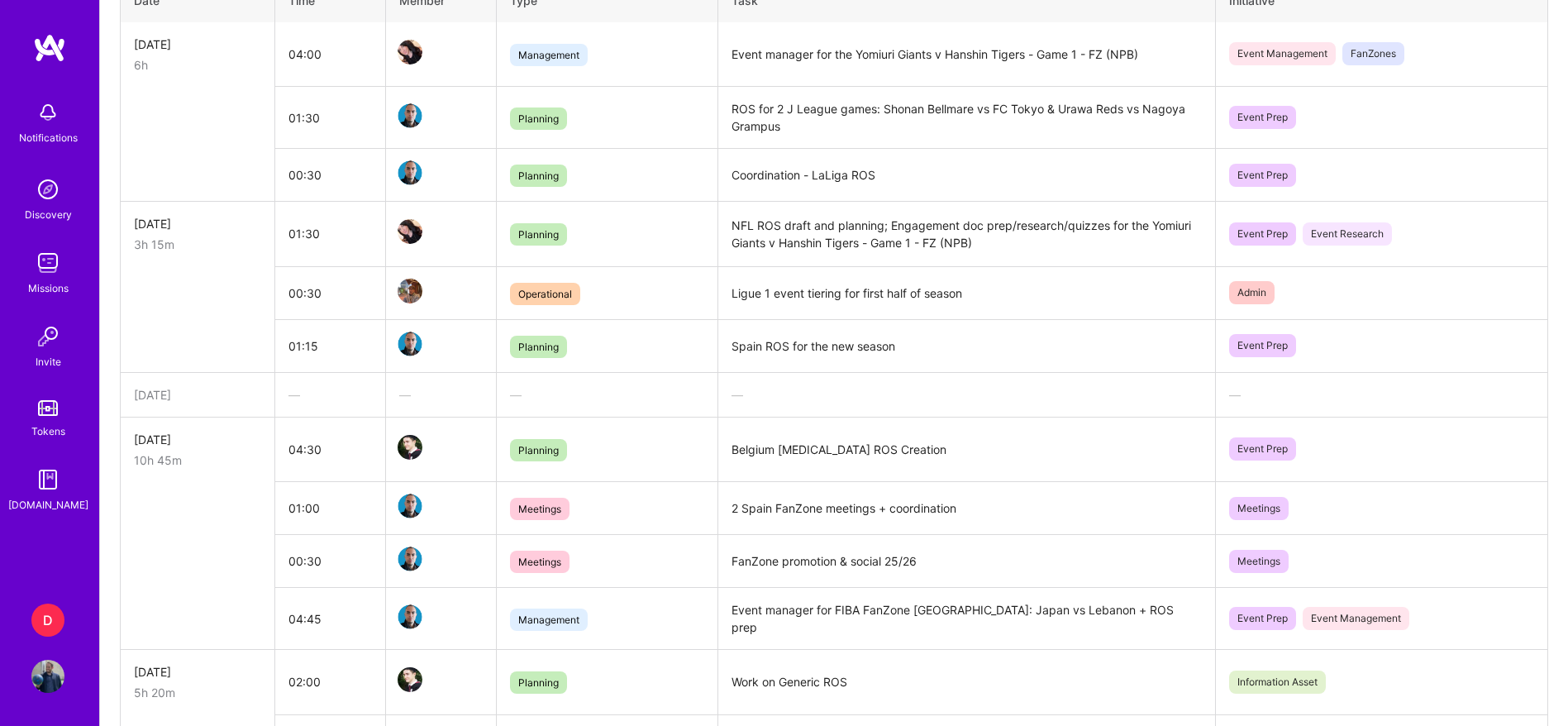
scroll to position [0, 0]
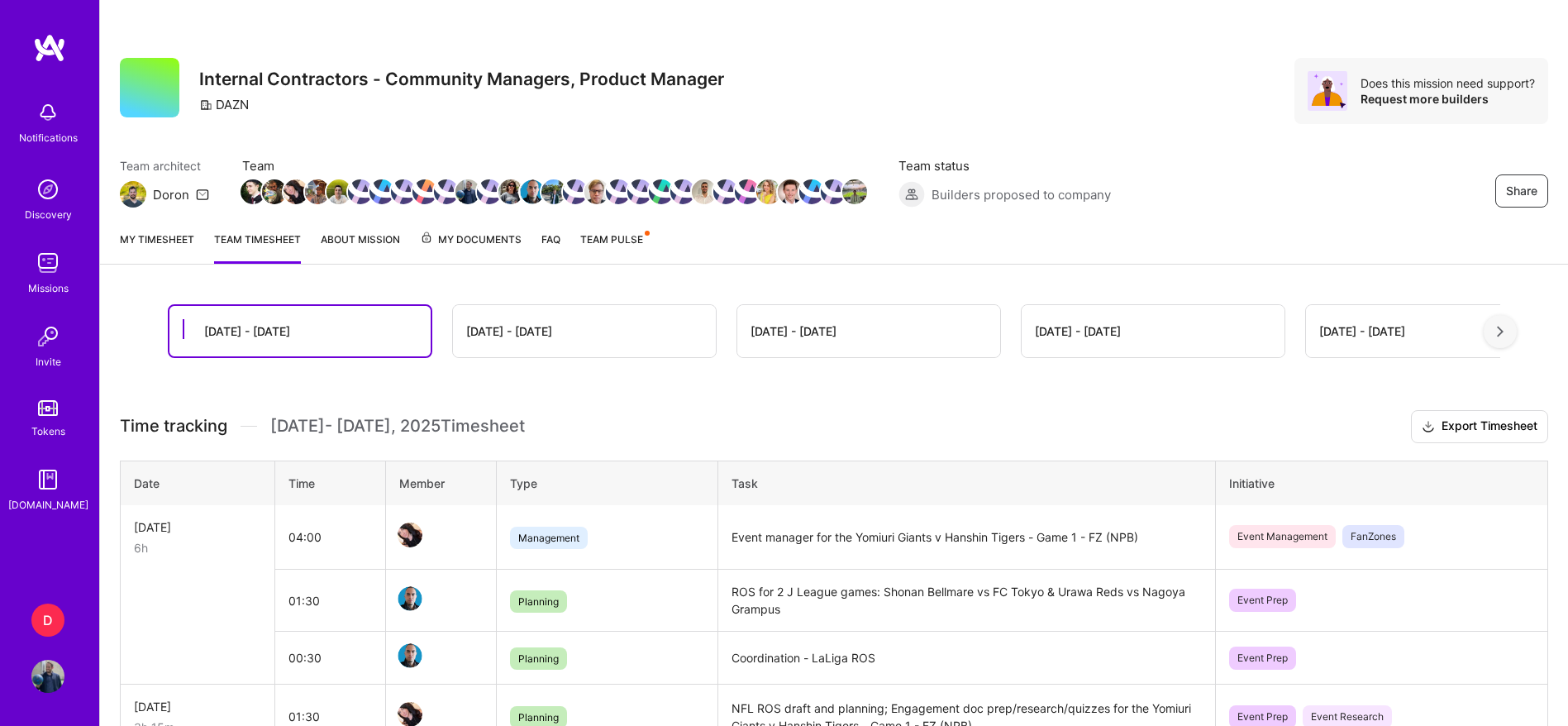
click at [145, 236] on link "My timesheet" at bounding box center [157, 247] width 74 height 33
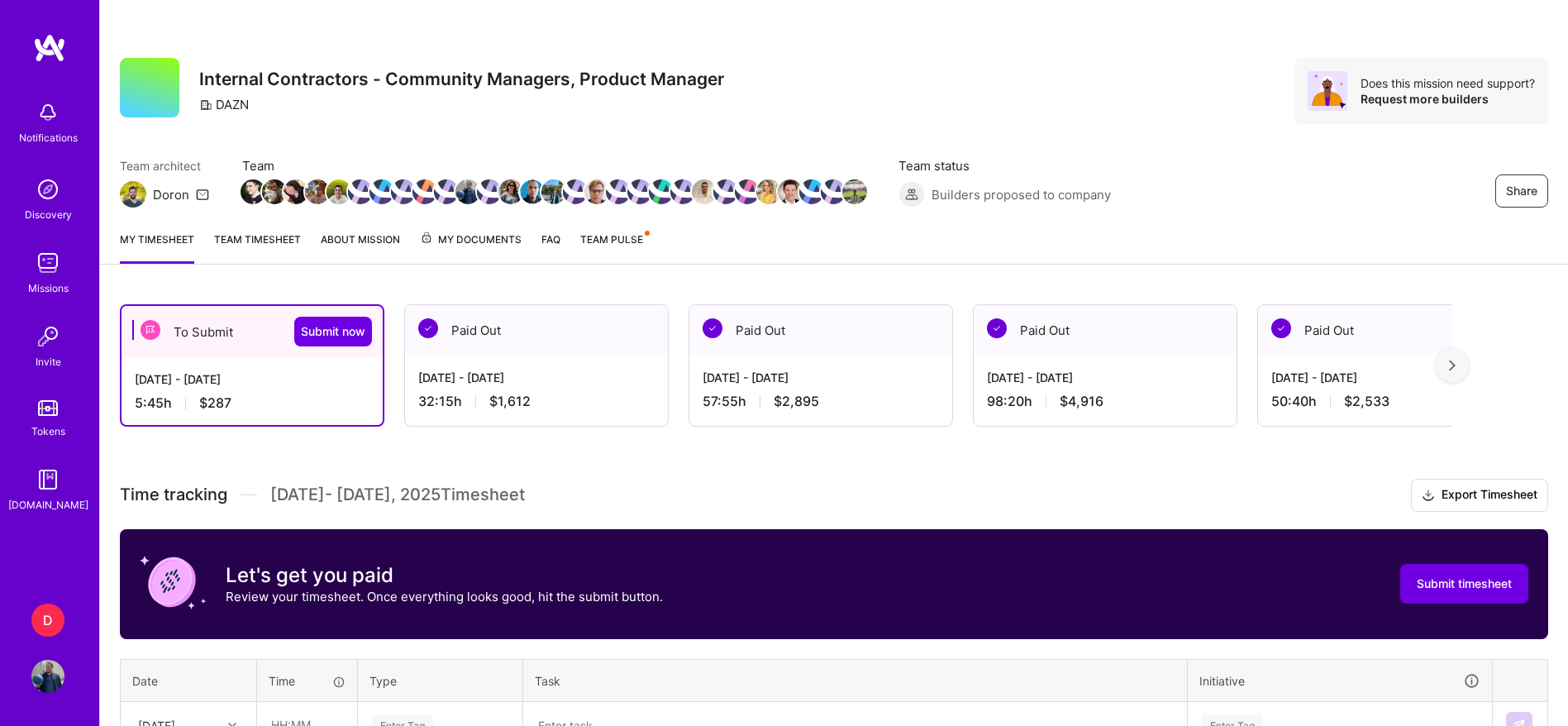
scroll to position [381, 0]
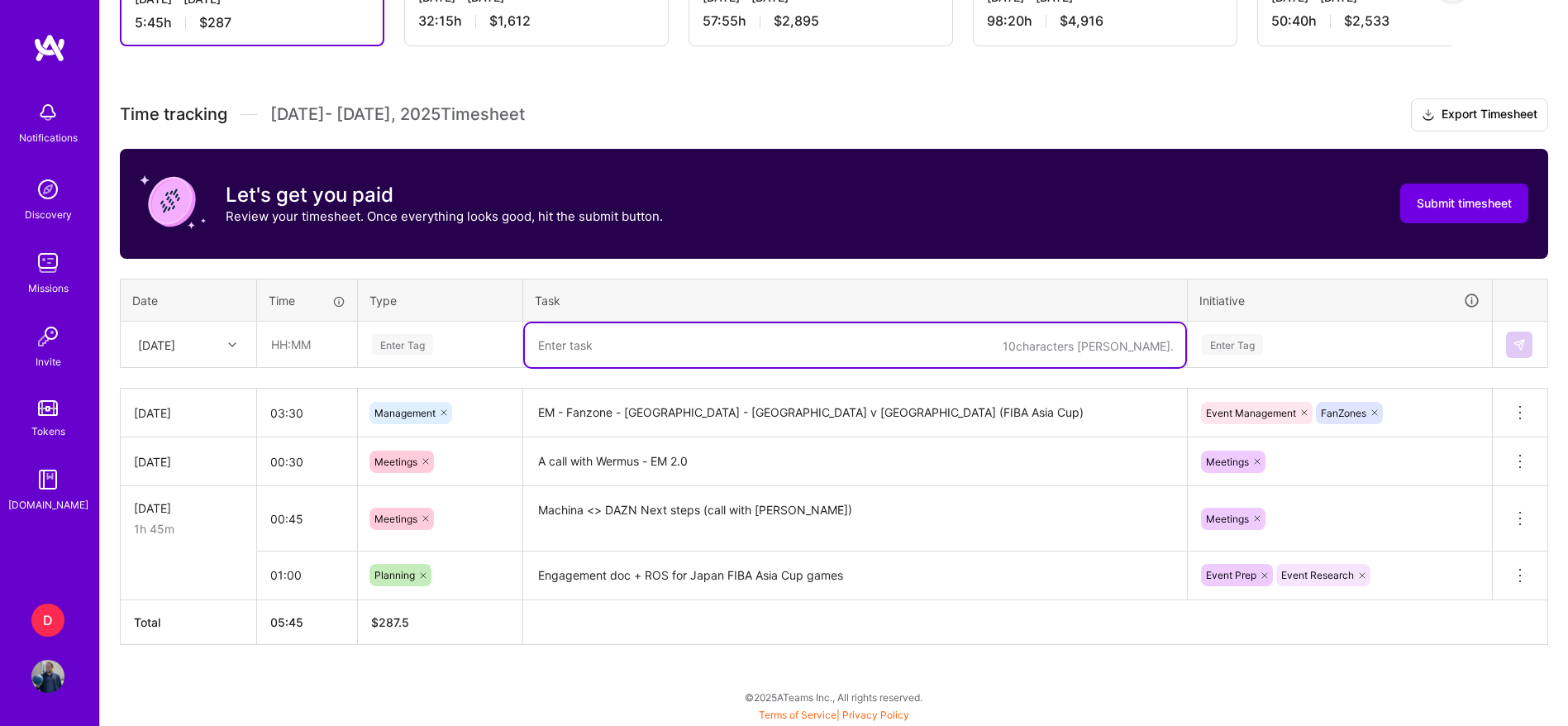
paste textarea "Event Managers Call"
click at [570, 350] on textarea "Event Managers Call" at bounding box center [855, 345] width 660 height 44
type textarea "Event Managers Call"
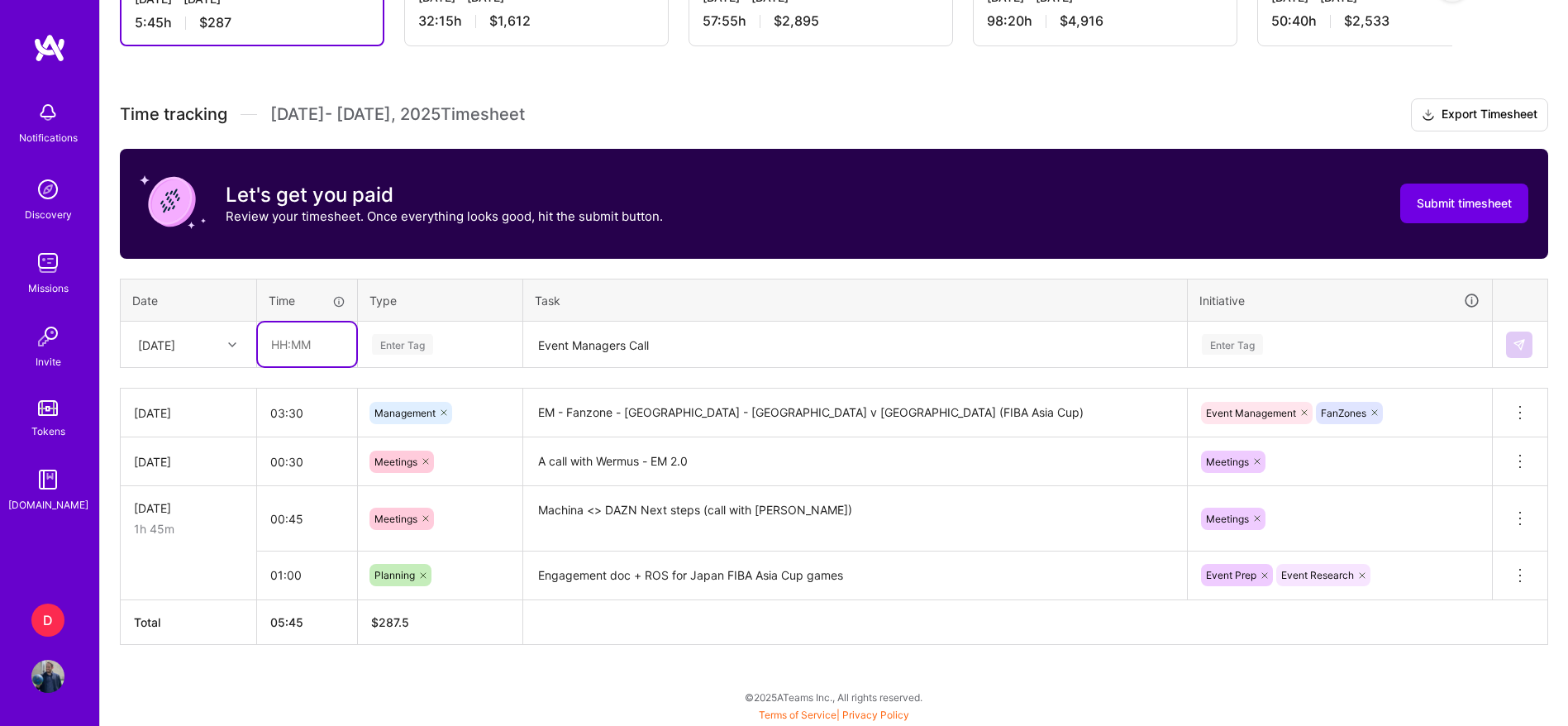
click at [283, 343] on input "text" at bounding box center [306, 344] width 98 height 44
type input "01:00"
click at [237, 338] on div at bounding box center [234, 345] width 25 height 21
click at [196, 573] on div "[DATE]" at bounding box center [189, 574] width 134 height 30
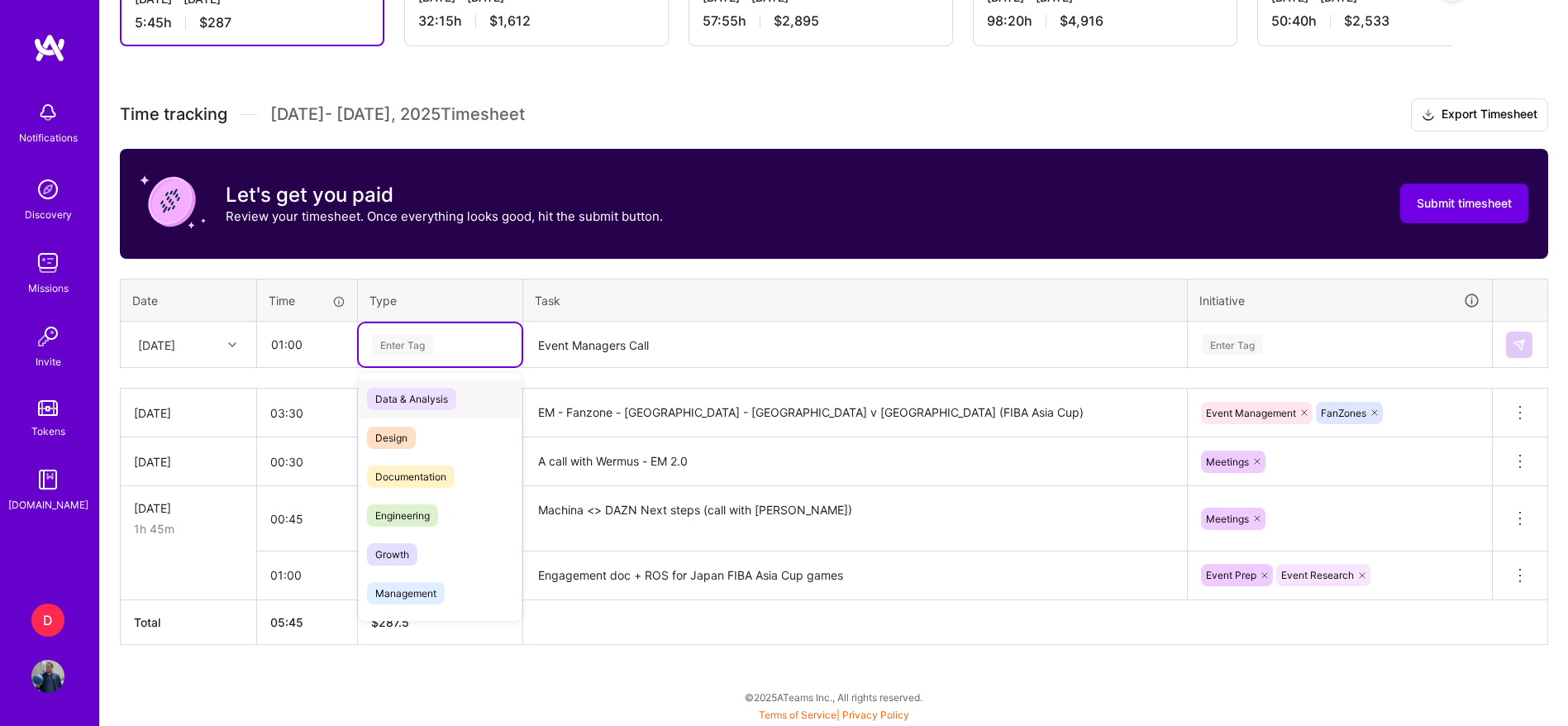
click at [452, 355] on div "Enter Tag" at bounding box center [440, 345] width 162 height 43
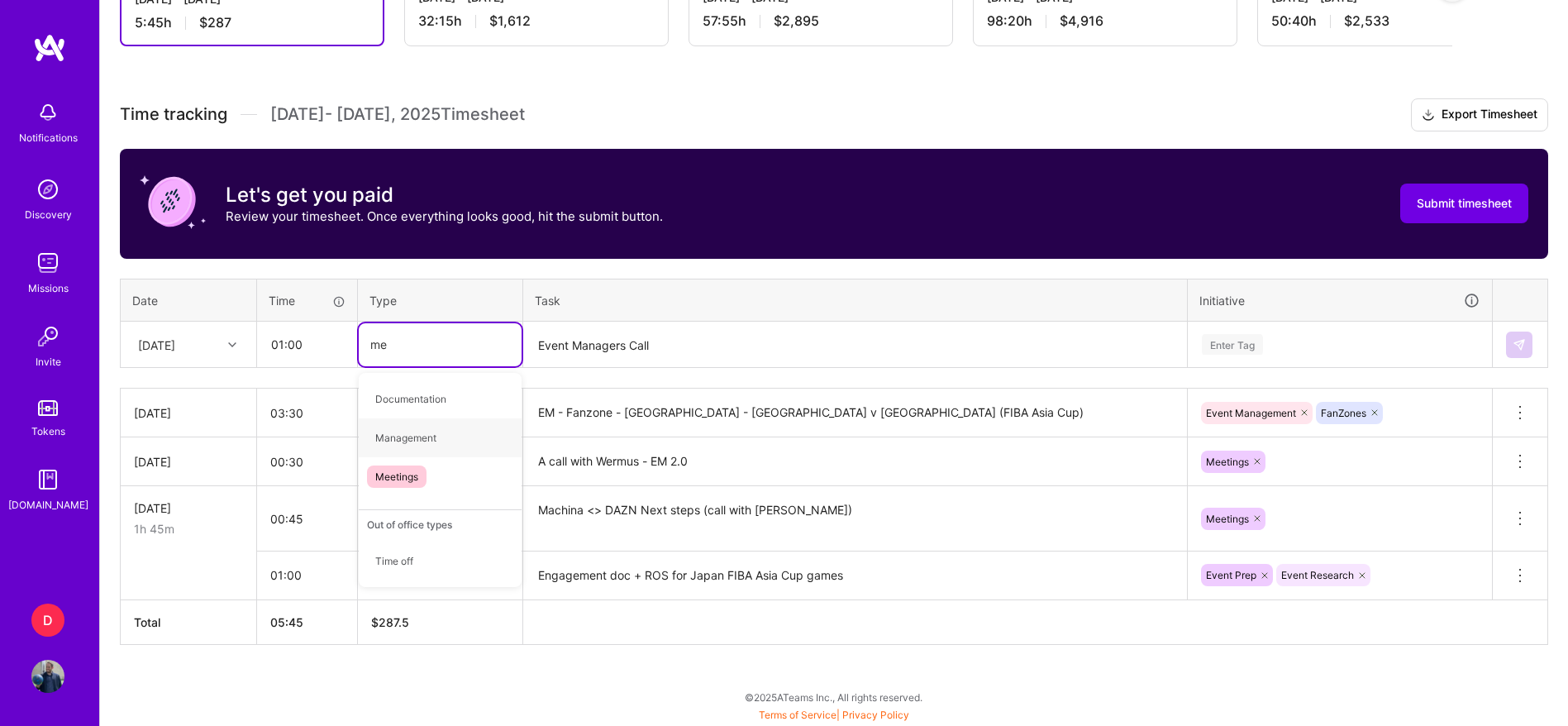
type input "mee"
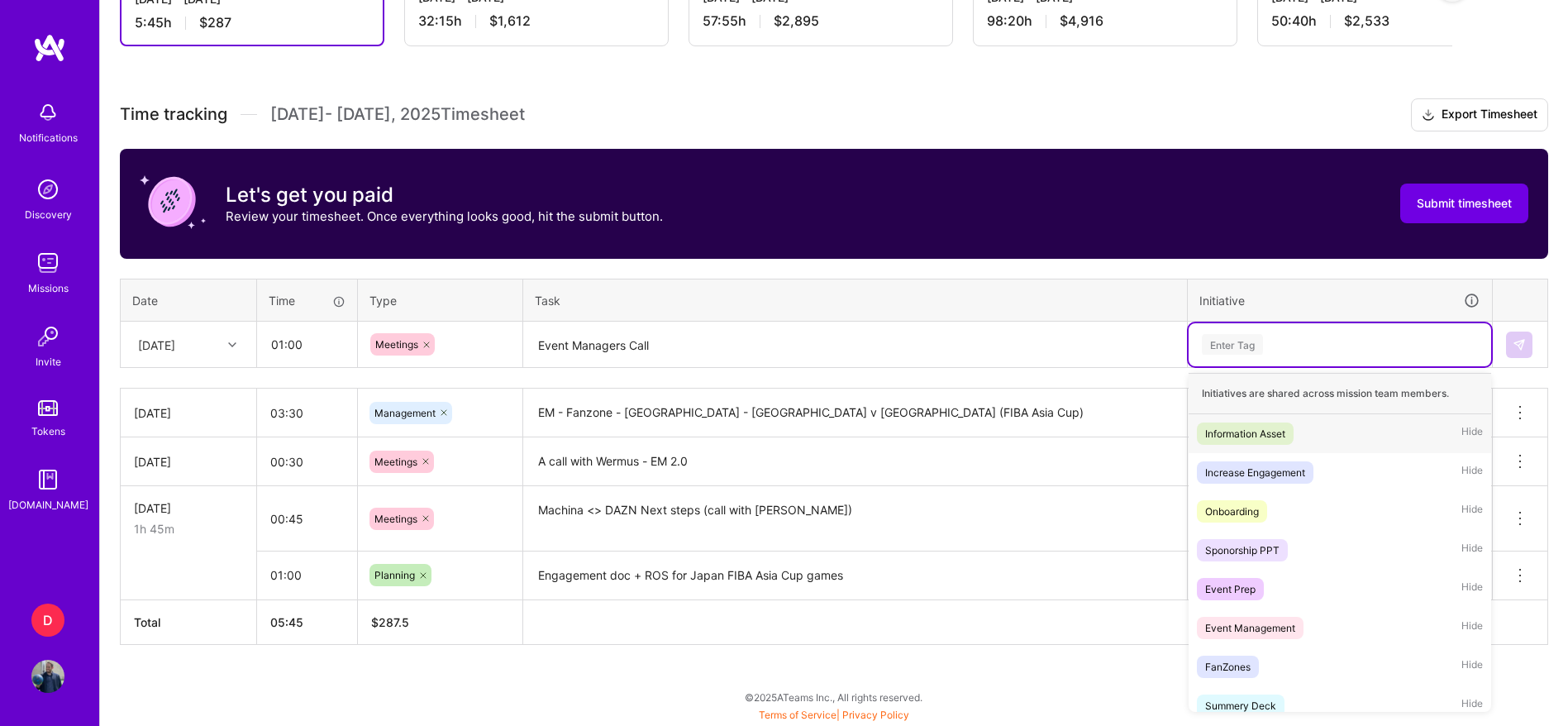
click at [1223, 351] on div "Enter Tag" at bounding box center [1232, 345] width 61 height 25
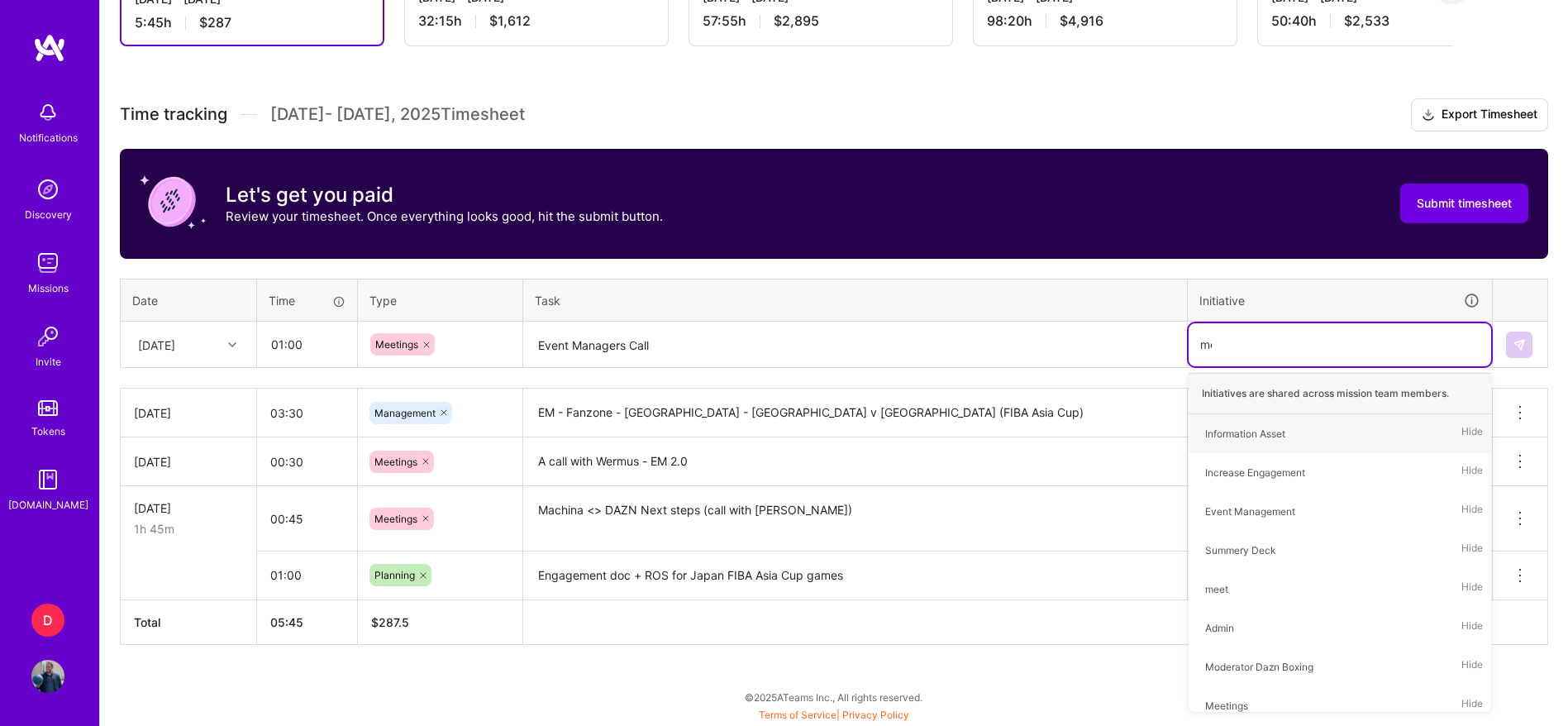
type input "mee"
type input "eve"
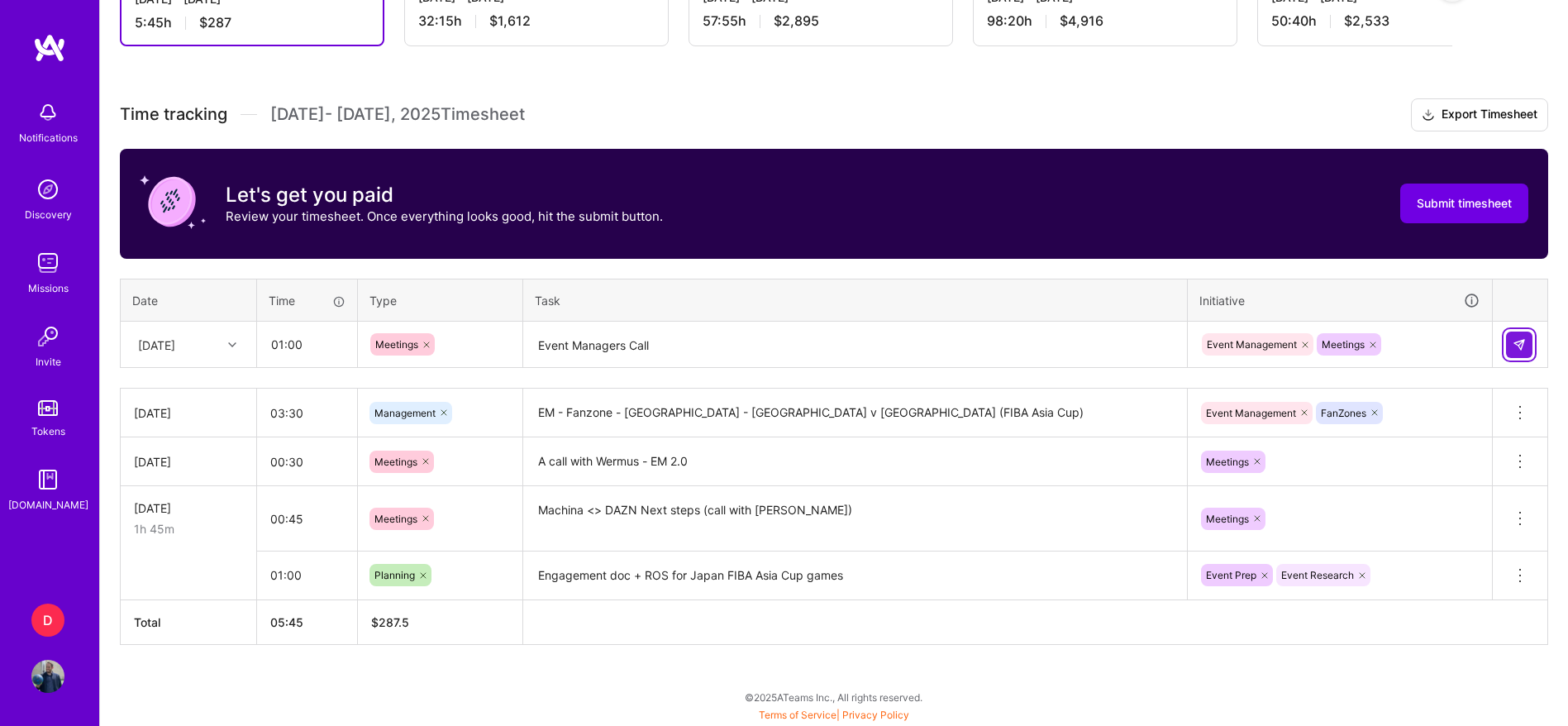
click at [1517, 345] on img at bounding box center [1519, 345] width 14 height 14
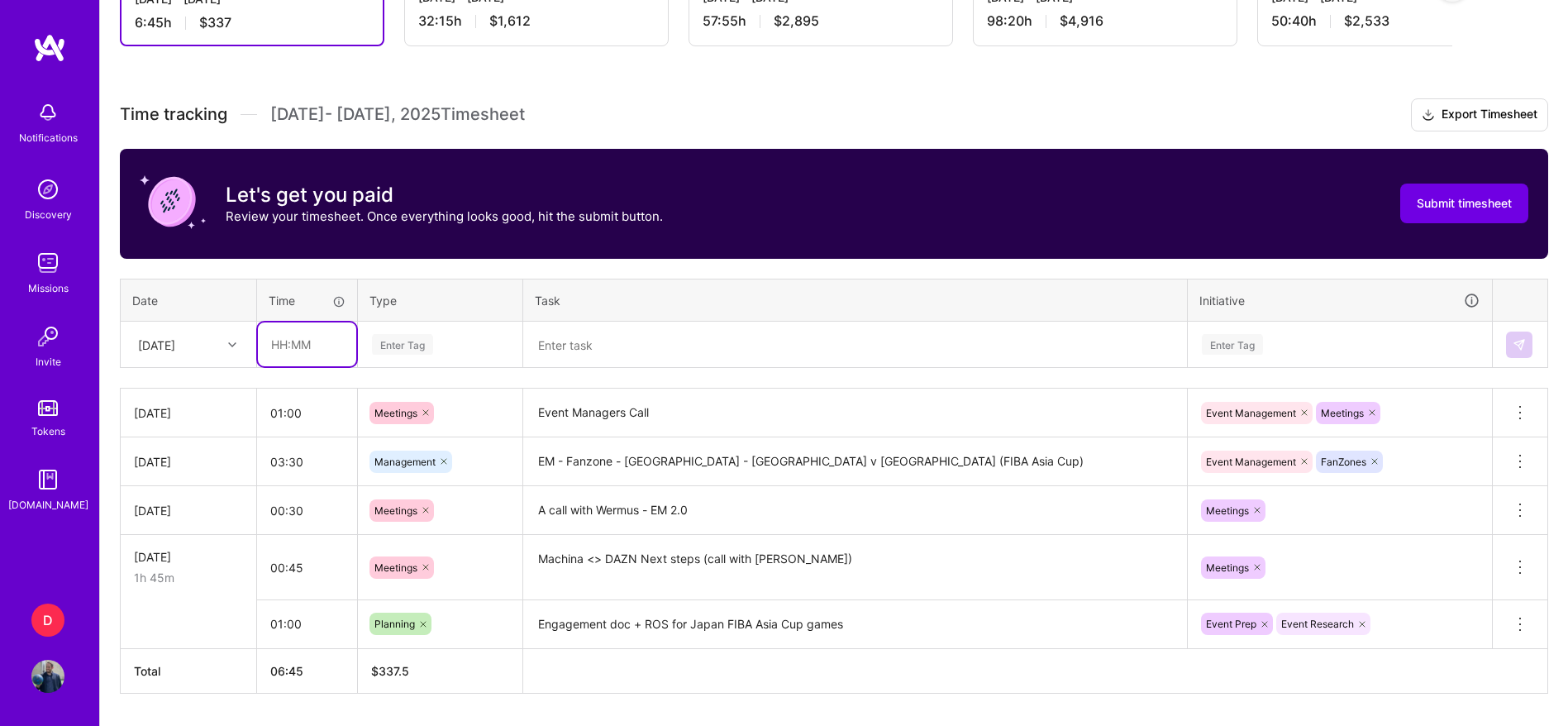
click at [280, 354] on input "text" at bounding box center [306, 344] width 98 height 44
type input "03:30"
click at [205, 355] on div "[DATE]" at bounding box center [175, 345] width 91 height 27
click at [185, 560] on div "[DATE]" at bounding box center [189, 560] width 134 height 30
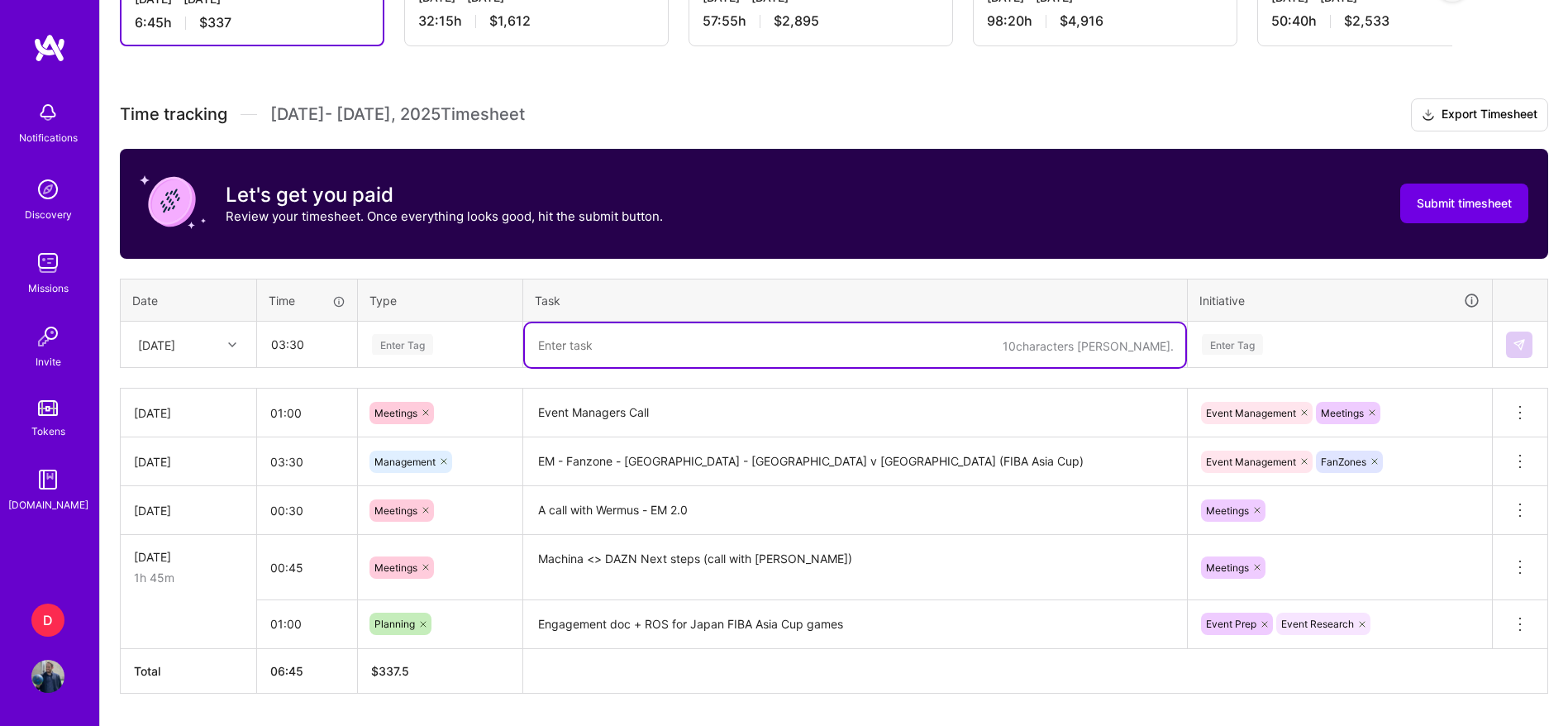
click at [603, 328] on textarea at bounding box center [855, 345] width 660 height 44
paste textarea "Fanzone - [GEOGRAPHIC_DATA] - [GEOGRAPHIC_DATA] v [GEOGRAPHIC_DATA]"
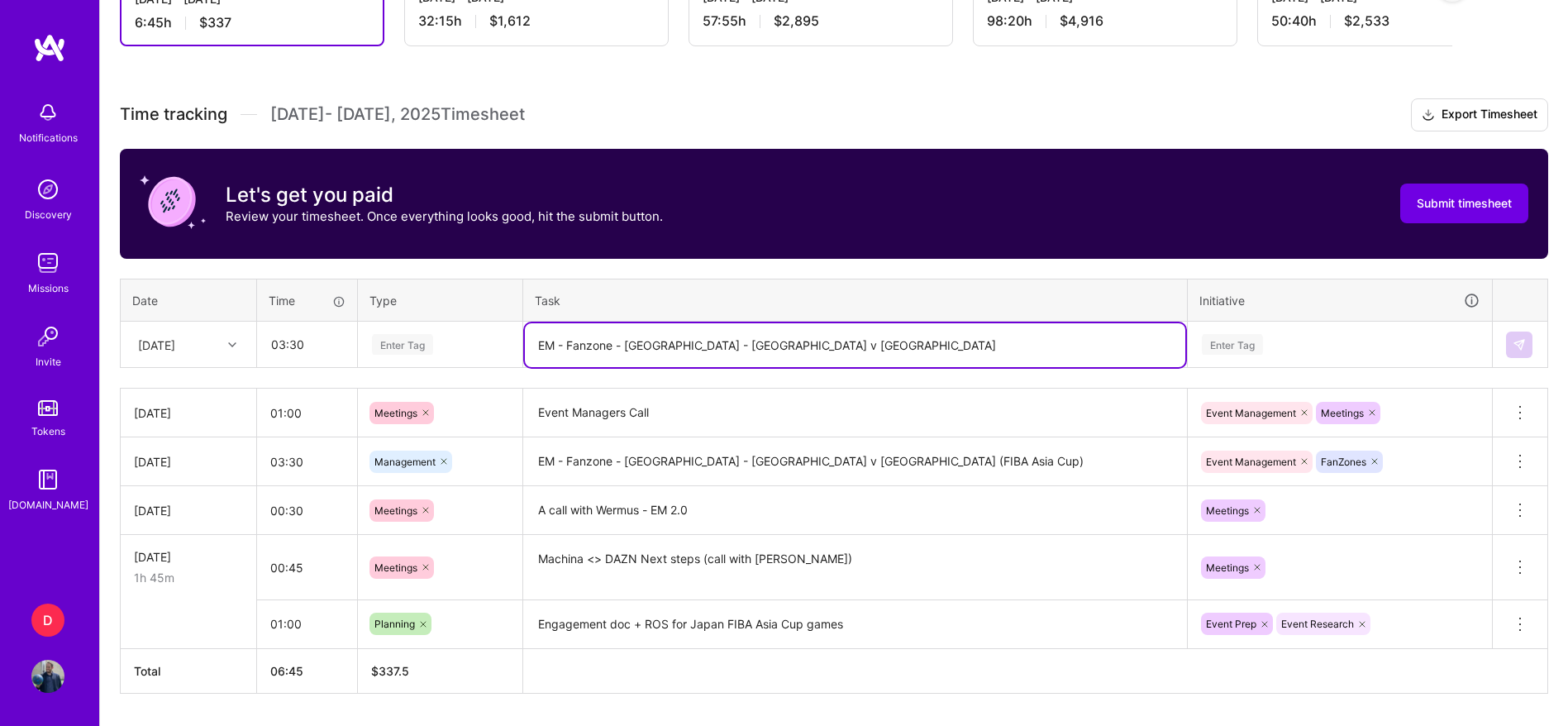
type textarea "EM - Fanzone - [GEOGRAPHIC_DATA] - [GEOGRAPHIC_DATA] v [GEOGRAPHIC_DATA]"
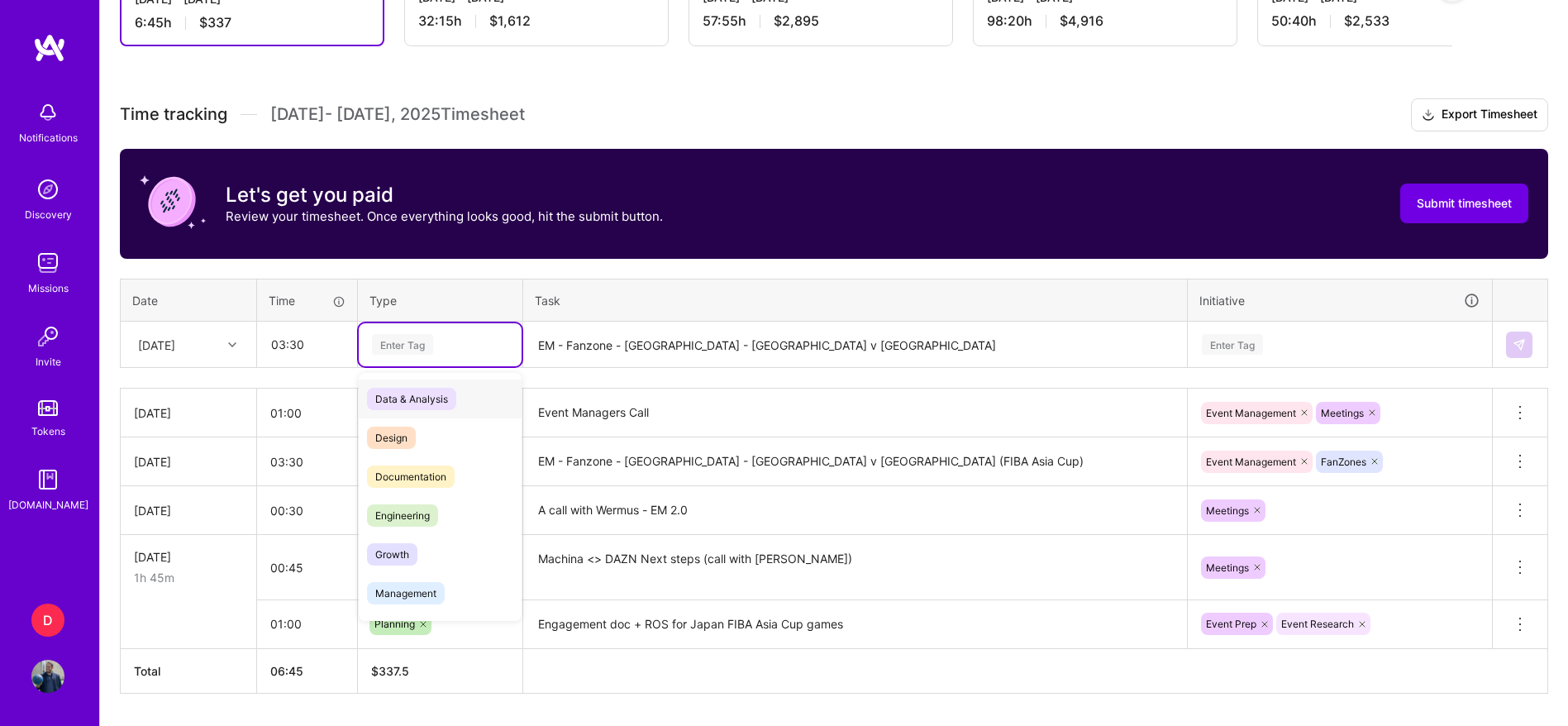
click at [387, 341] on div "Enter Tag" at bounding box center [402, 345] width 61 height 25
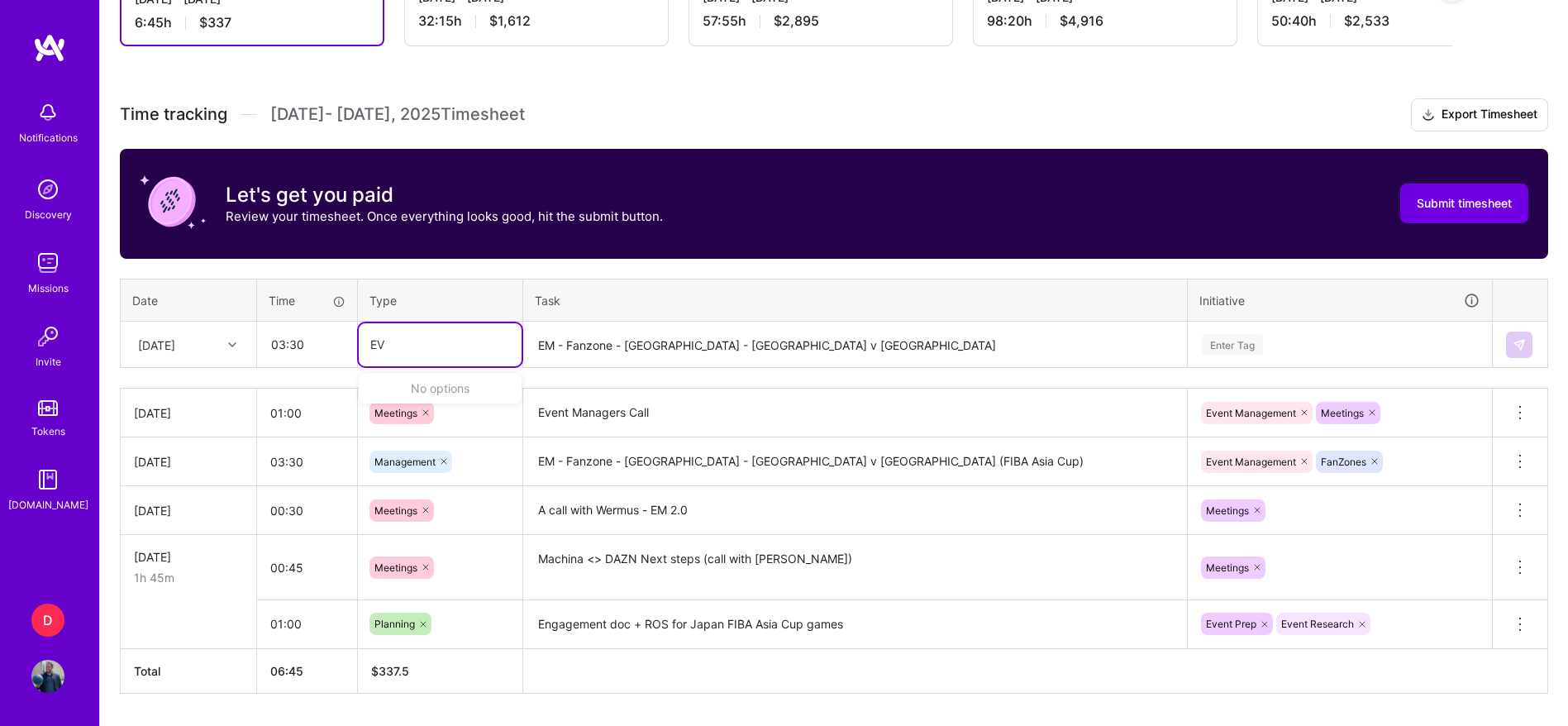
type input "E"
type input "MAN"
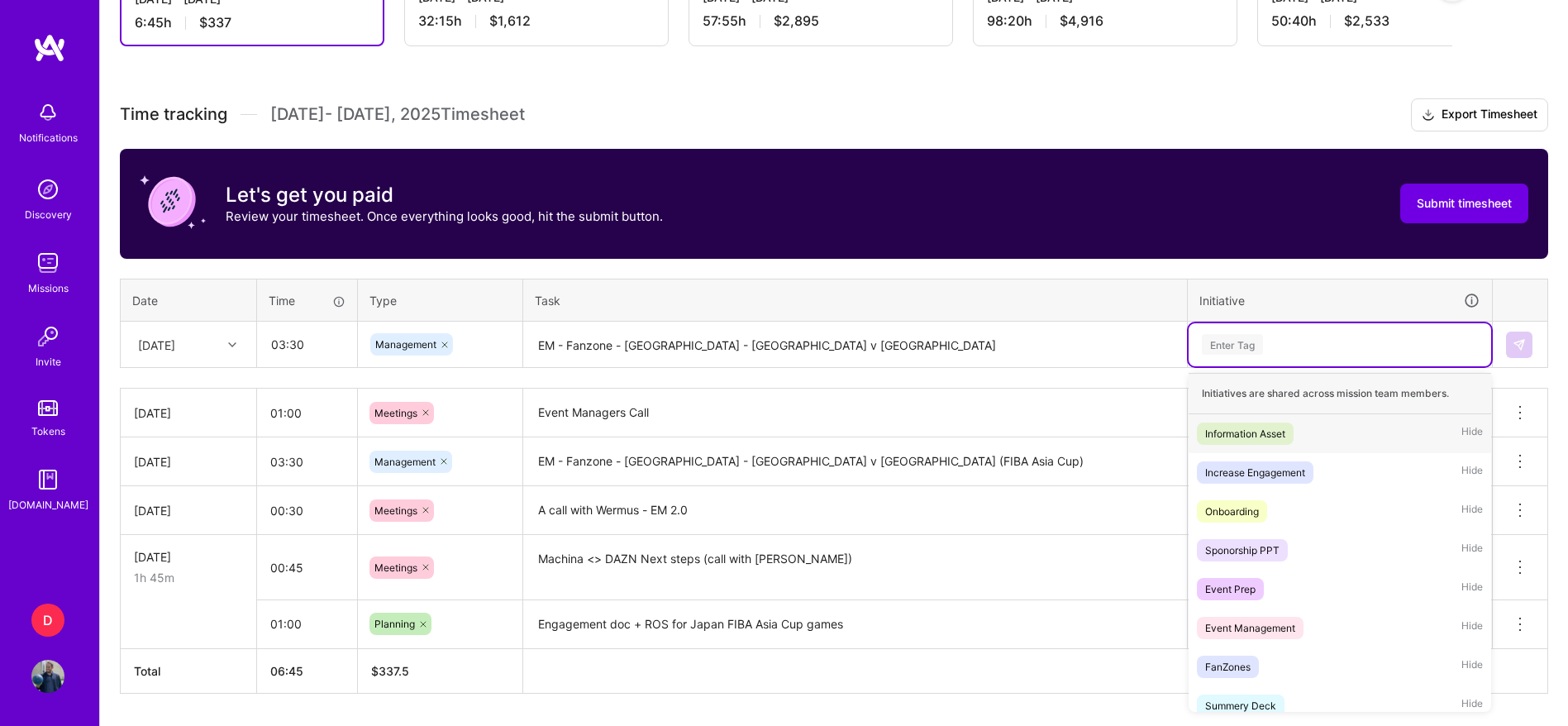
click at [1265, 337] on div "Enter Tag" at bounding box center [1339, 344] width 279 height 20
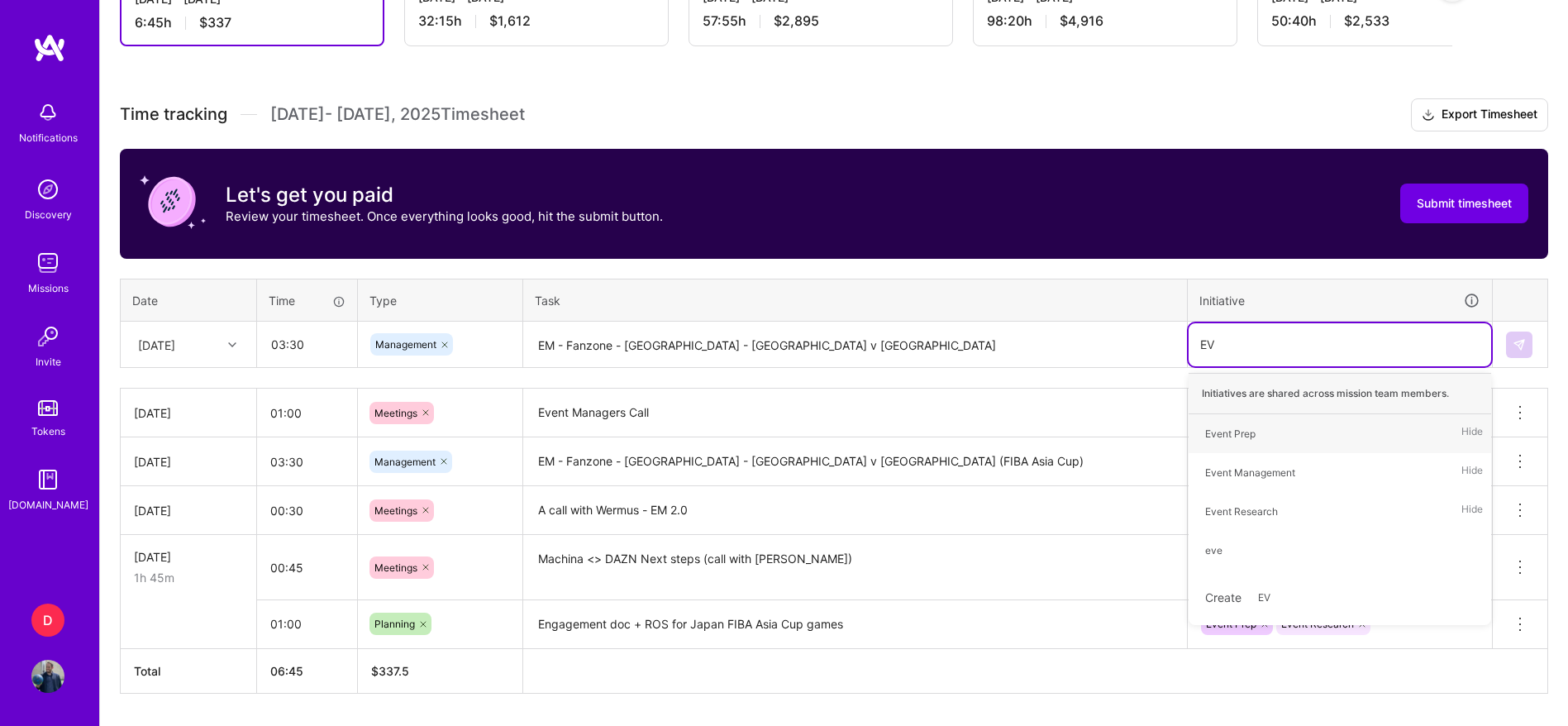
type input "EVE"
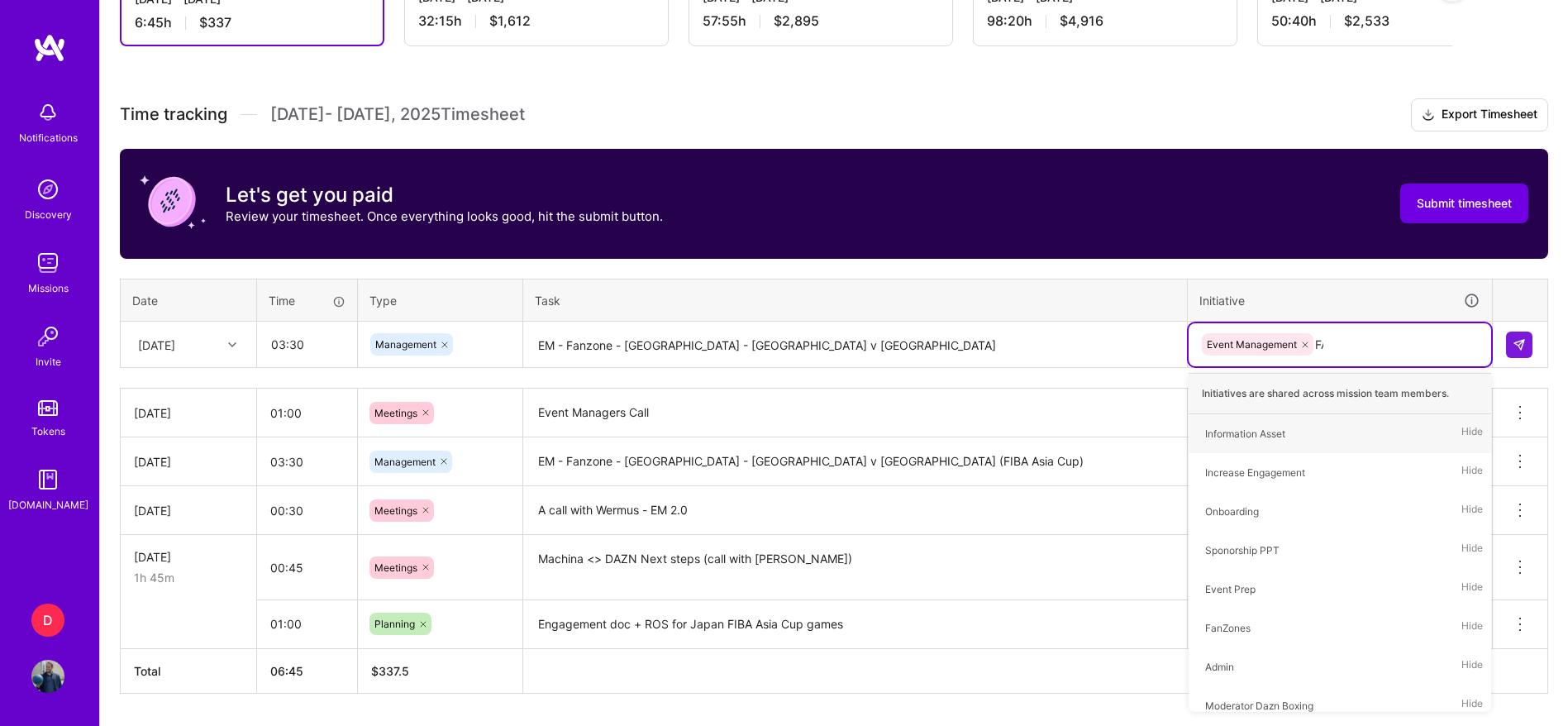
type input "FAN"
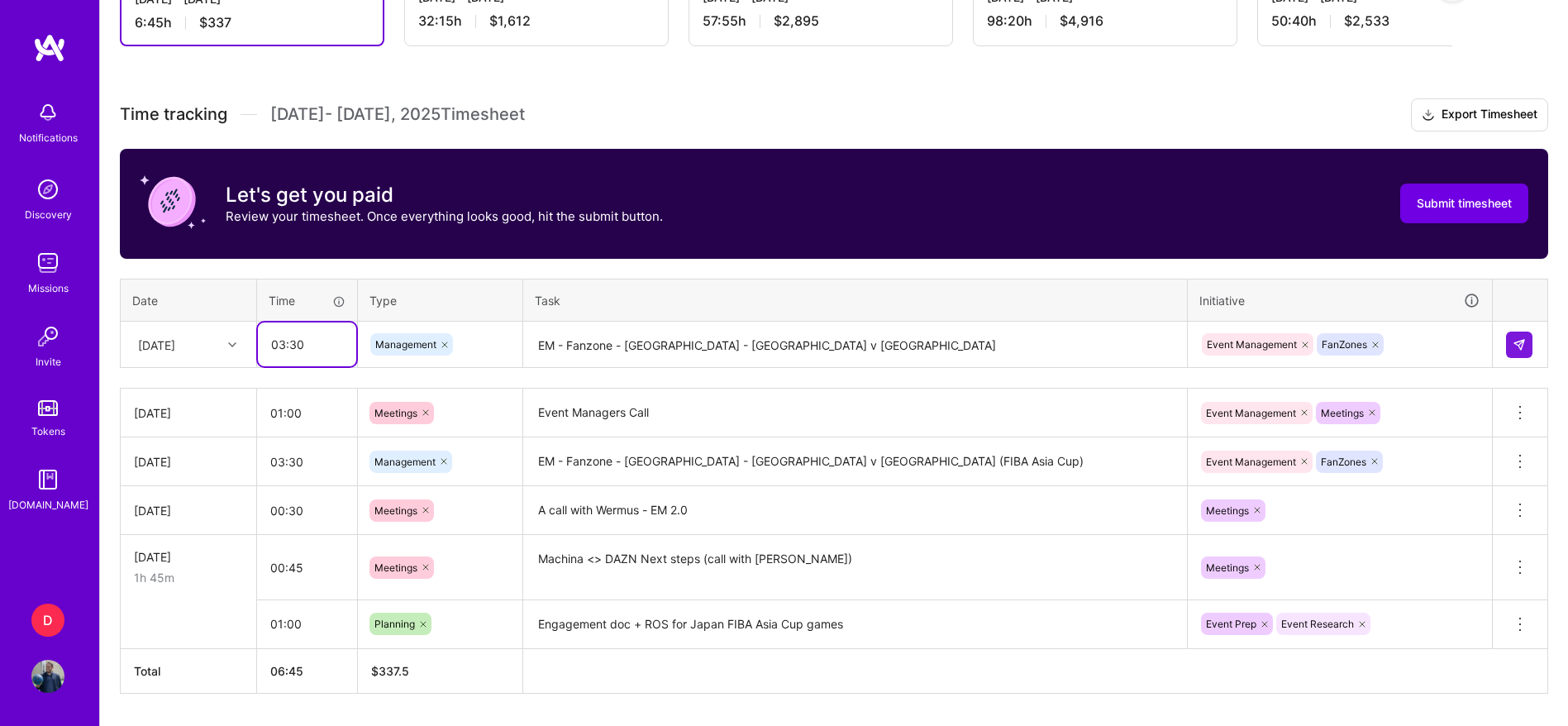
click at [314, 350] on input "03:30" at bounding box center [306, 344] width 98 height 44
type input "03:45"
click at [1519, 339] on img at bounding box center [1519, 345] width 14 height 14
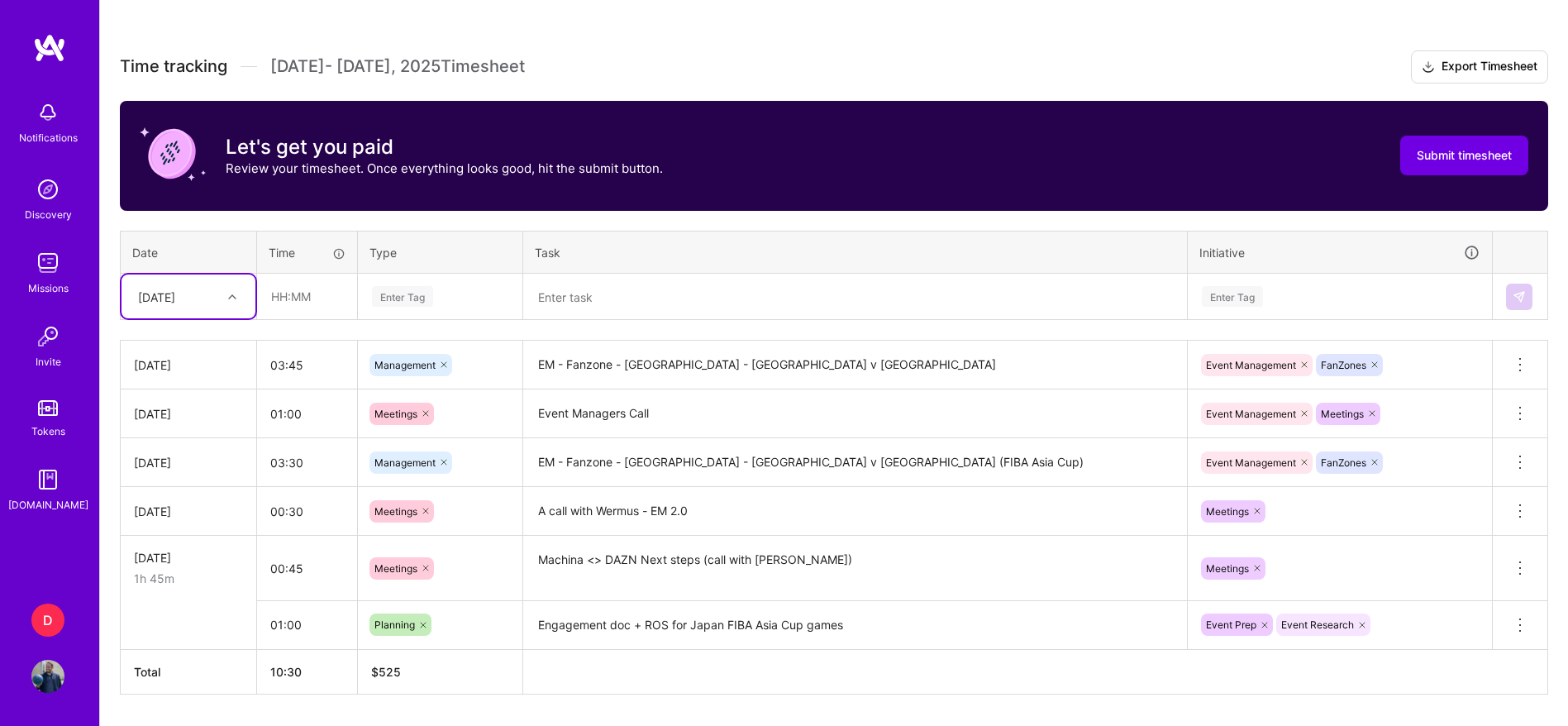
scroll to position [478, 0]
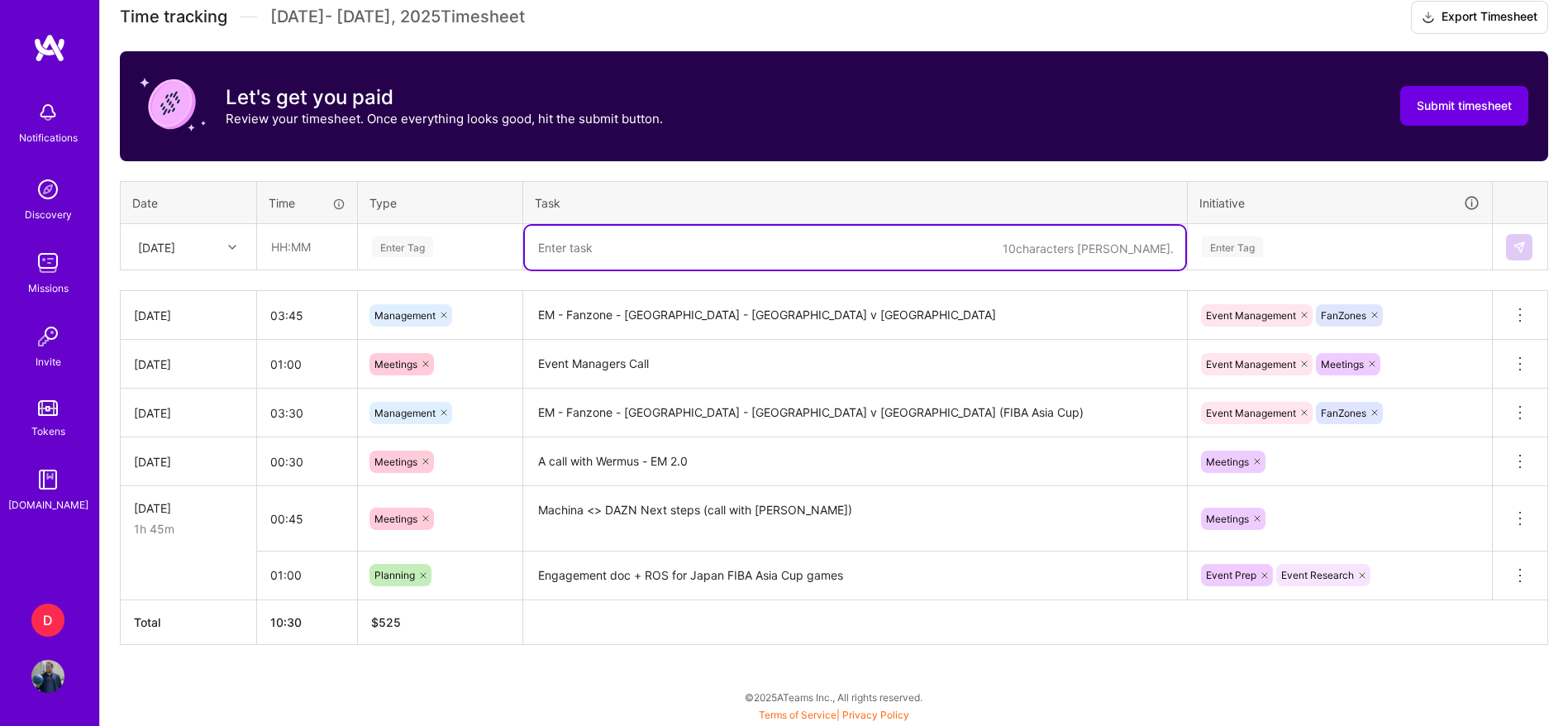
click at [659, 258] on textarea at bounding box center [855, 247] width 660 height 44
type textarea "c"
type textarea "Creation of Run of show for J1 league 2 games"
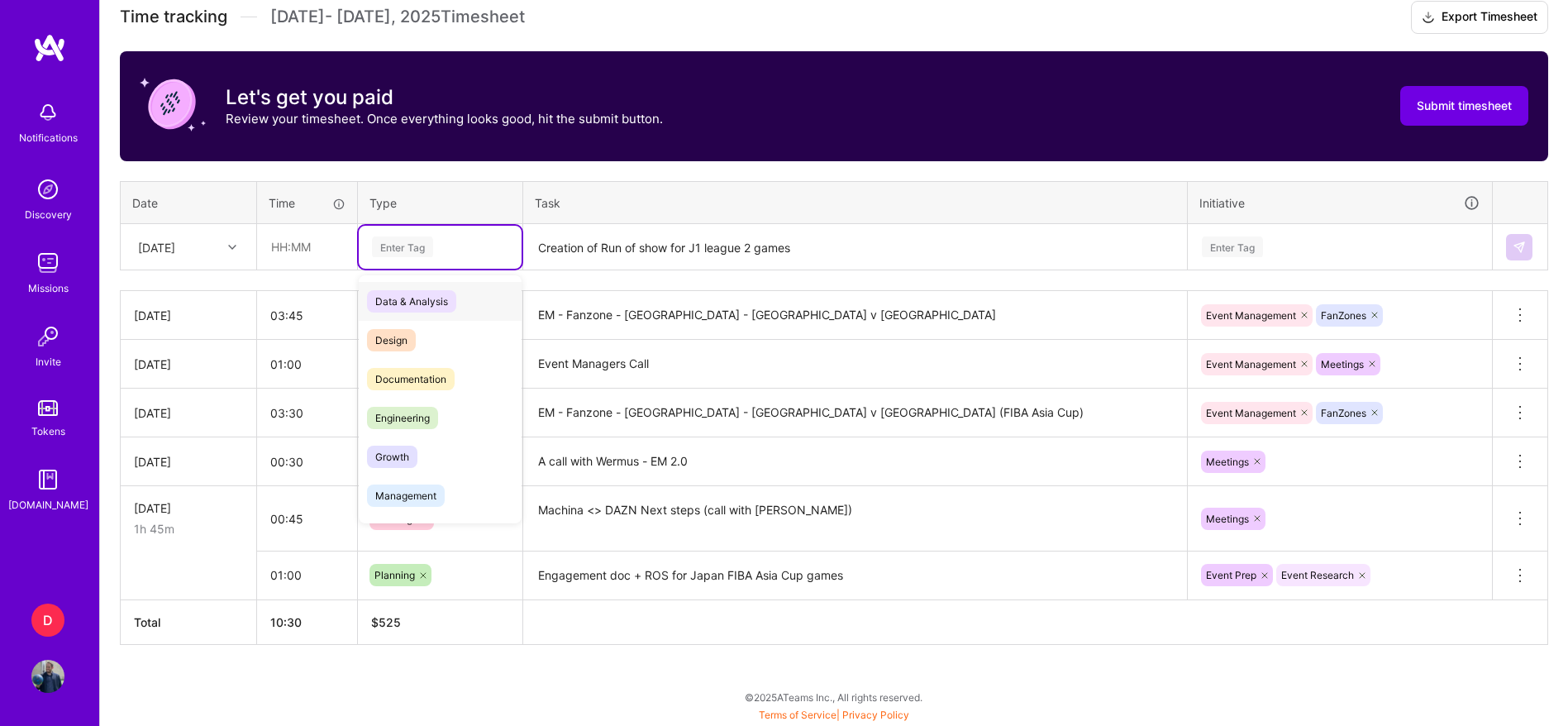
click at [401, 242] on div "Enter Tag" at bounding box center [402, 247] width 61 height 25
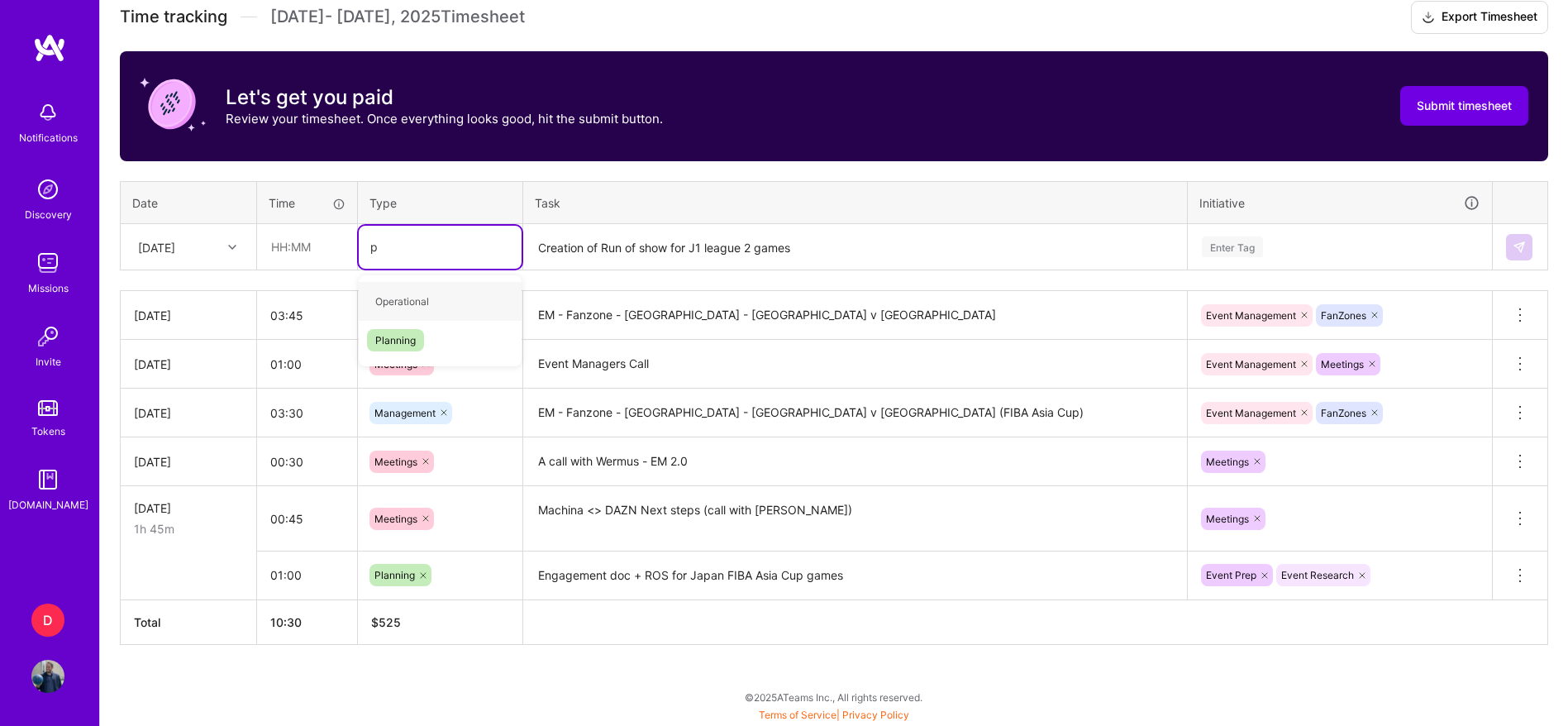
type input "pl"
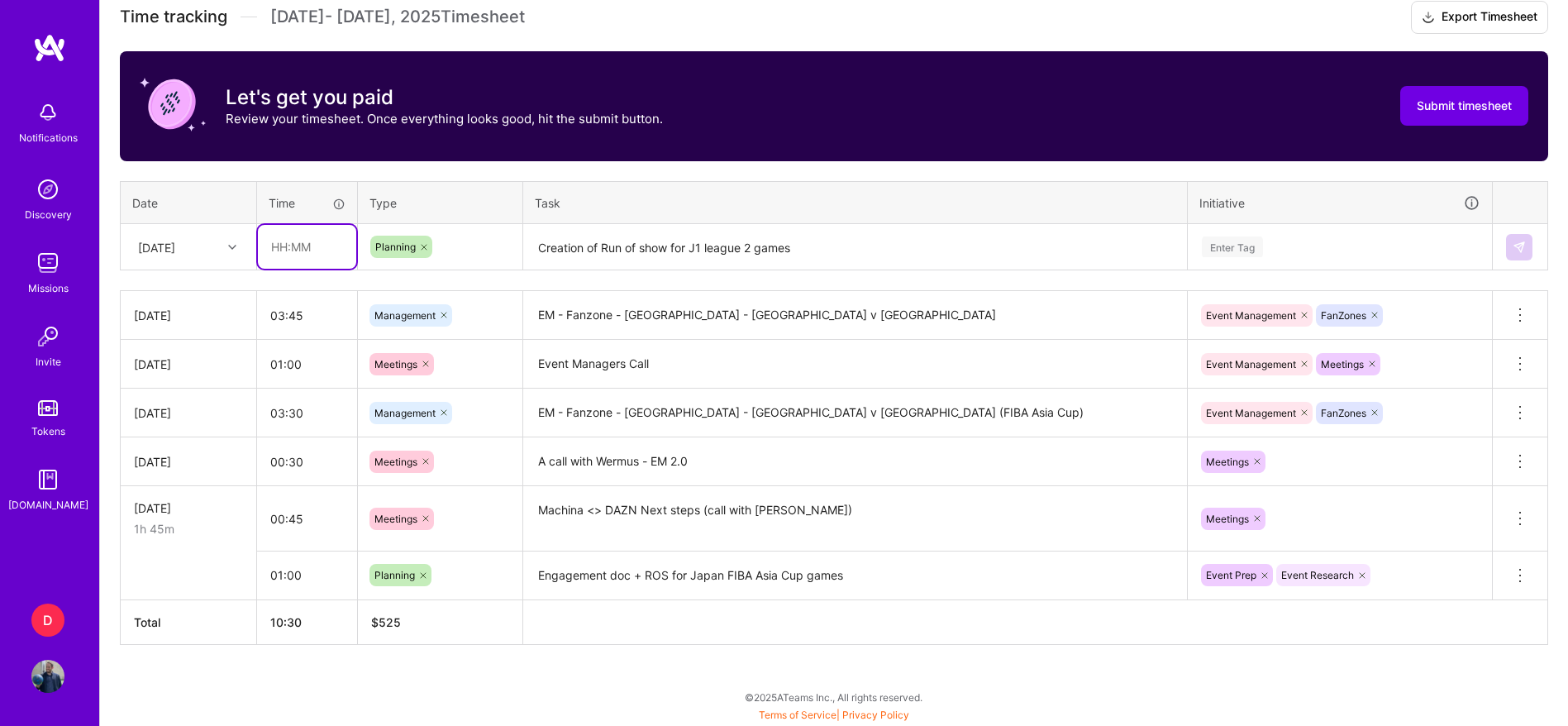
click at [303, 238] on input "text" at bounding box center [306, 246] width 98 height 44
type input "01:30"
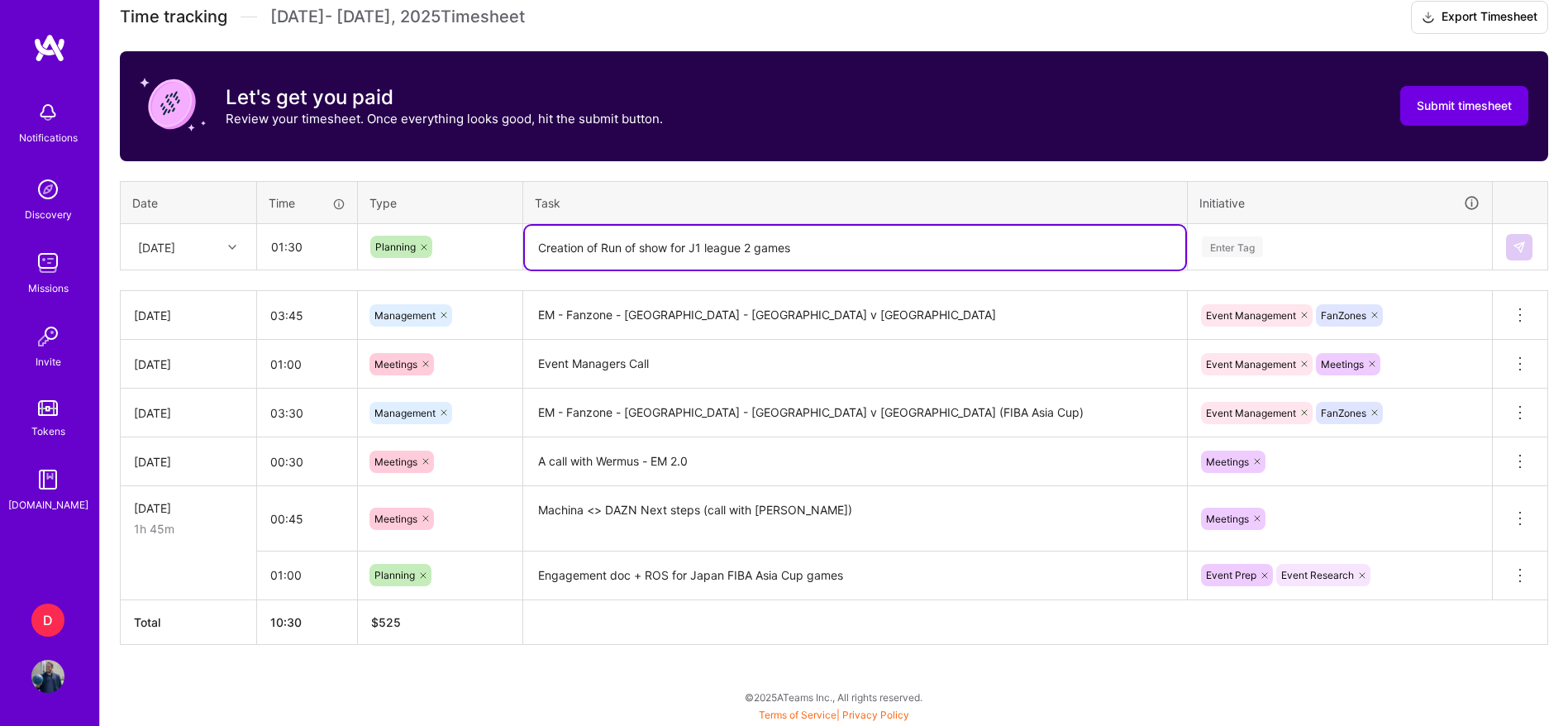
click at [800, 251] on textarea "Creation of Run of show for J1 league 2 games" at bounding box center [855, 247] width 660 height 44
type textarea "Creation of Run of show for J1 league 2 games + work with [PERSON_NAME] on the …"
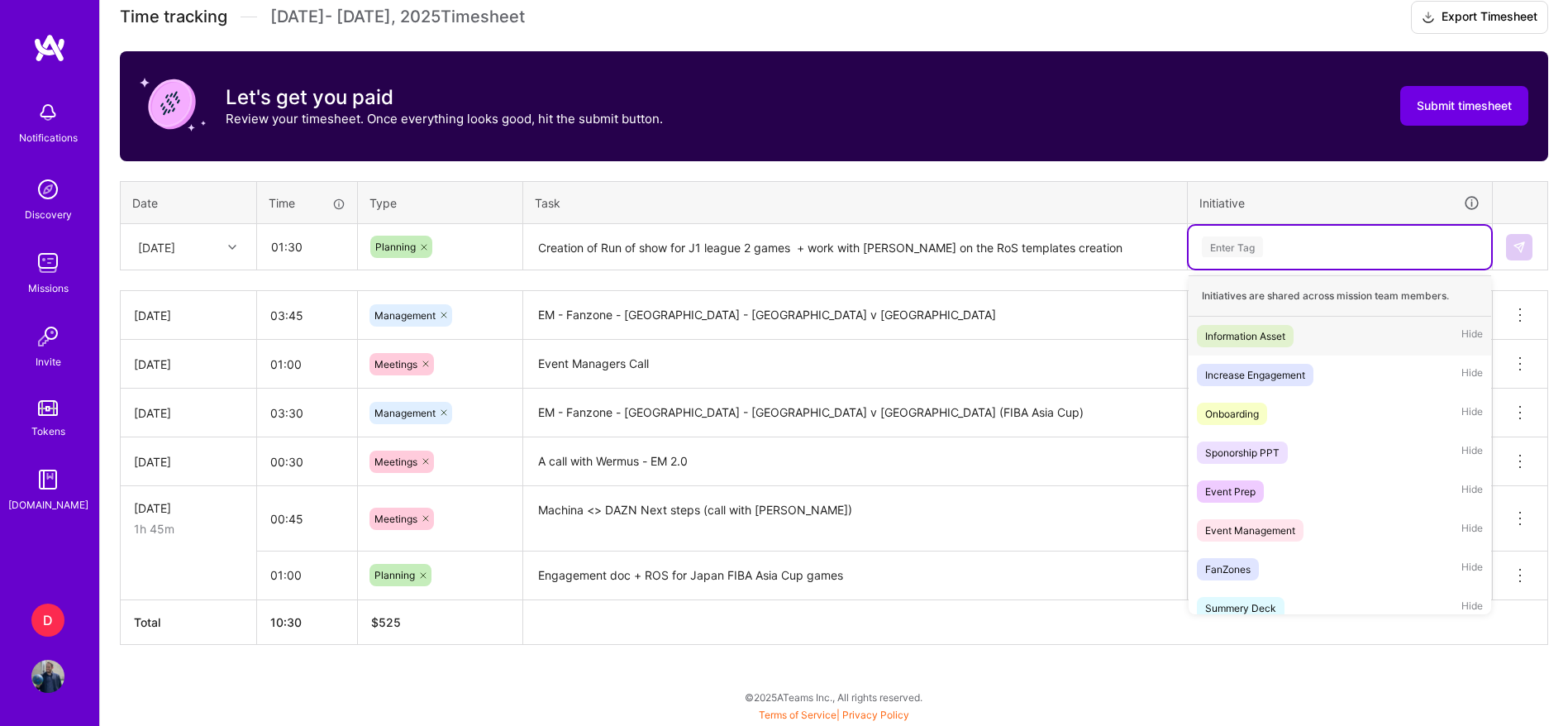
click at [1239, 241] on div "Enter Tag" at bounding box center [1232, 247] width 61 height 25
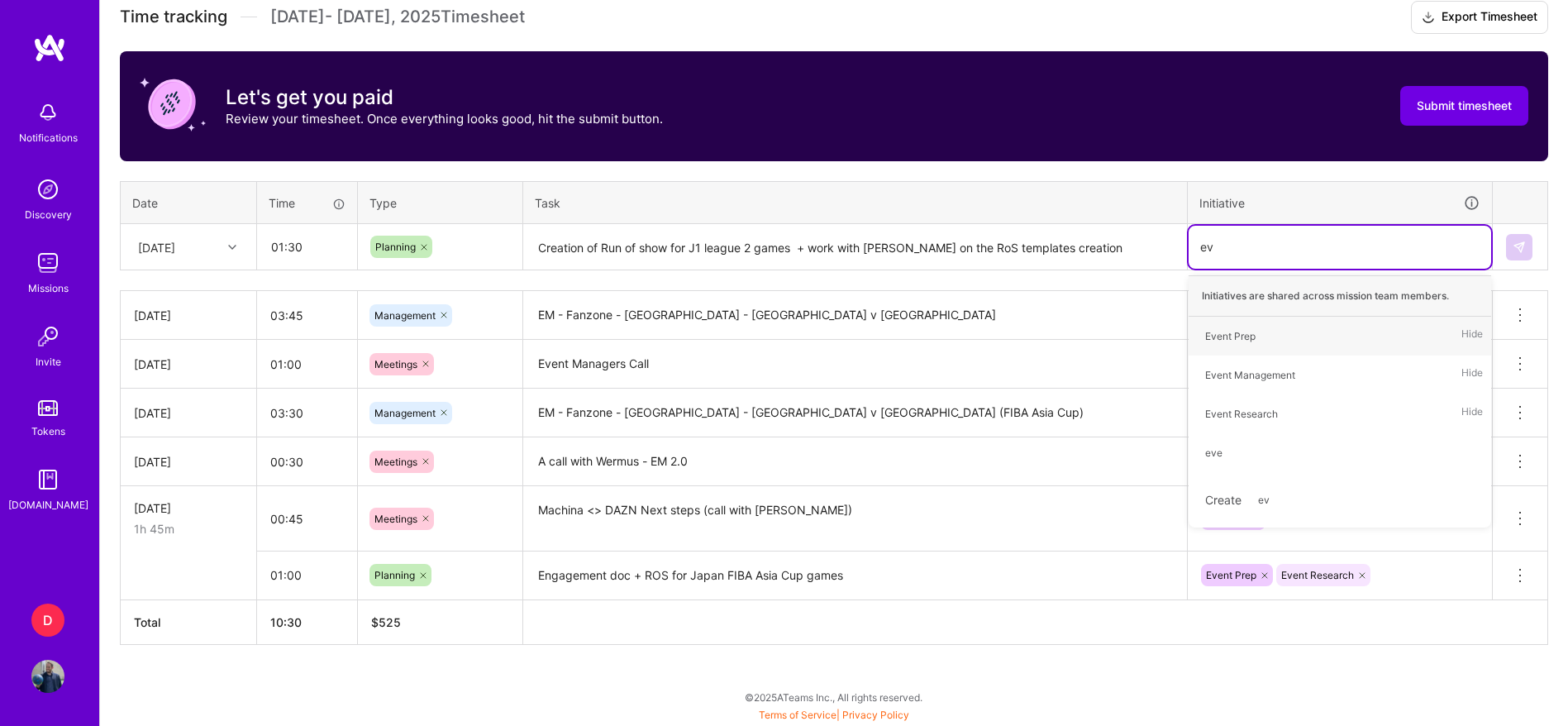
type input "e"
type input "eve"
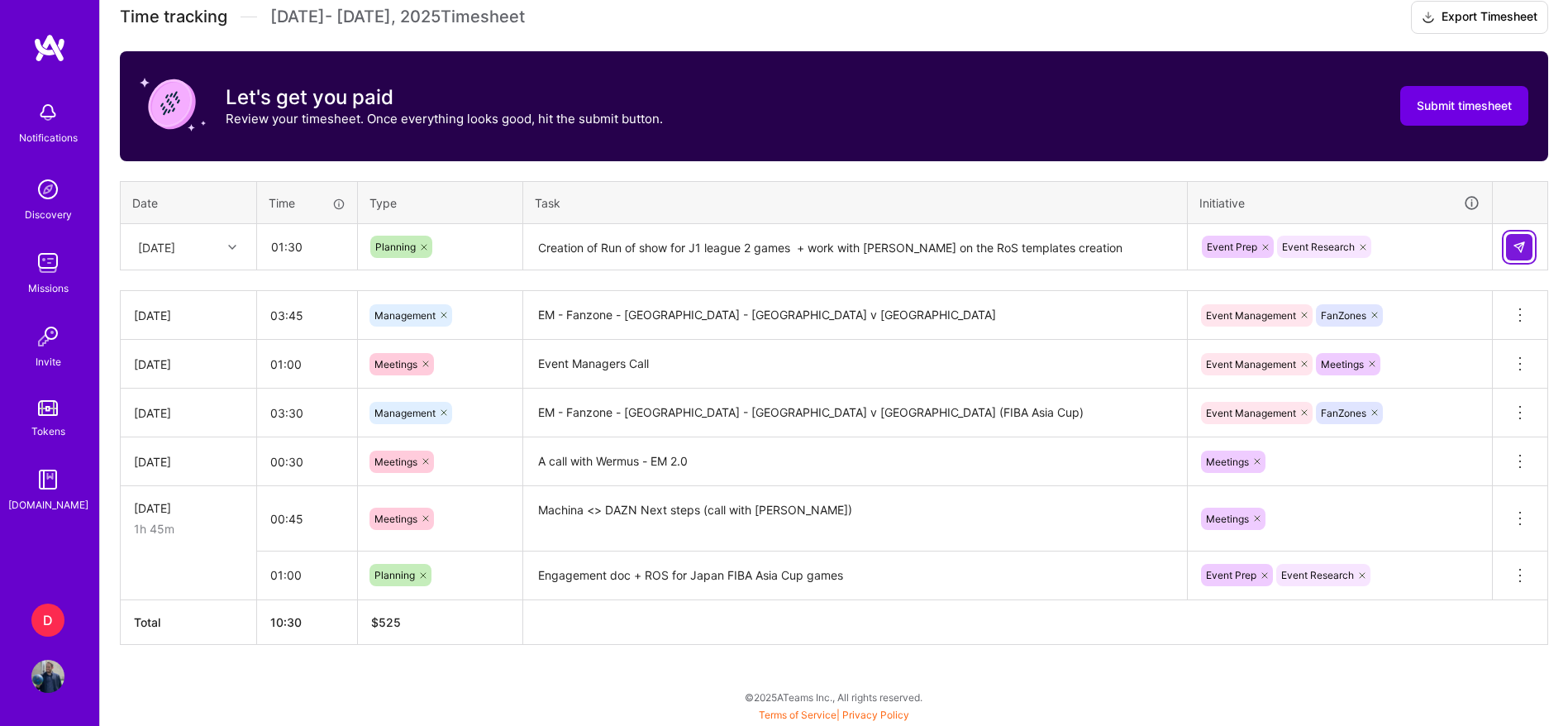
click at [1516, 251] on img at bounding box center [1519, 247] width 14 height 14
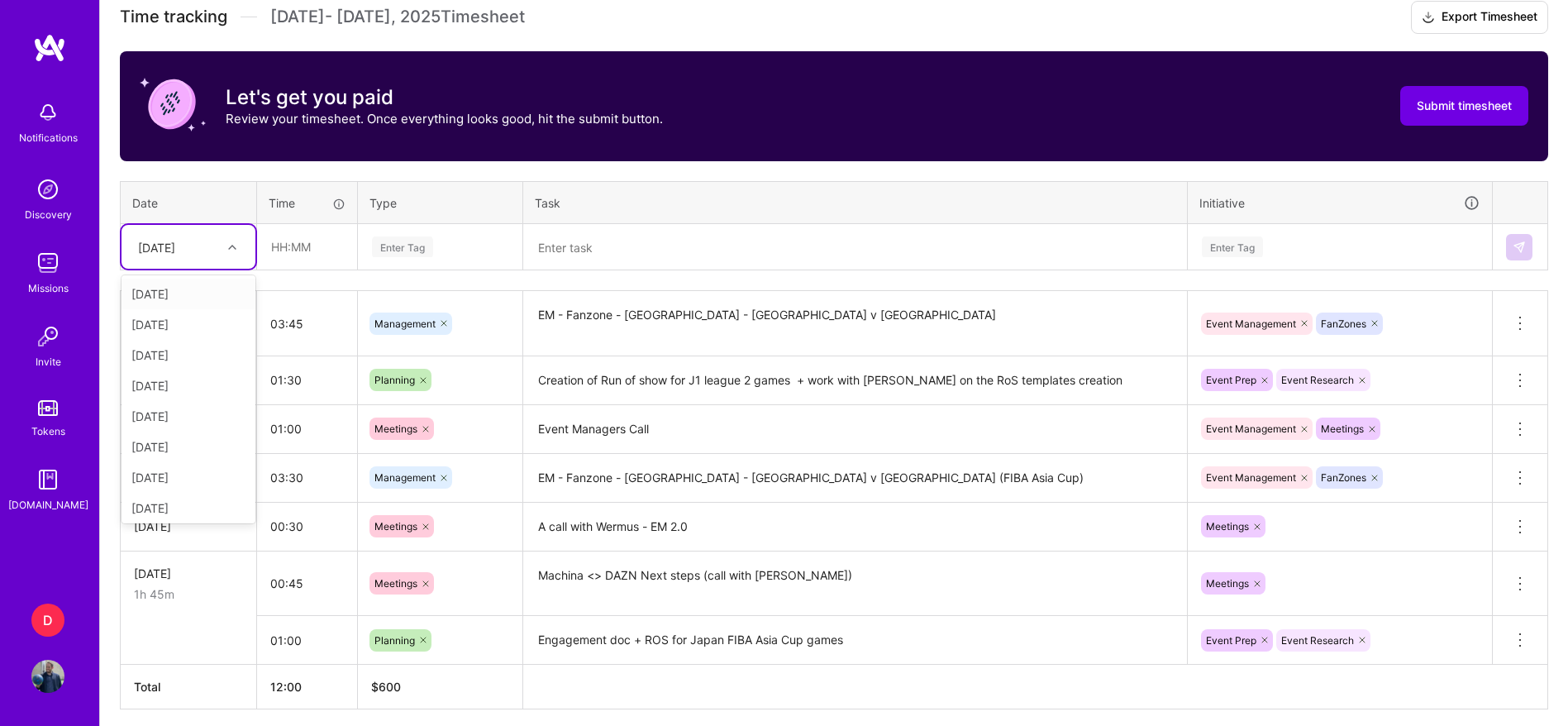
click at [197, 253] on div "[DATE]" at bounding box center [175, 247] width 91 height 27
click at [190, 432] on div "[DATE]" at bounding box center [189, 444] width 134 height 30
click at [300, 264] on input "text" at bounding box center [306, 246] width 98 height 44
type input "03:45"
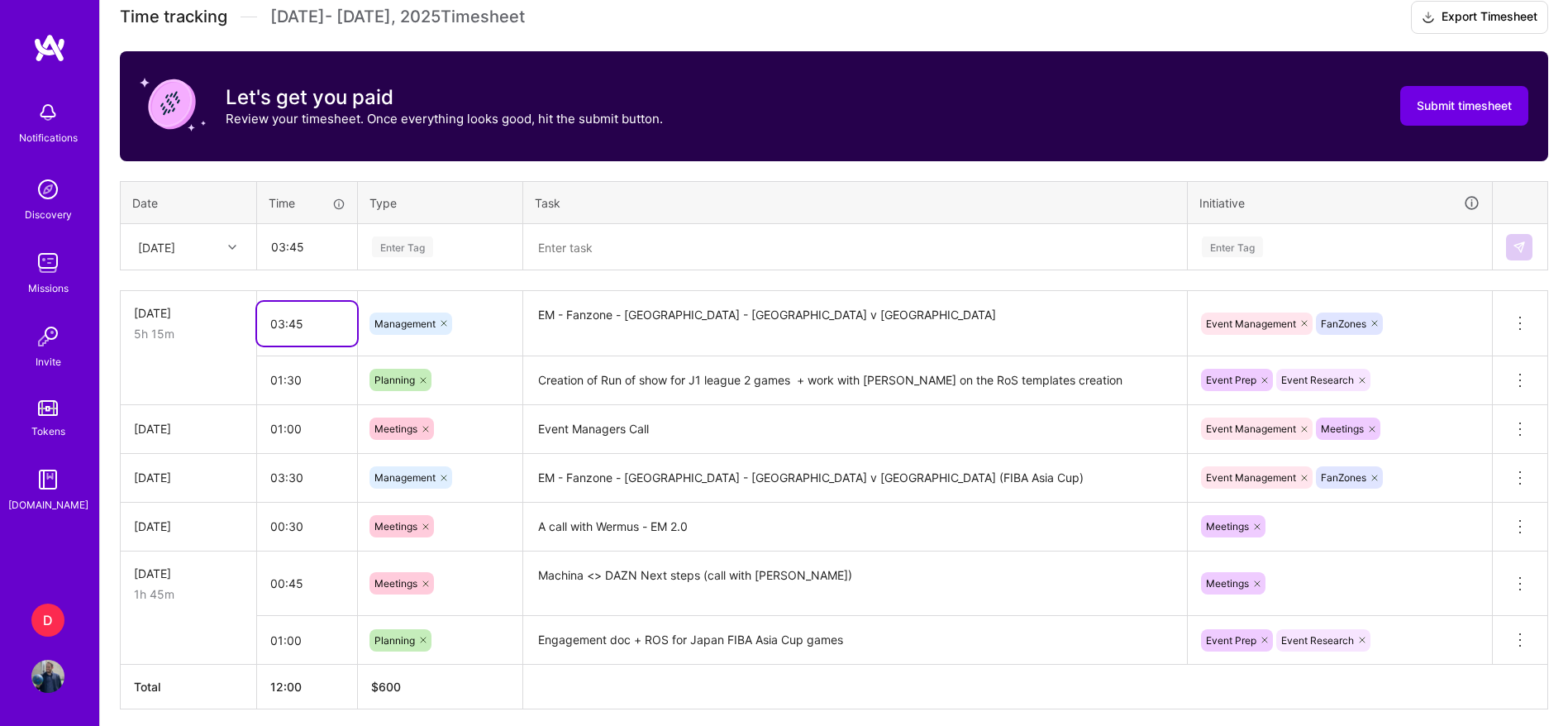
click at [318, 318] on input "03:45" at bounding box center [306, 323] width 100 height 44
type input "03:30"
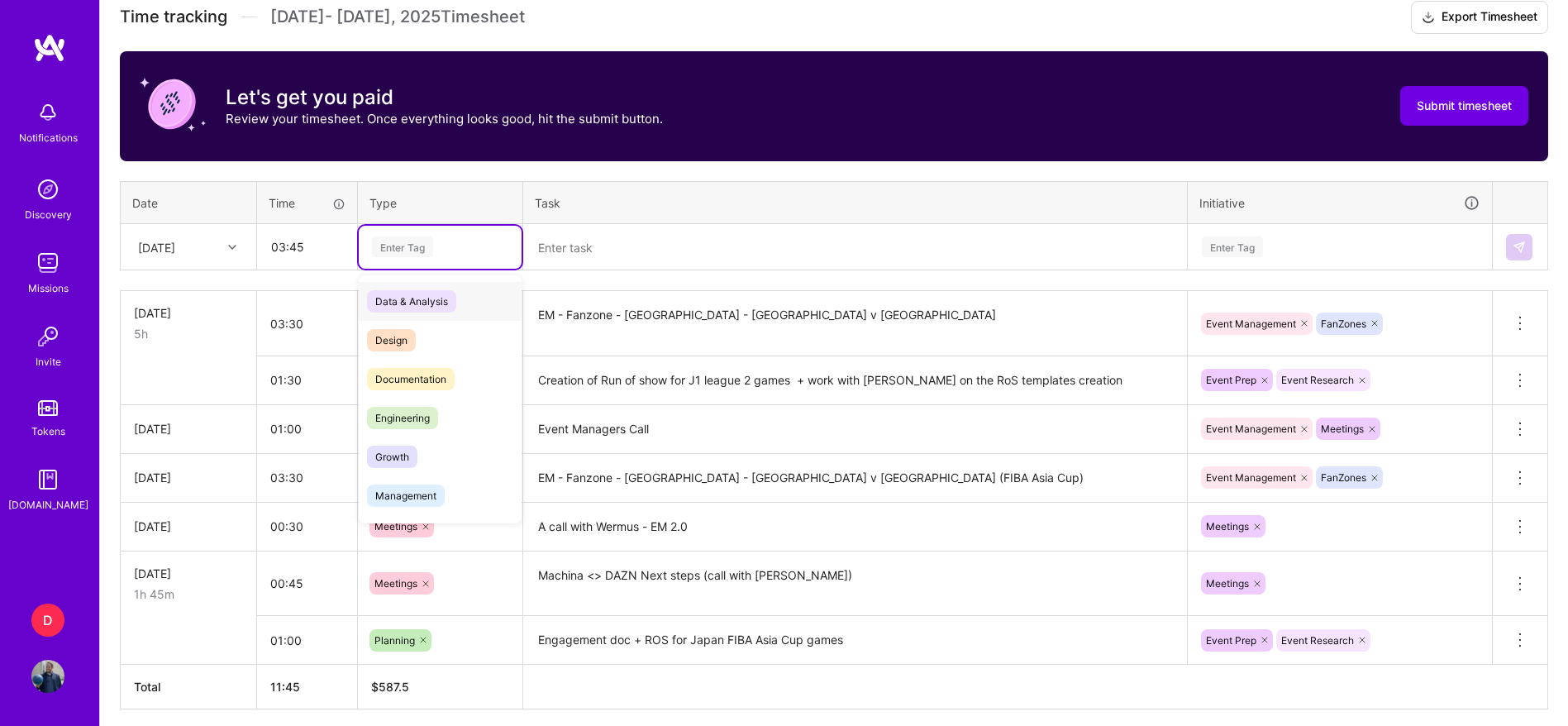
click at [398, 248] on div "Enter Tag" at bounding box center [402, 247] width 61 height 25
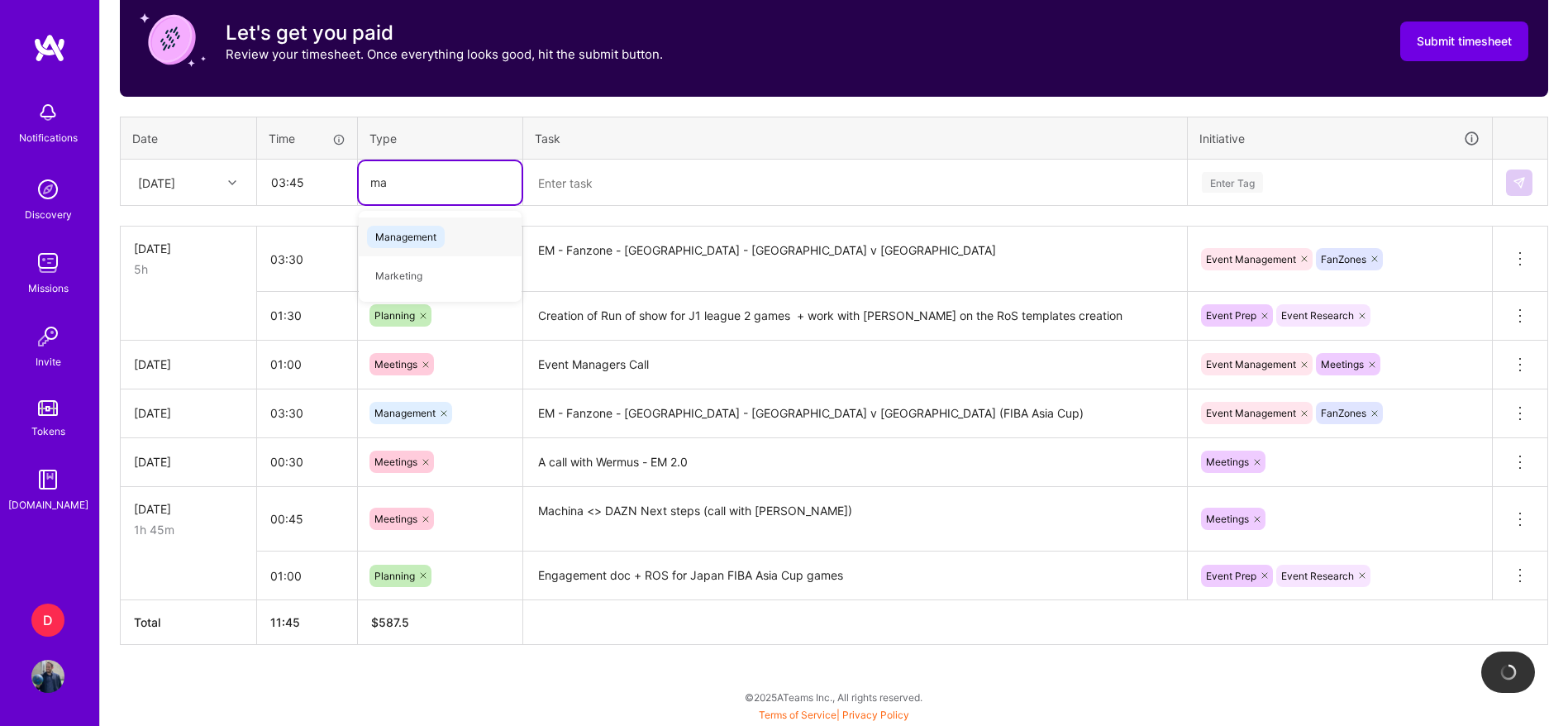
type input "man"
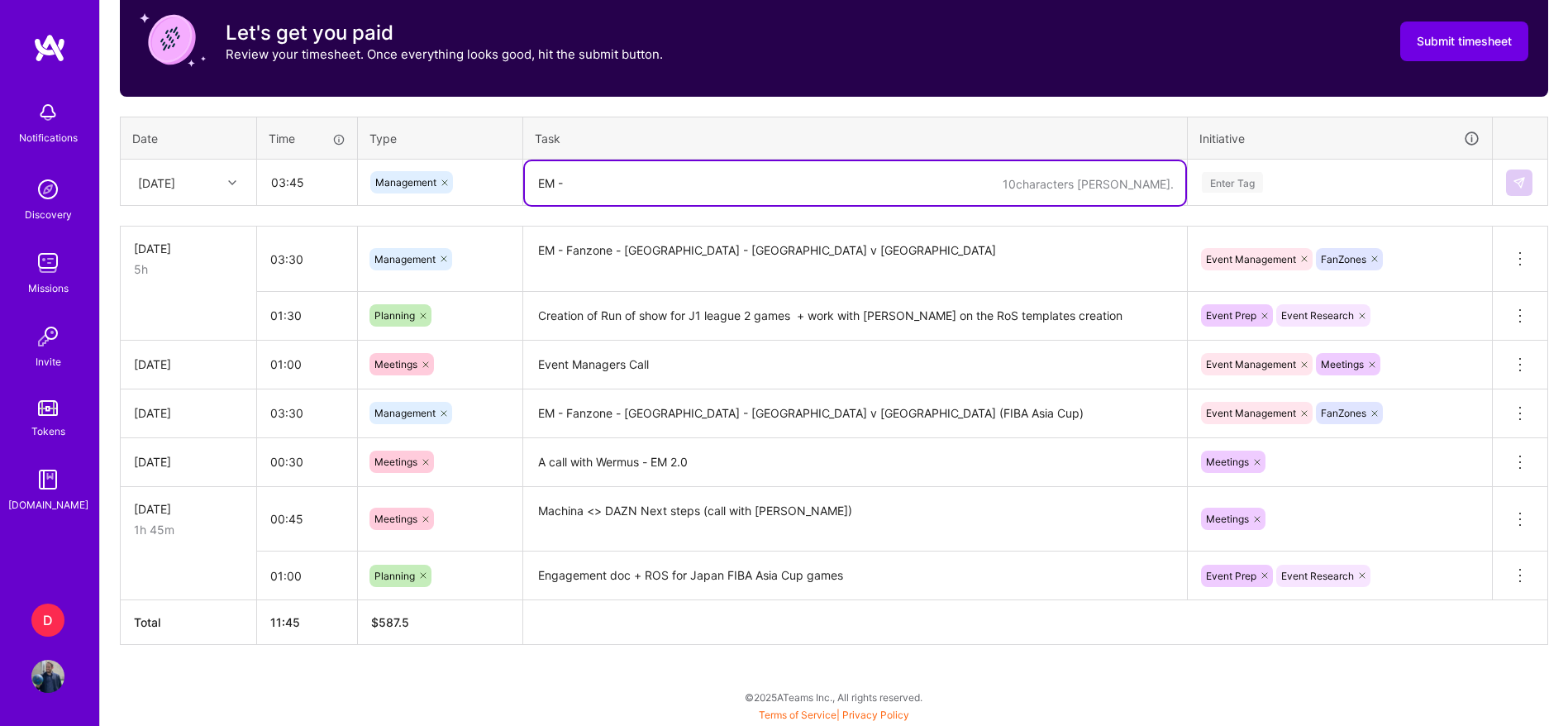
paste textarea "Fanzone - [GEOGRAPHIC_DATA] - [GEOGRAPHIC_DATA] v Kashima Antlers"
paste textarea "Nagoya Grampus v [GEOGRAPHIC_DATA] Sanga"
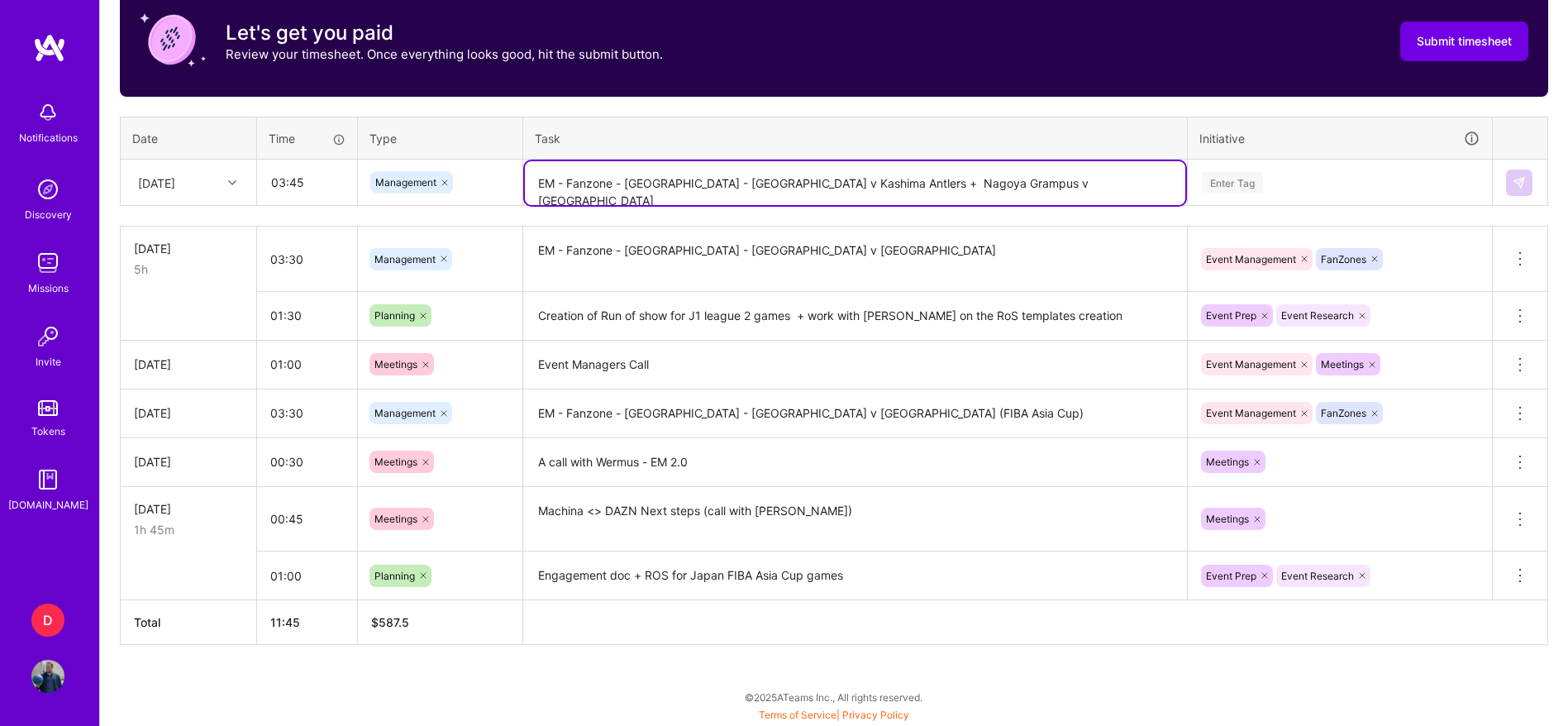
type textarea "EM - Fanzone - [GEOGRAPHIC_DATA] - [GEOGRAPHIC_DATA] v Kashima Antlers + Nagoya…"
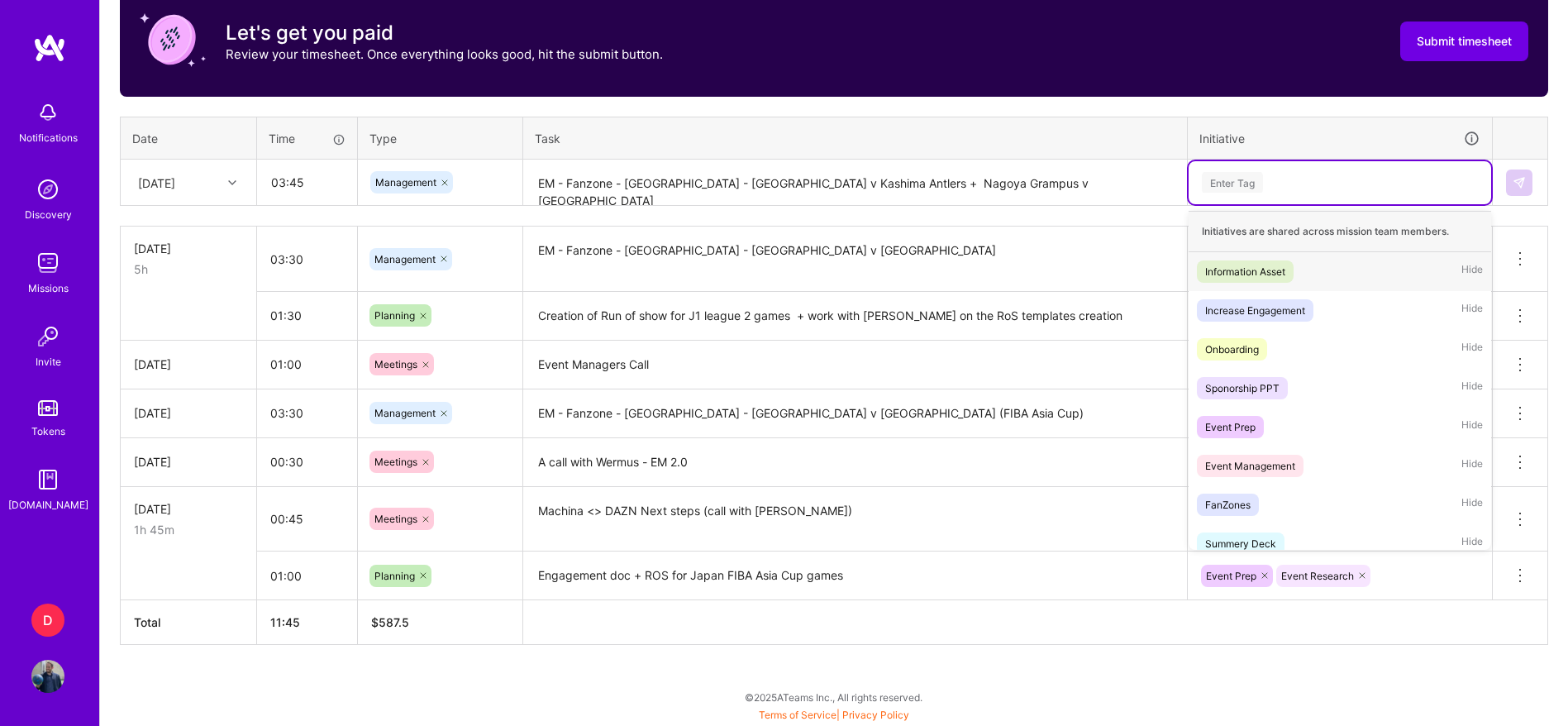
click at [1283, 183] on div "Enter Tag" at bounding box center [1339, 182] width 279 height 20
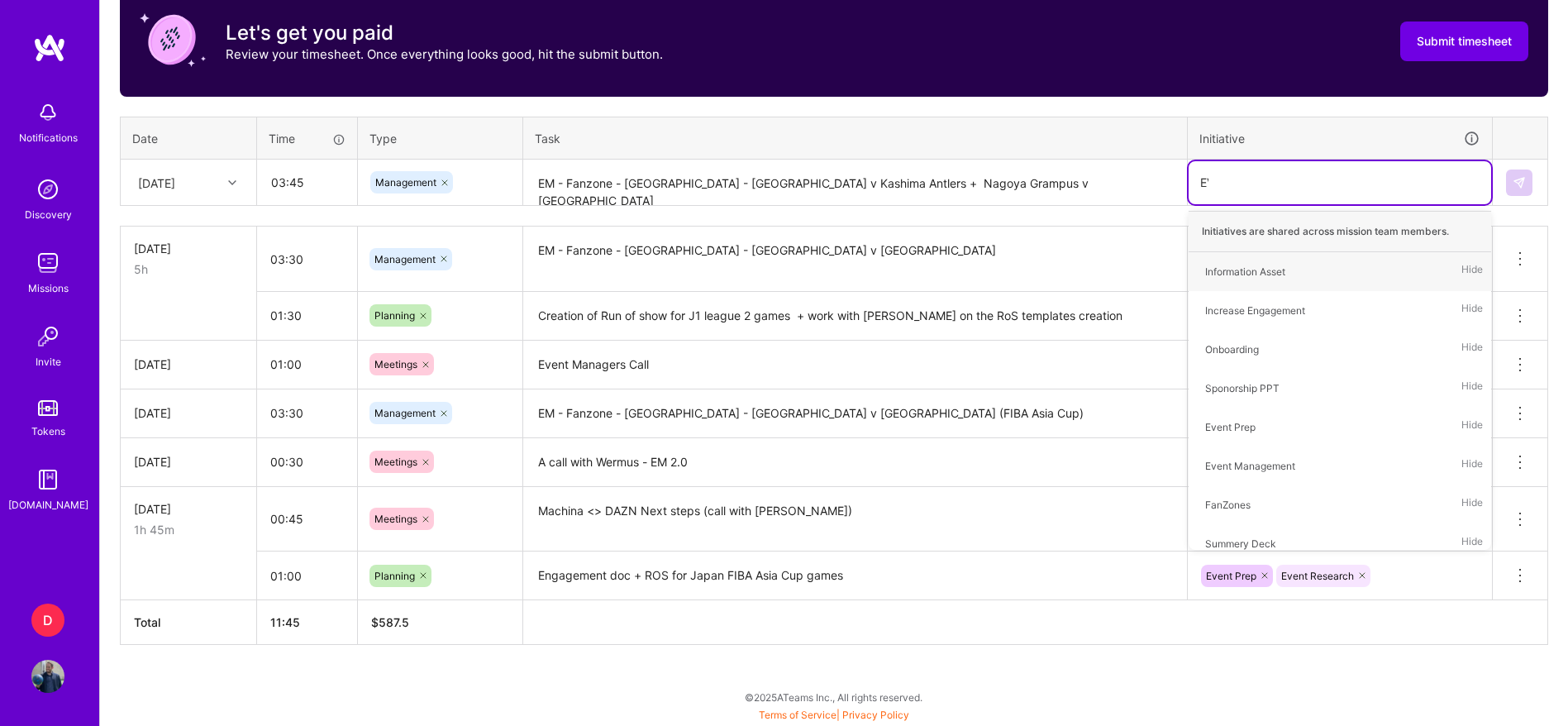
type input "EVE"
type input "FAN"
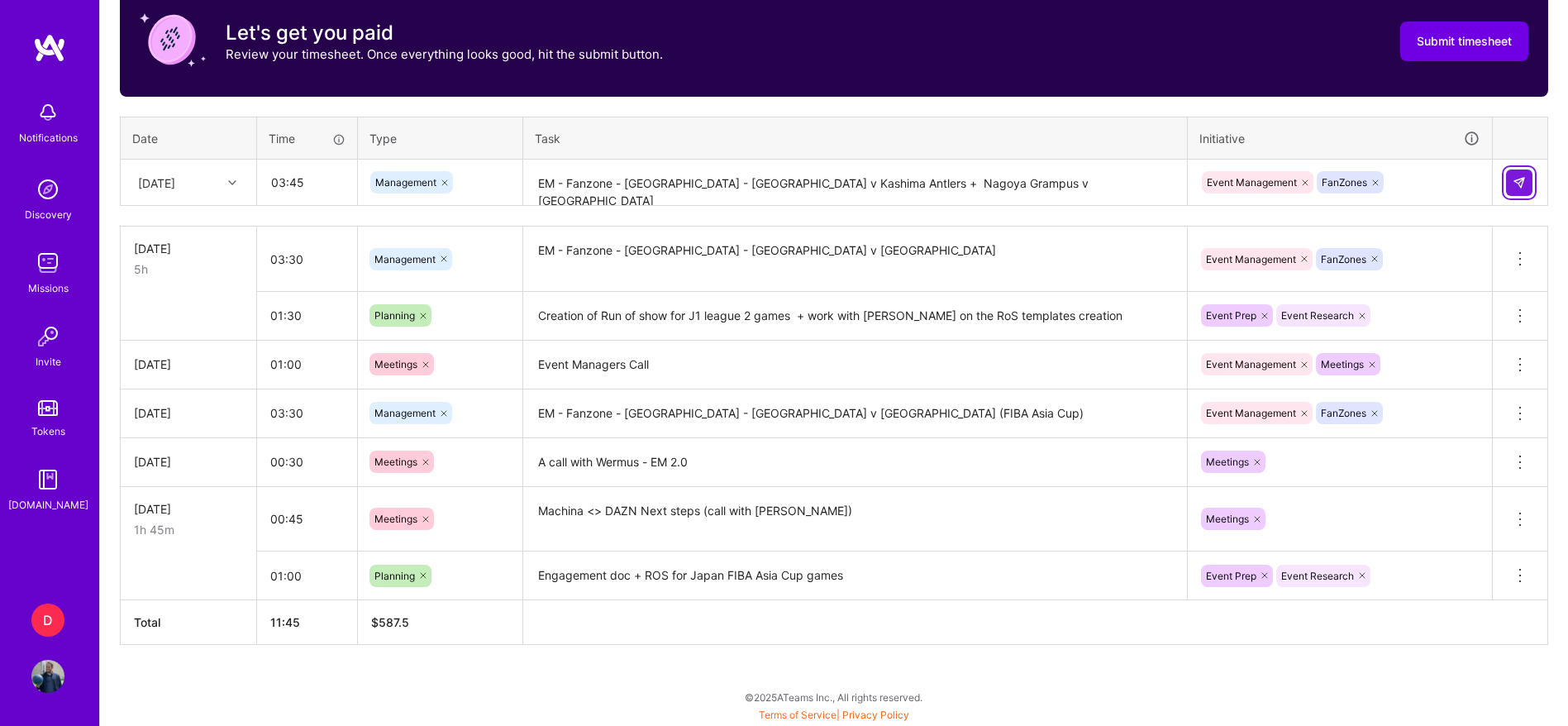
click at [1523, 185] on img at bounding box center [1519, 183] width 14 height 14
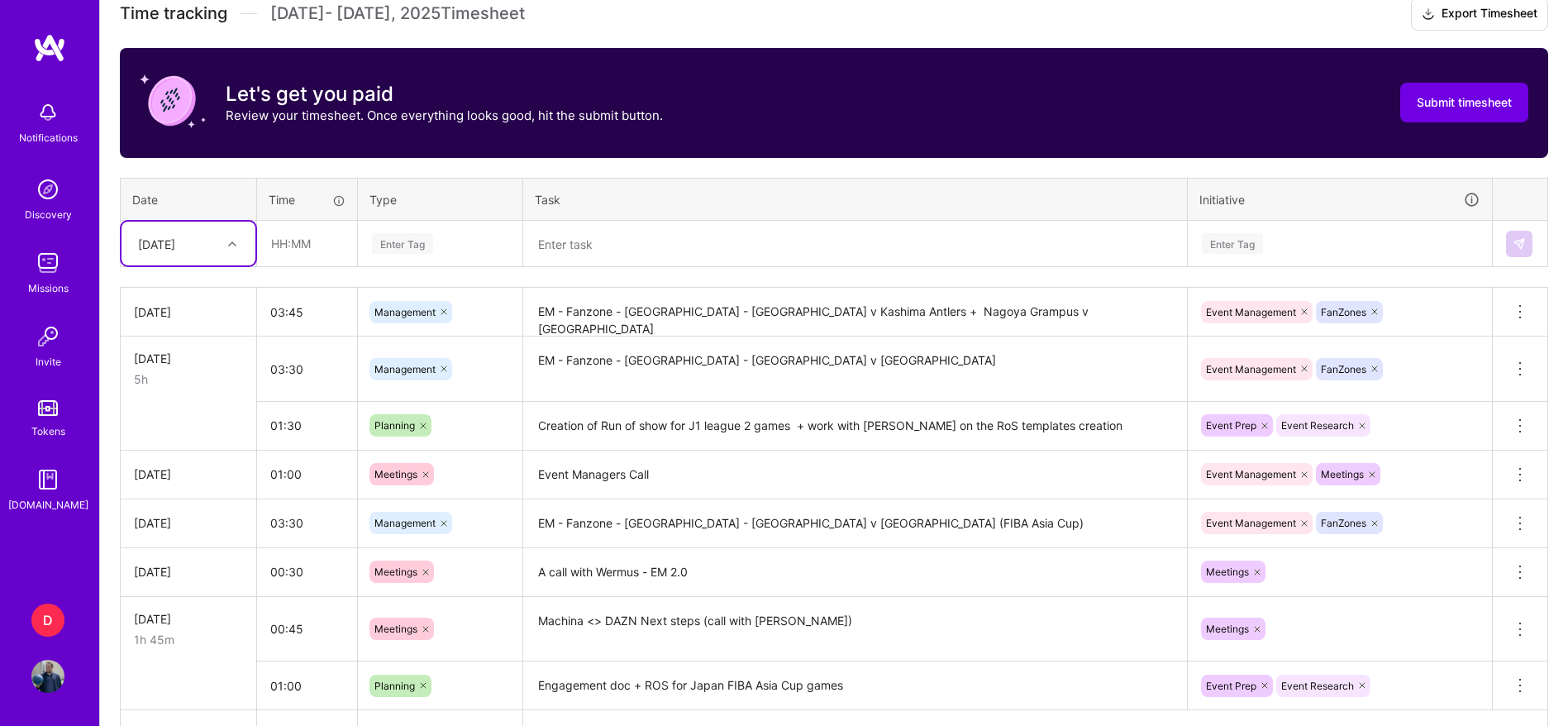
scroll to position [506, 0]
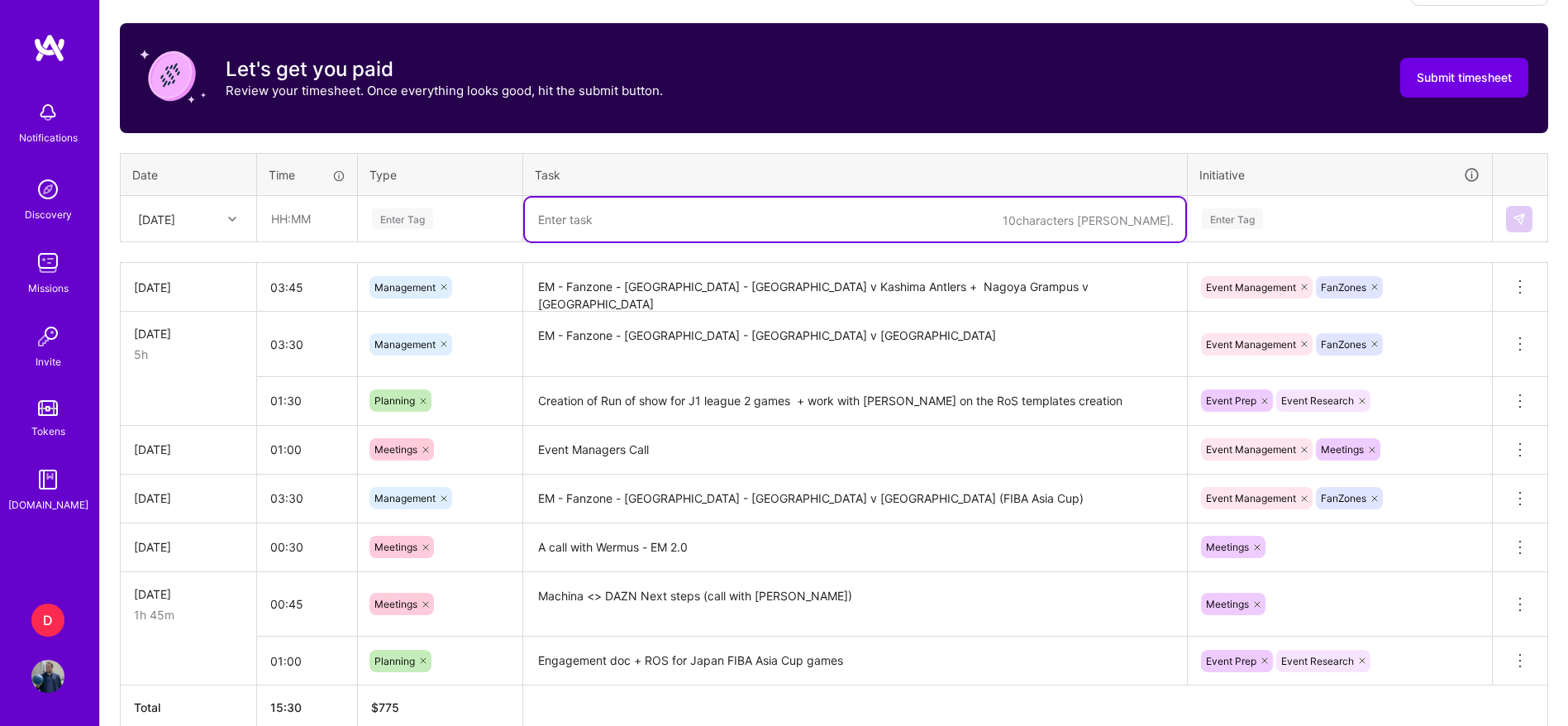
paste textarea "Chat with Gilad about Pitch for AI"
click at [548, 225] on textarea "Chat with Gilad about Pitch for AI" at bounding box center [855, 219] width 660 height 44
click at [603, 220] on textarea "Chat with Gilad about Pitch for AI" at bounding box center [855, 219] width 660 height 44
type textarea "Chat with [PERSON_NAME] about Pitch for AI"
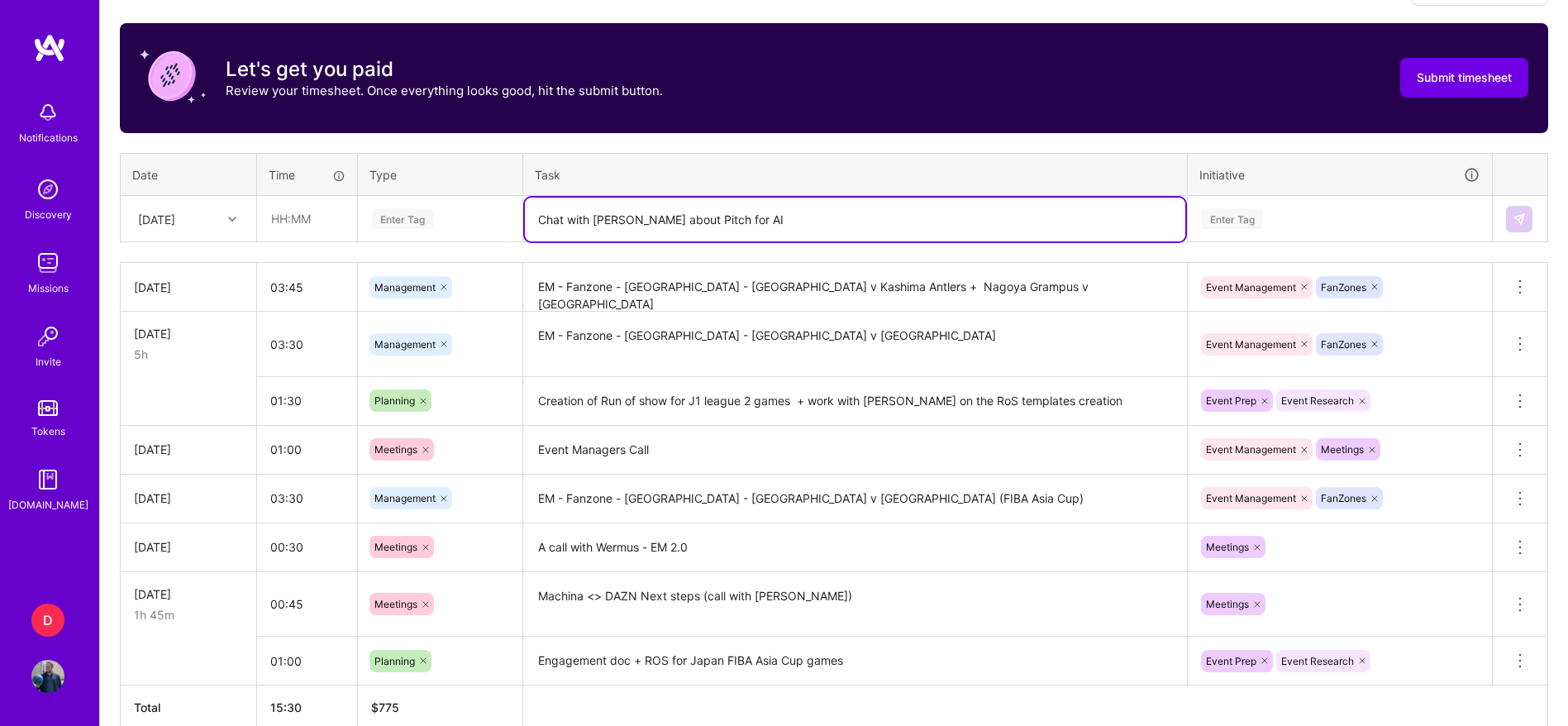
click at [430, 226] on div "Enter Tag" at bounding box center [402, 219] width 61 height 25
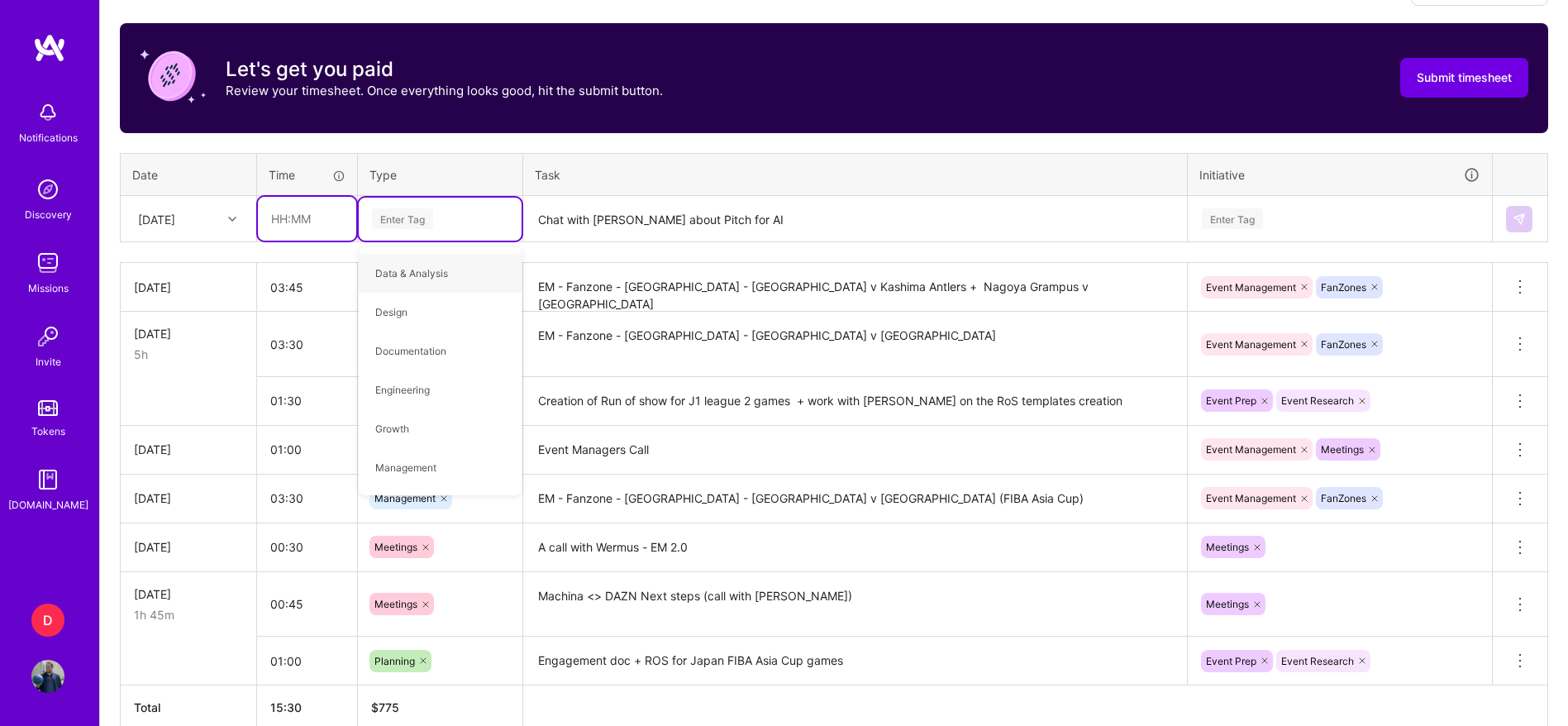
click at [310, 229] on input "text" at bounding box center [306, 218] width 98 height 44
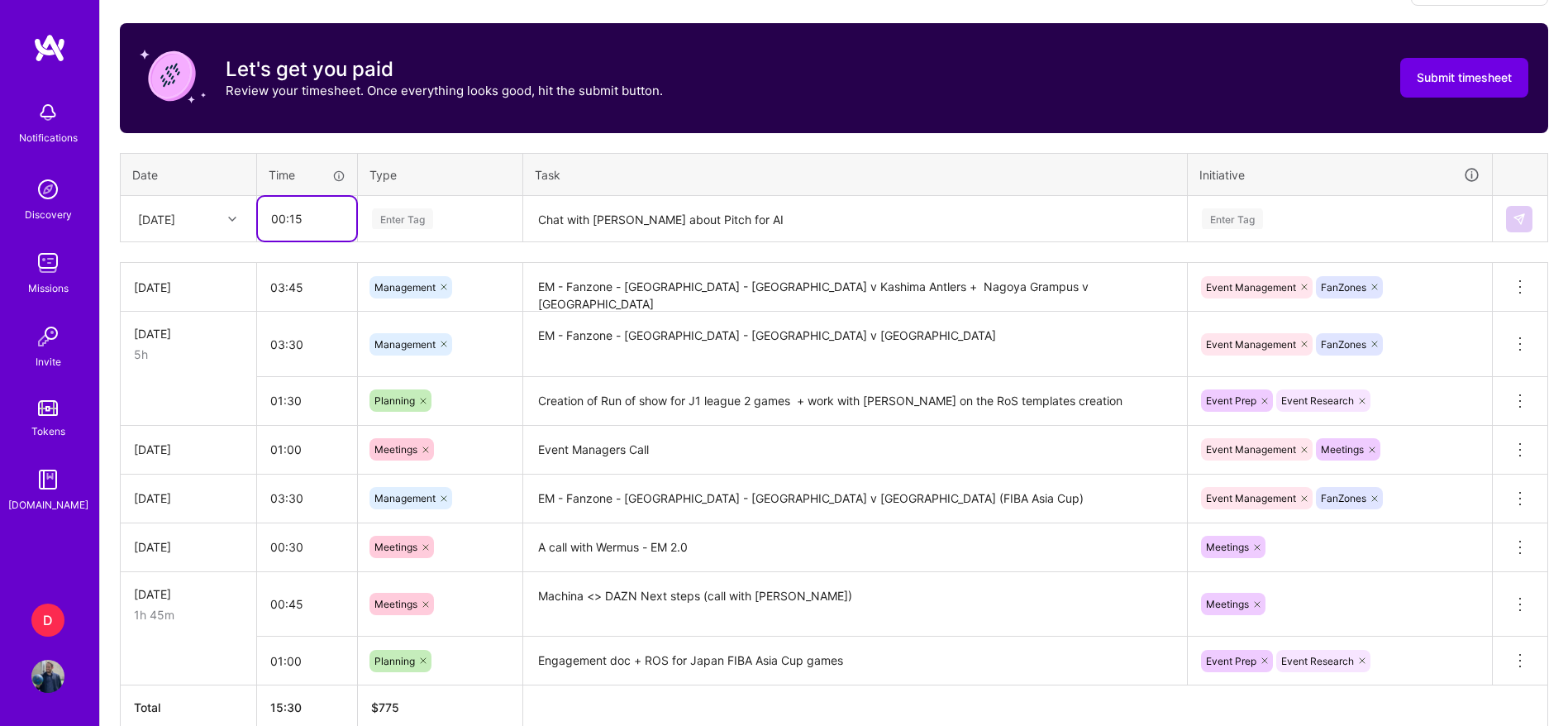
type input "00:15"
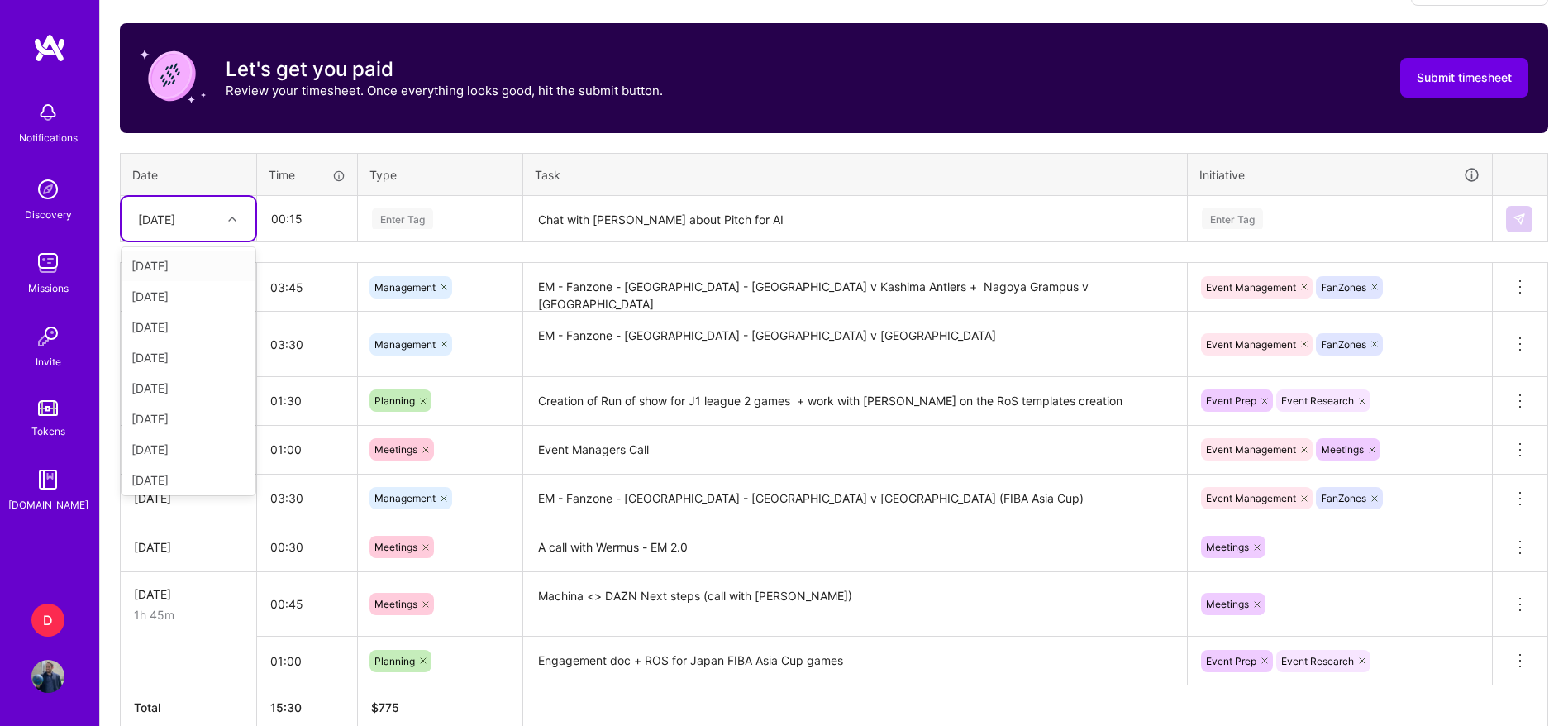
click at [239, 226] on div at bounding box center [234, 219] width 25 height 21
click at [196, 452] on div "[DATE]" at bounding box center [189, 446] width 134 height 30
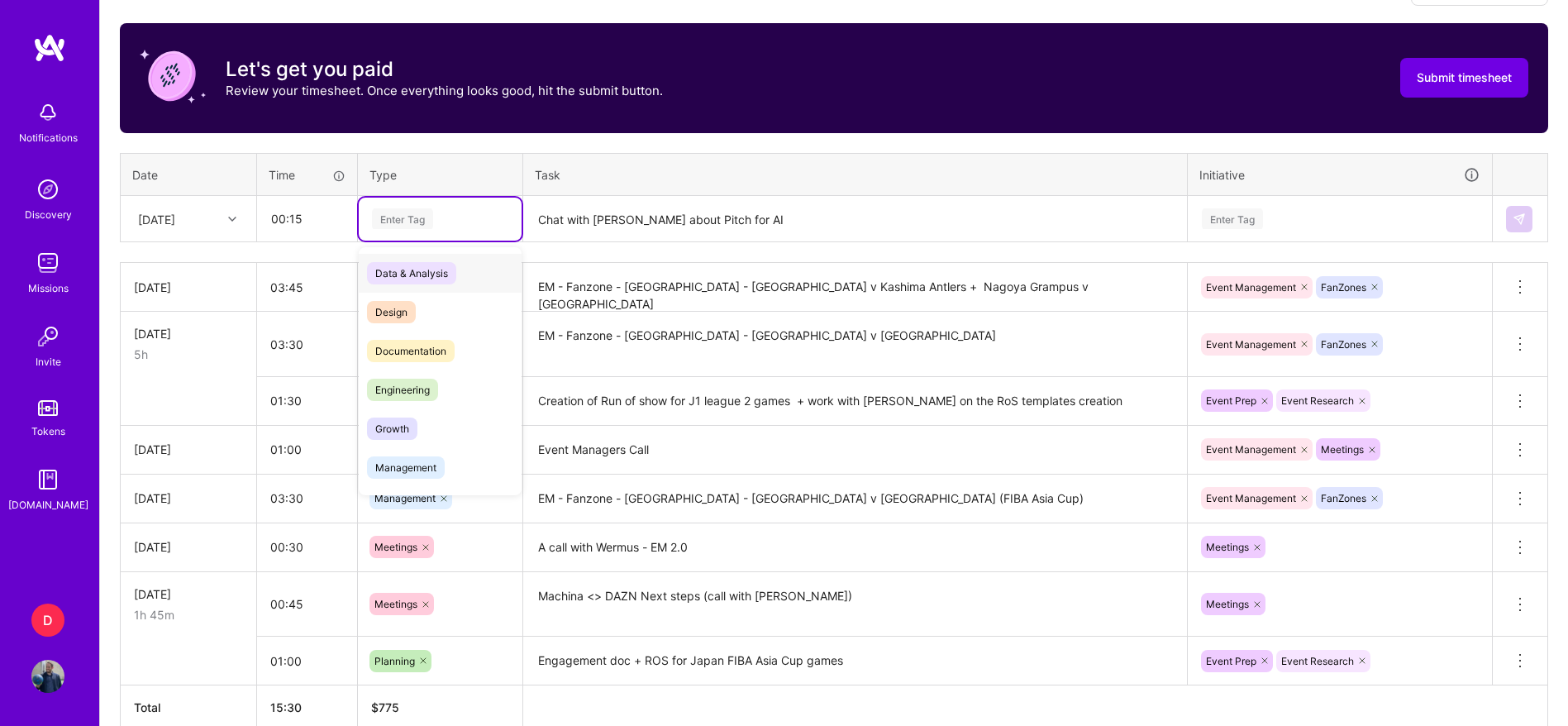
click at [421, 225] on div "Enter Tag" at bounding box center [402, 219] width 61 height 25
type input "mee"
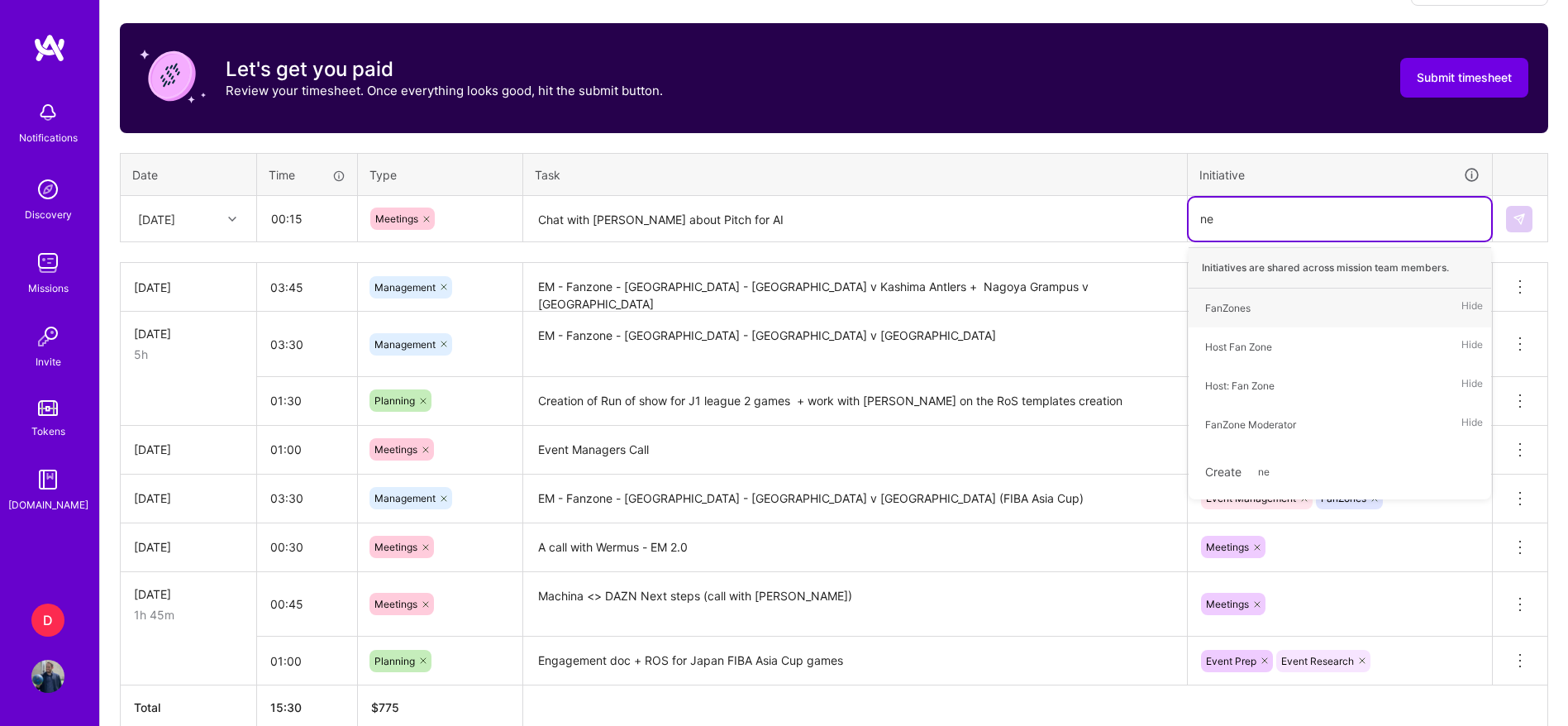
type input "n"
type input "meet"
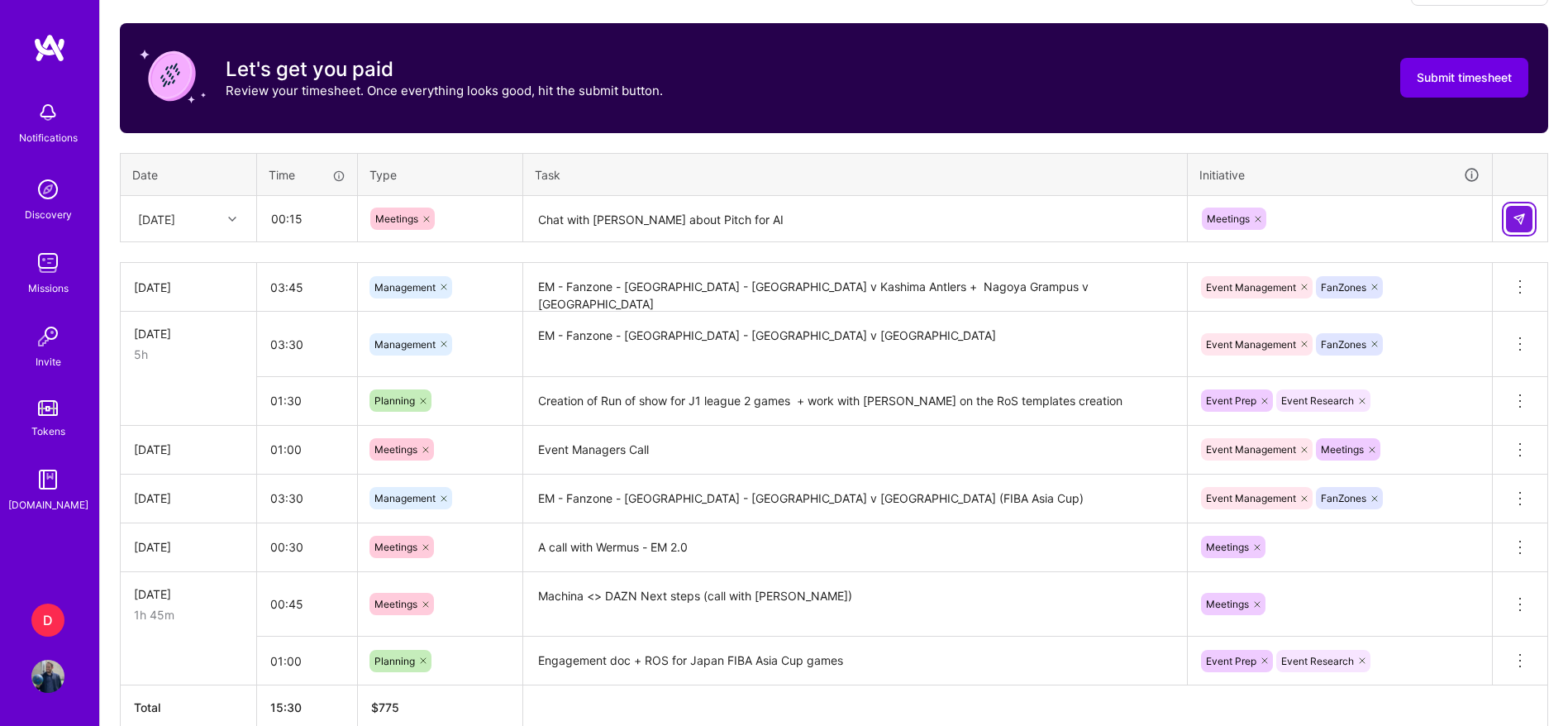
click at [1517, 213] on img at bounding box center [1519, 219] width 14 height 14
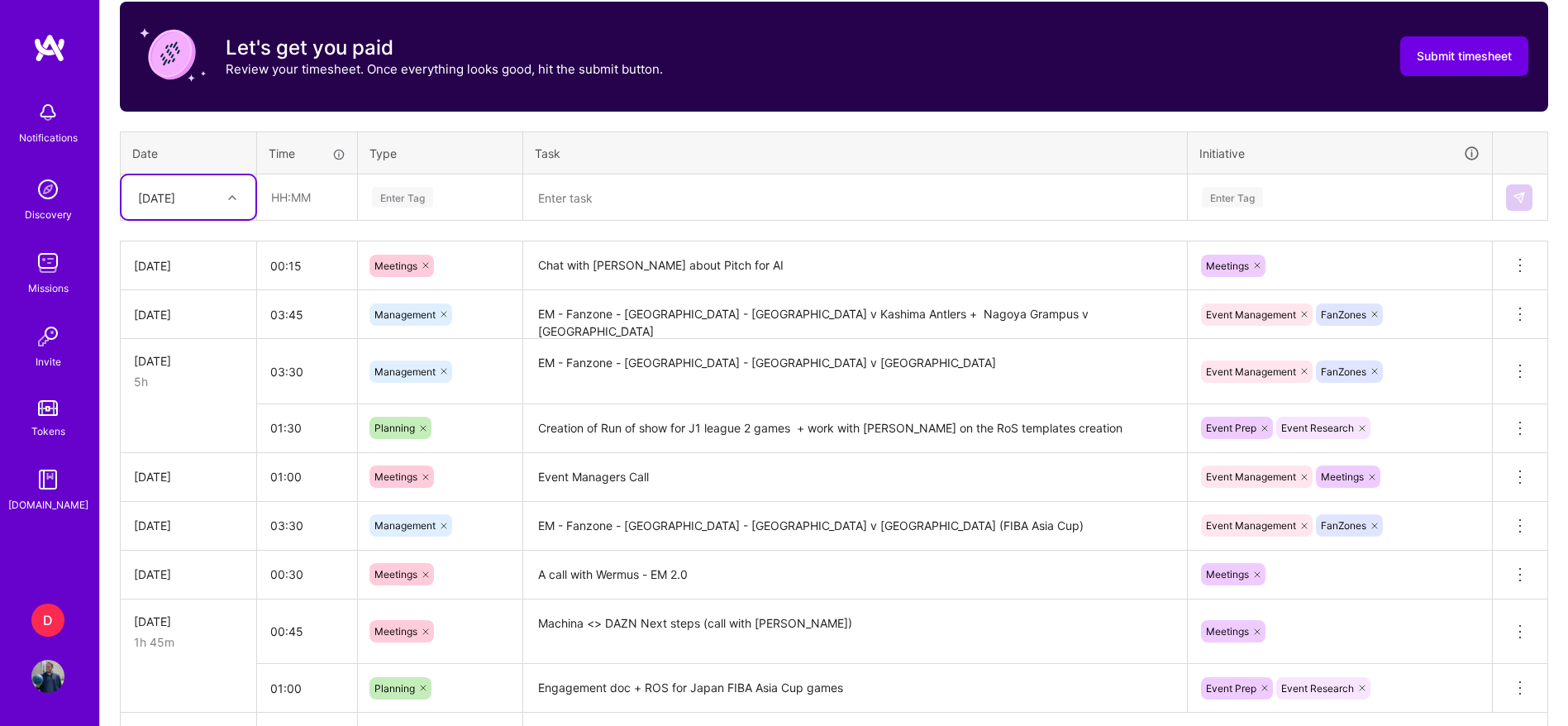
scroll to position [526, 0]
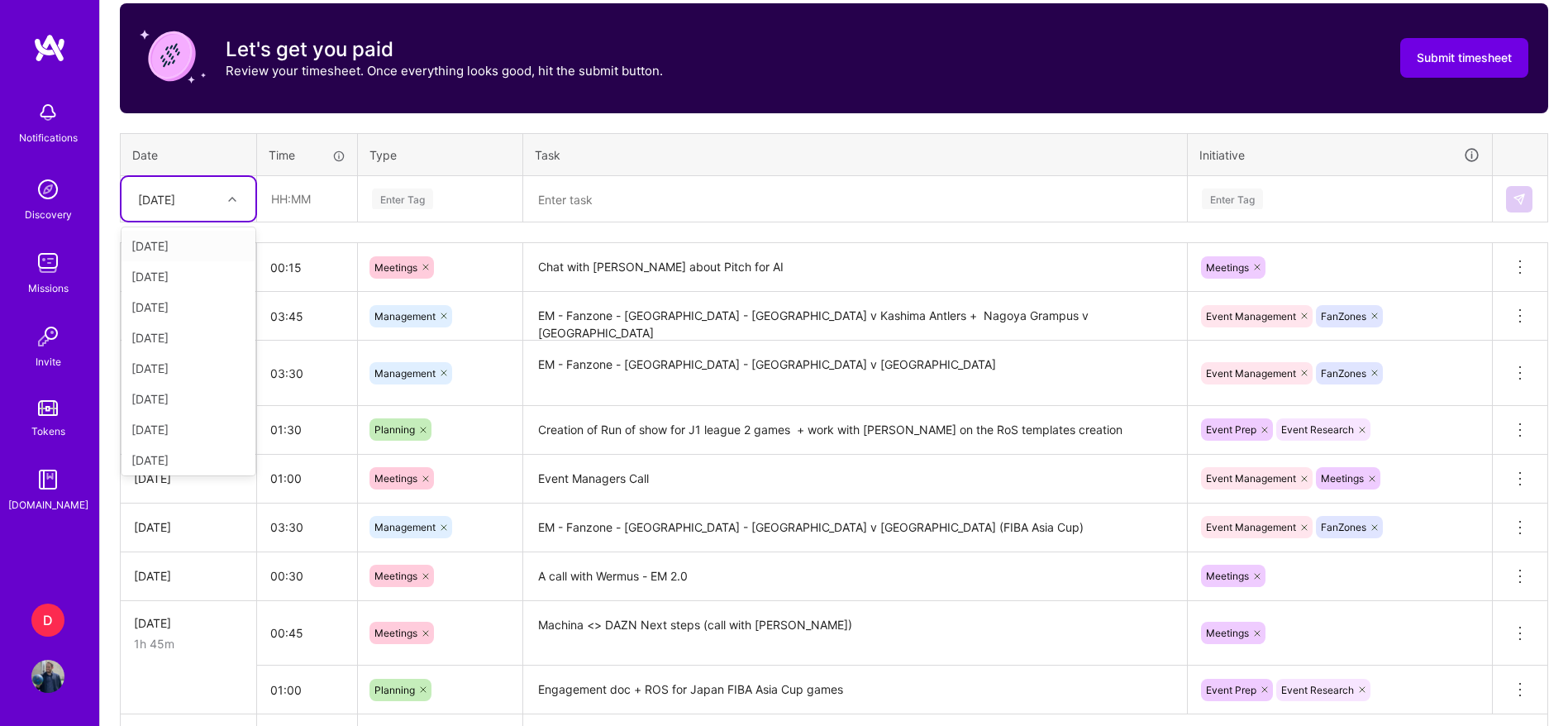
click at [234, 208] on div at bounding box center [234, 200] width 25 height 21
click at [196, 444] on div "[DATE]" at bounding box center [189, 442] width 134 height 30
click at [273, 196] on input "text" at bounding box center [306, 199] width 98 height 44
type input "01:00"
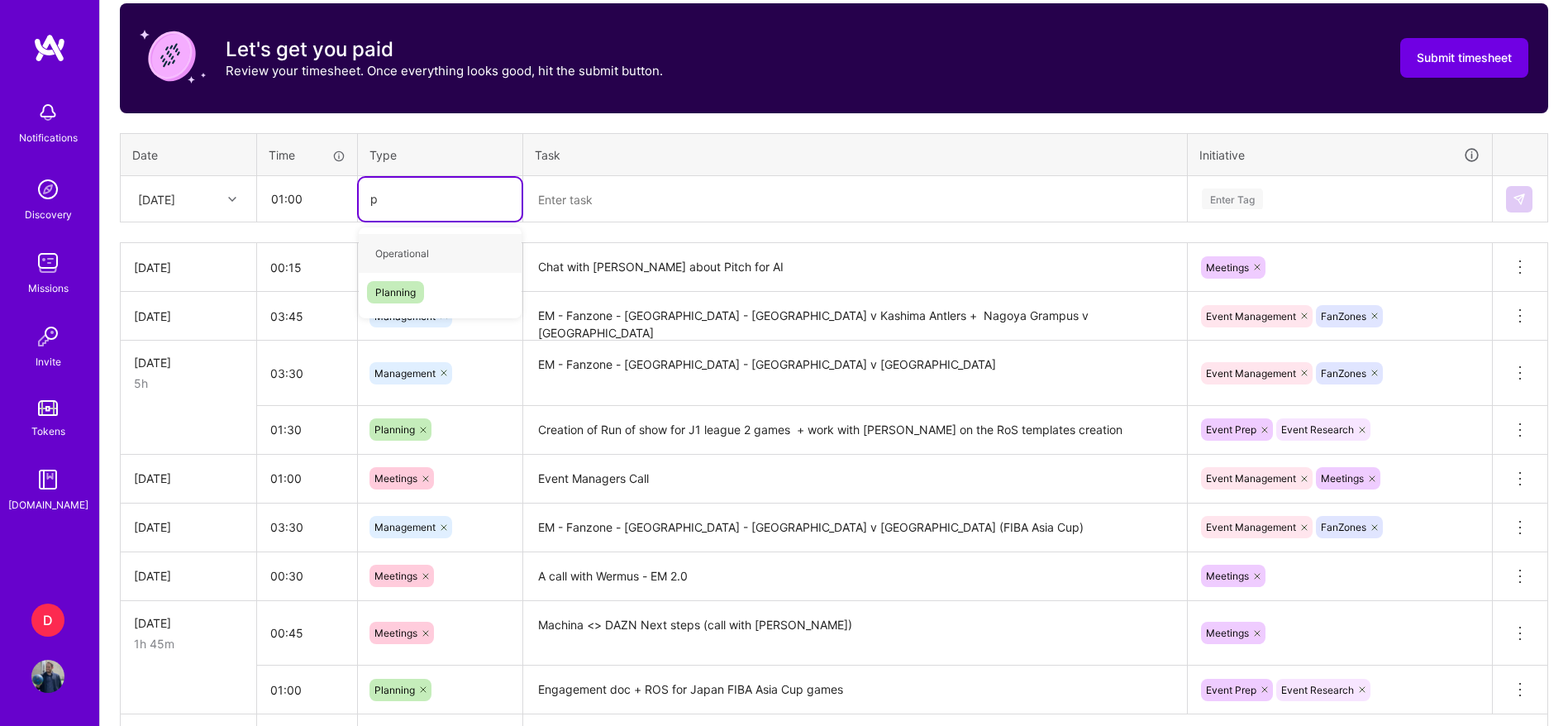
type input "pl"
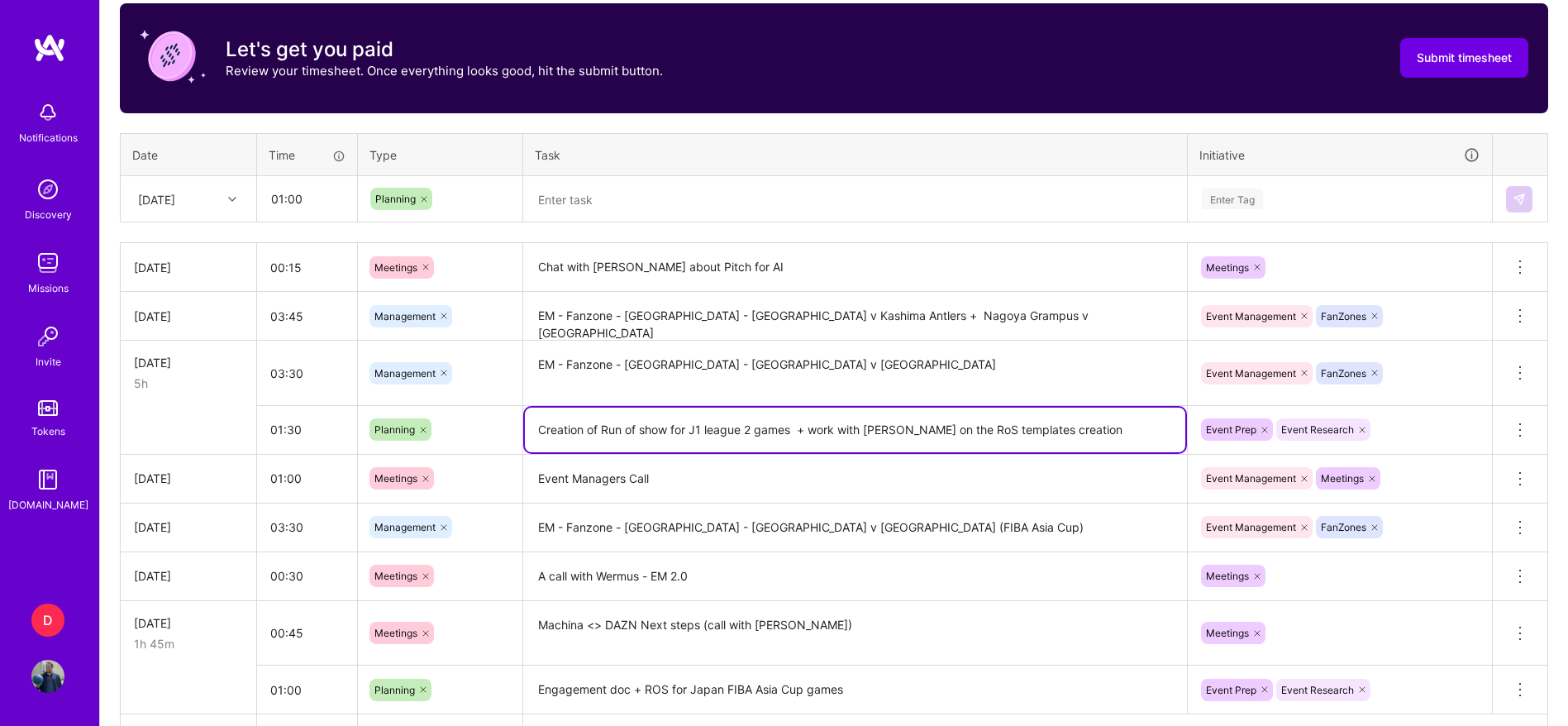
click at [610, 433] on textarea "Creation of Run of show for J1 league 2 games + work with [PERSON_NAME] on the …" at bounding box center [855, 430] width 660 height 45
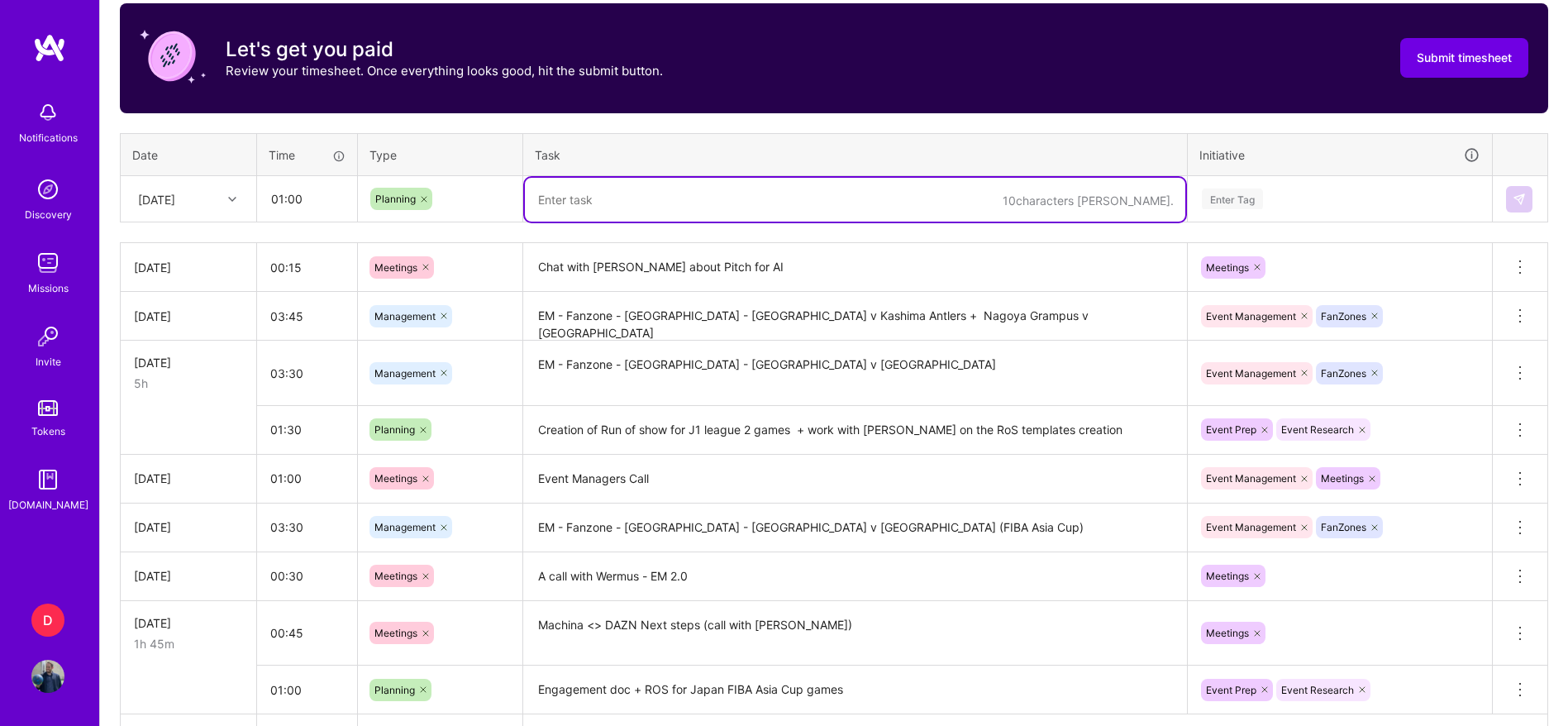
click at [617, 206] on textarea at bounding box center [855, 200] width 660 height 44
paste textarea "Creation of Run of show for J1 league 2 games + work with [PERSON_NAME] on the …"
click at [699, 199] on textarea "Creation of Run of show for J1 league 2 games + work with [PERSON_NAME] on the …" at bounding box center [855, 200] width 660 height 44
drag, startPoint x: 699, startPoint y: 199, endPoint x: 724, endPoint y: 200, distance: 25.0
click at [699, 199] on textarea "Creation of Run of show for J1 league 2 games + work with [PERSON_NAME] on the …" at bounding box center [855, 200] width 660 height 44
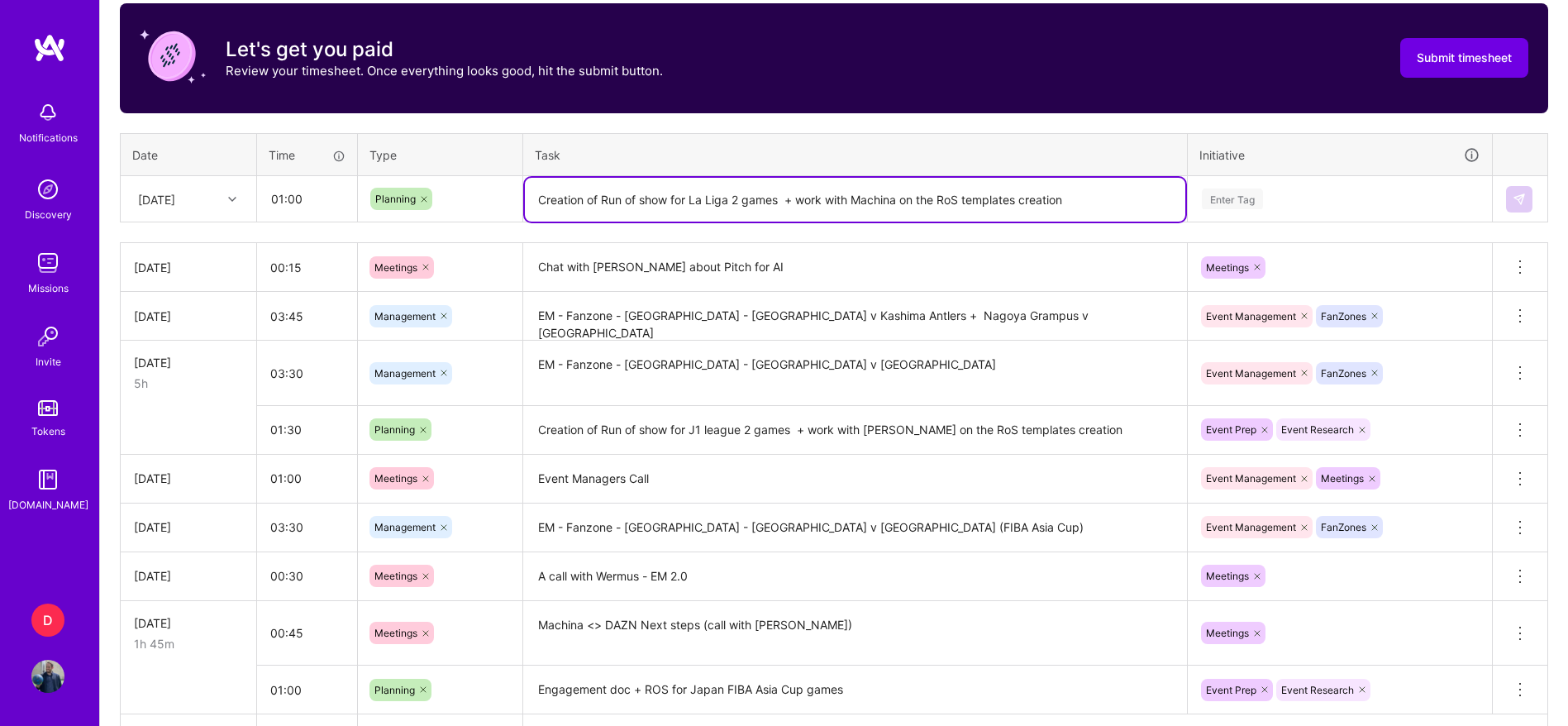
drag, startPoint x: 795, startPoint y: 200, endPoint x: 1052, endPoint y: 185, distance: 257.4
click at [1052, 185] on textarea "Creation of Run of show for La Liga 2 games + work with Machina on the RoS temp…" at bounding box center [855, 200] width 660 height 44
click at [1087, 190] on textarea "Creation of Run of show for La Liga 2 games + work with Machina on the RoS temp…" at bounding box center [855, 200] width 660 height 44
click at [1053, 204] on textarea "Creation of Run of show for La Liga 2 games + work with Machina on the RoS temp…" at bounding box center [855, 200] width 660 height 44
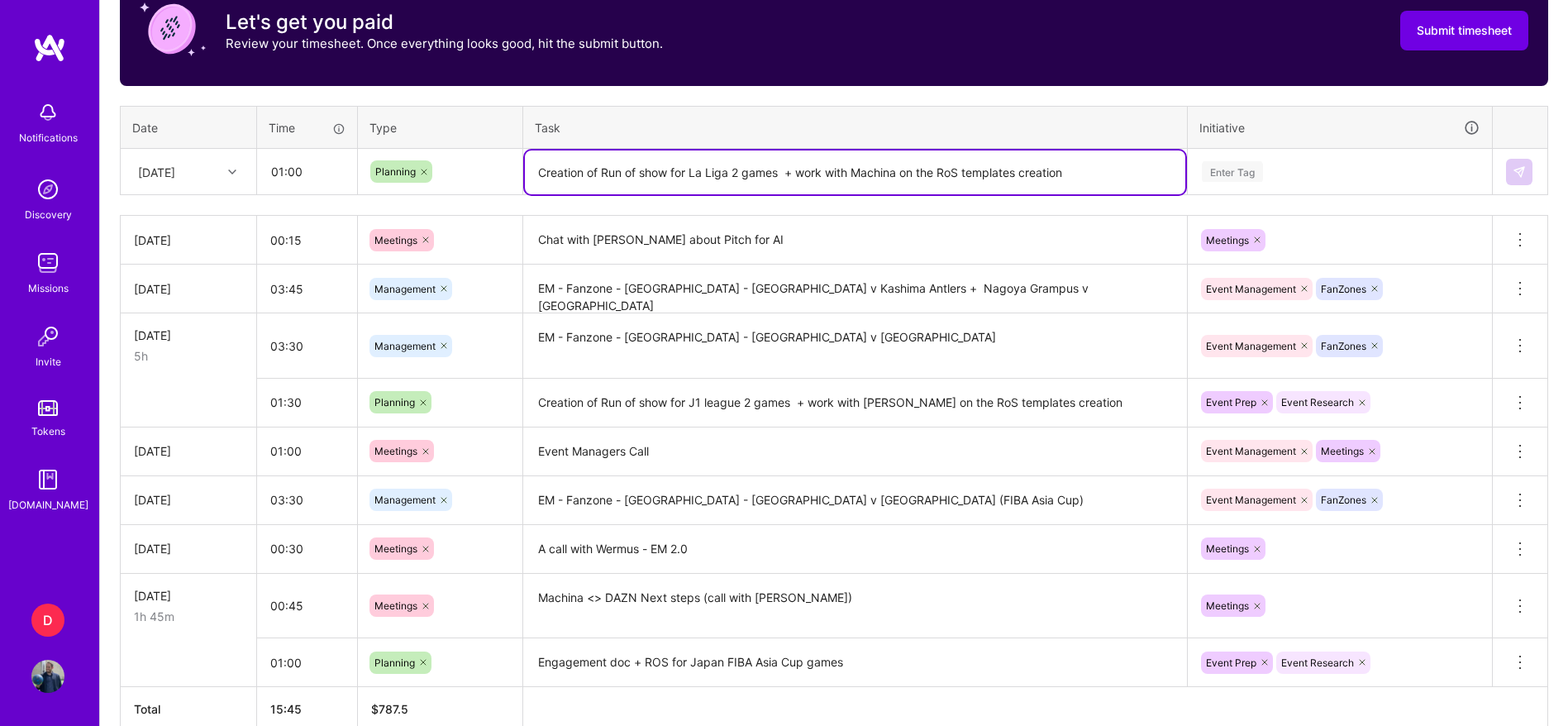
drag, startPoint x: 1076, startPoint y: 180, endPoint x: 789, endPoint y: 201, distance: 287.8
click at [789, 201] on div "Time tracking [DATE] - [DATE] Timesheet Export Timesheet Let's get you paid Rev…" at bounding box center [834, 329] width 1429 height 807
drag, startPoint x: 733, startPoint y: 176, endPoint x: 741, endPoint y: 174, distance: 8.2
click at [741, 174] on textarea "Creation of Run of show for La Liga 2 games" at bounding box center [855, 172] width 660 height 44
type textarea "Creation of Run of show documents for La Liga two games"
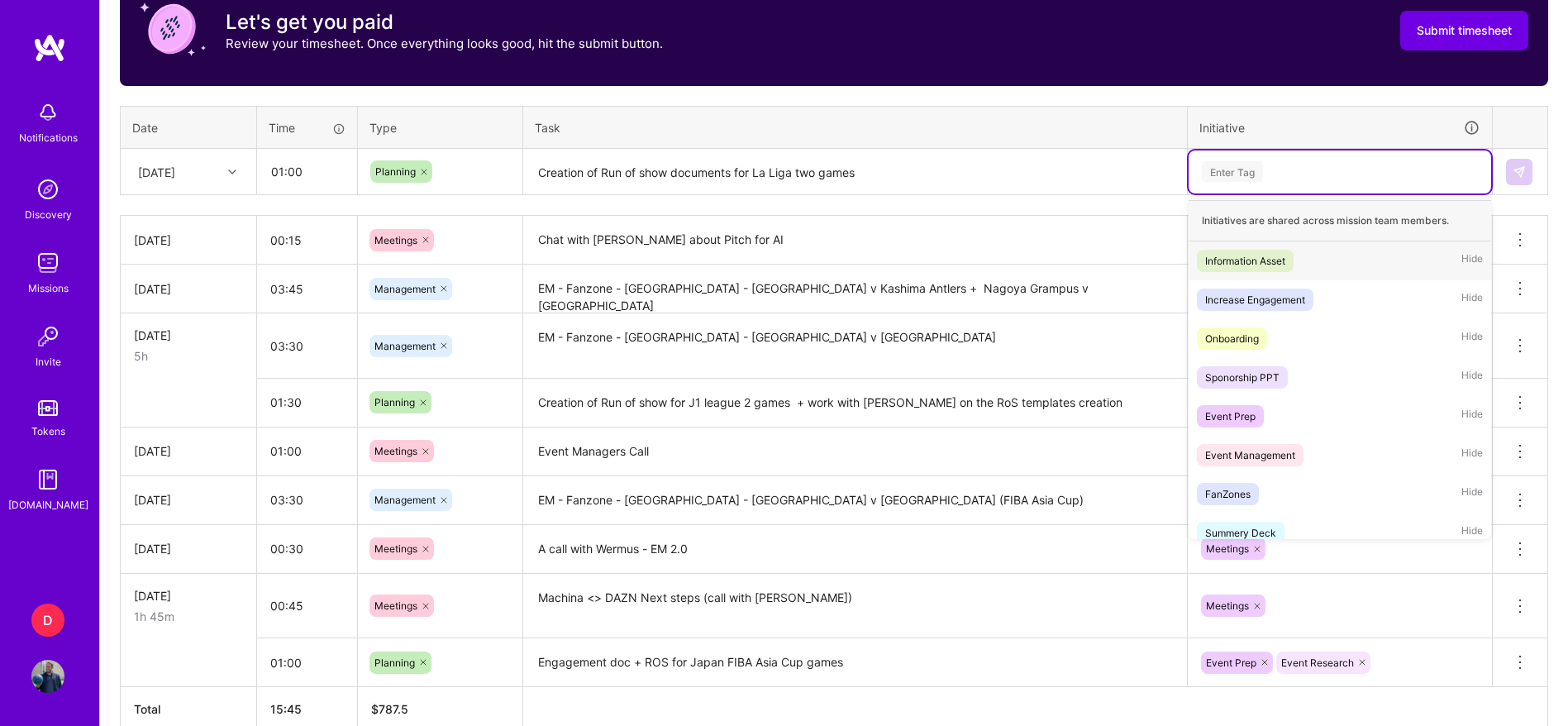
click at [1279, 168] on div "Enter Tag" at bounding box center [1339, 171] width 279 height 20
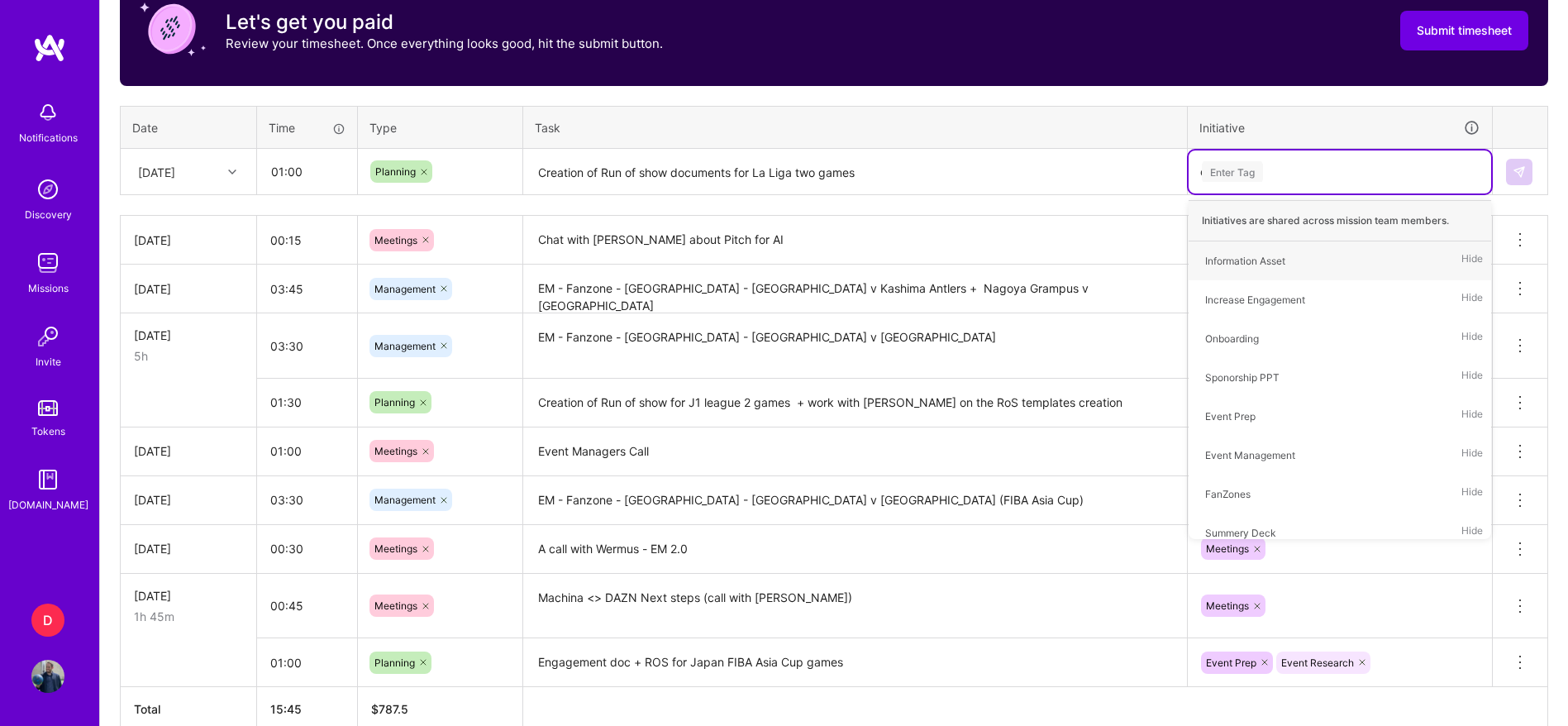
type input "eve"
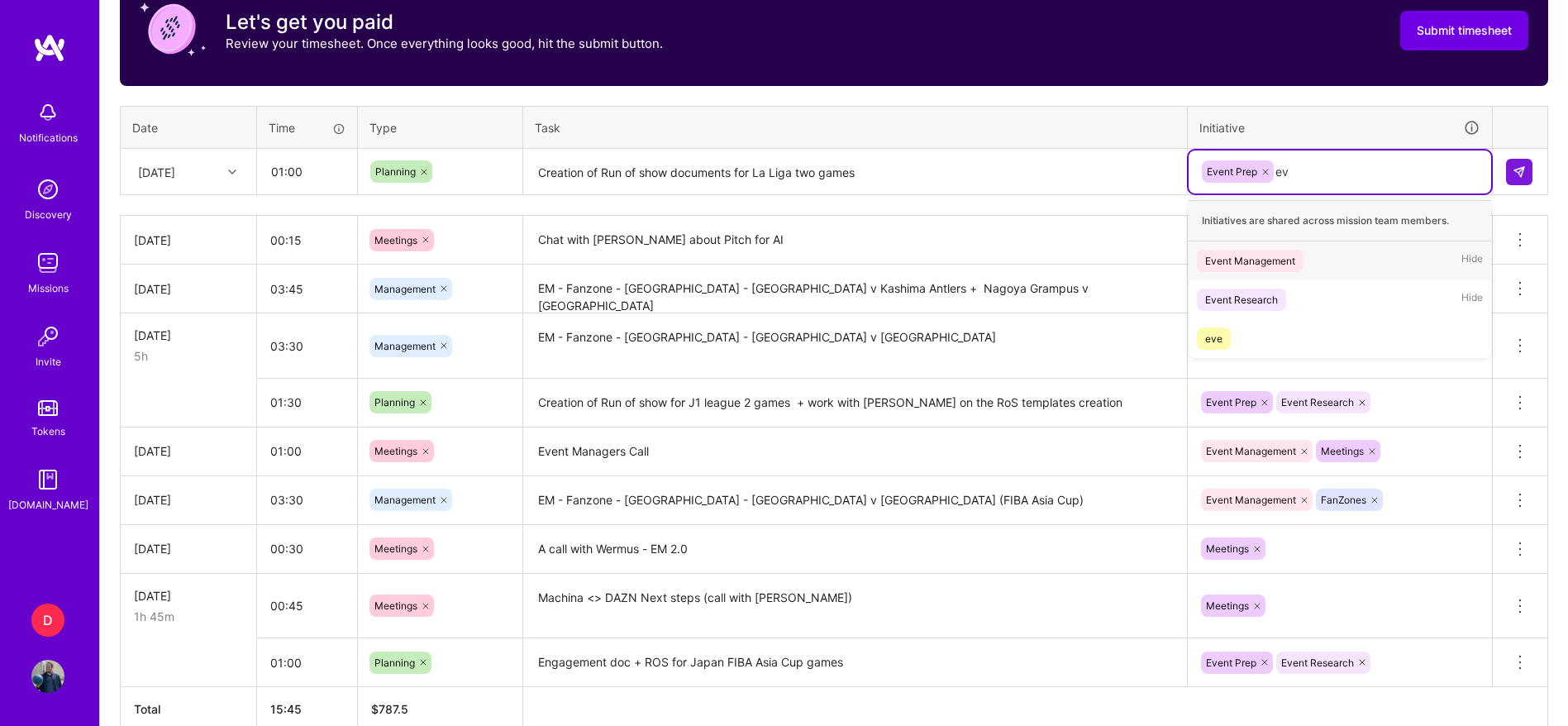
type input "eve"
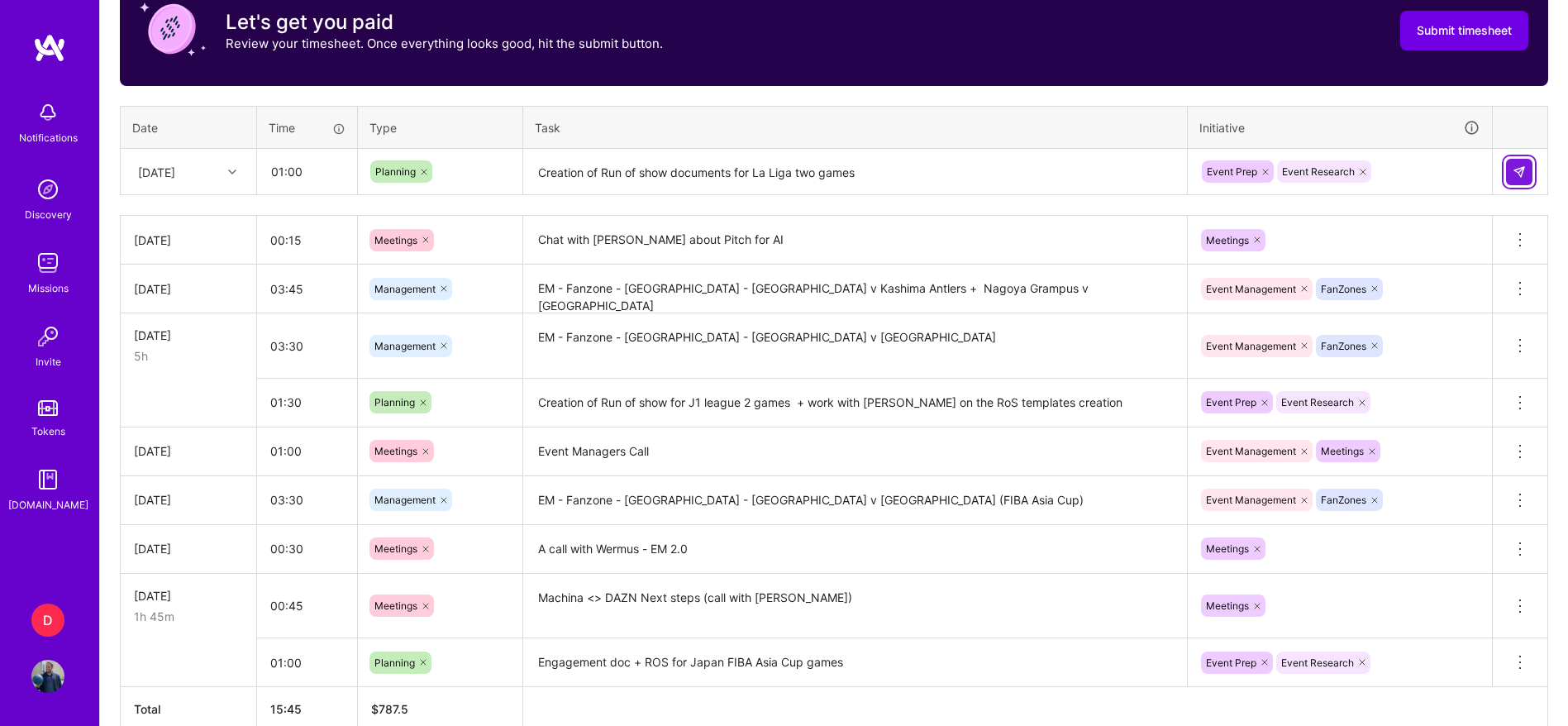
click at [1528, 177] on button at bounding box center [1518, 171] width 26 height 26
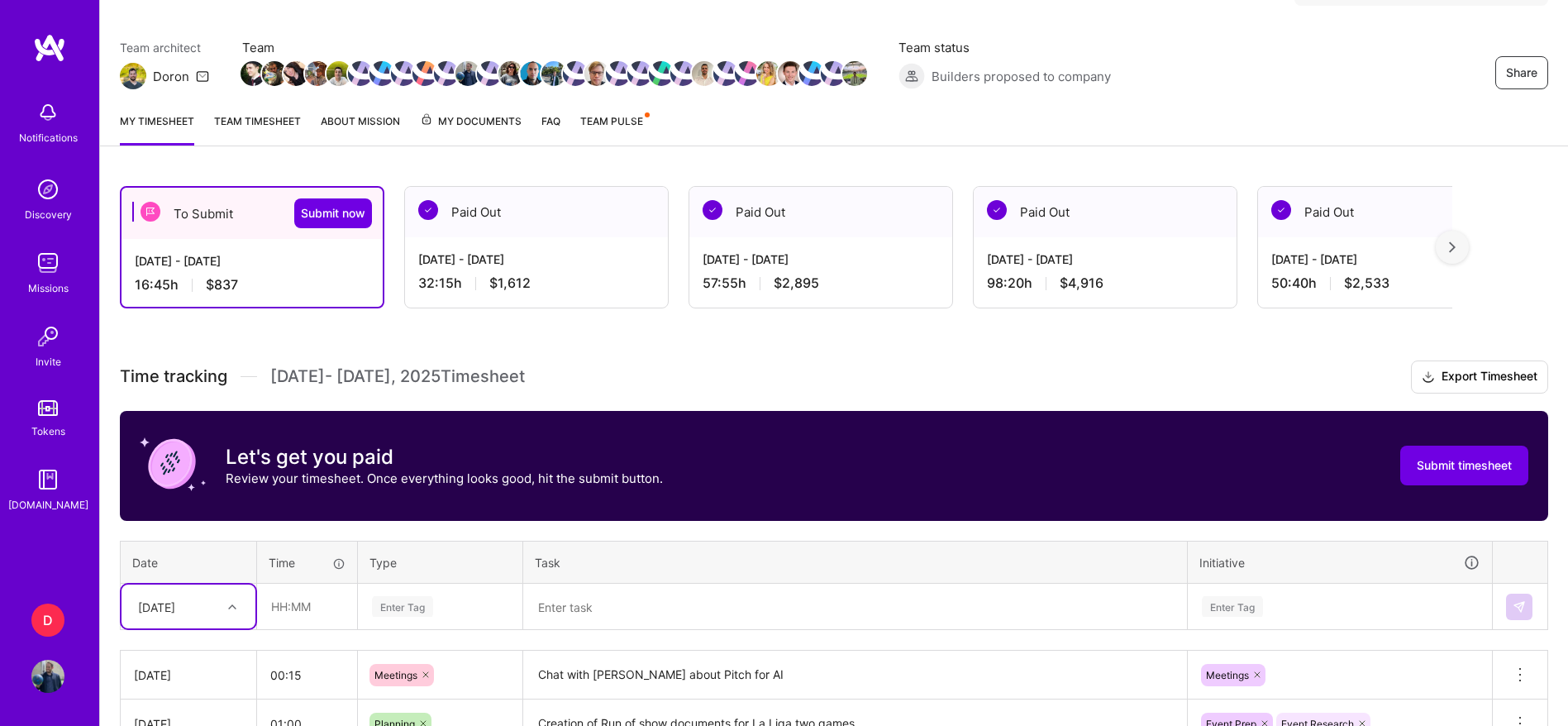
scroll to position [121, 0]
